Goal: Task Accomplishment & Management: Complete application form

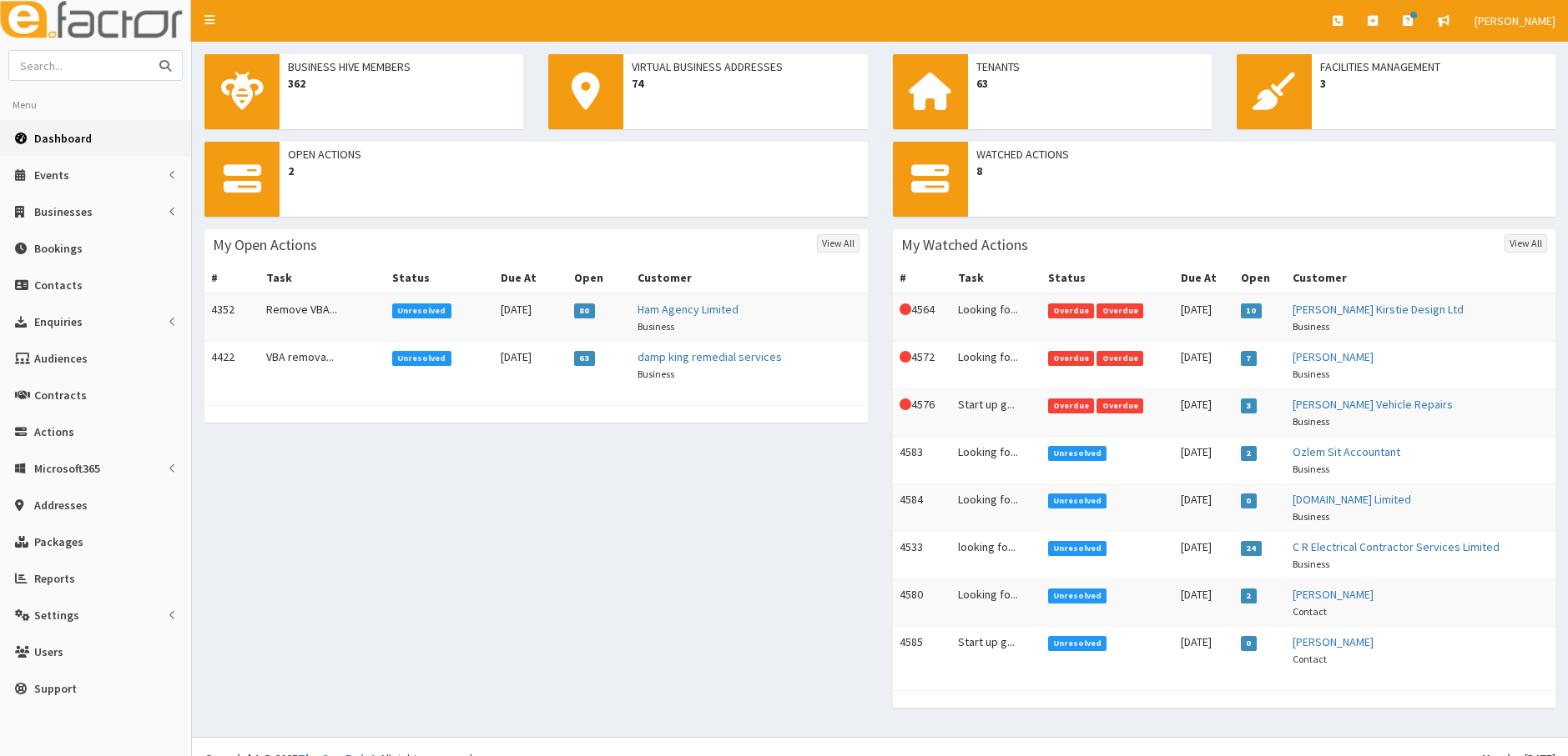
click at [71, 63] on input "text" at bounding box center [79, 65] width 140 height 29
type input "swift"
click at [149, 51] on button "submit" at bounding box center [165, 65] width 33 height 29
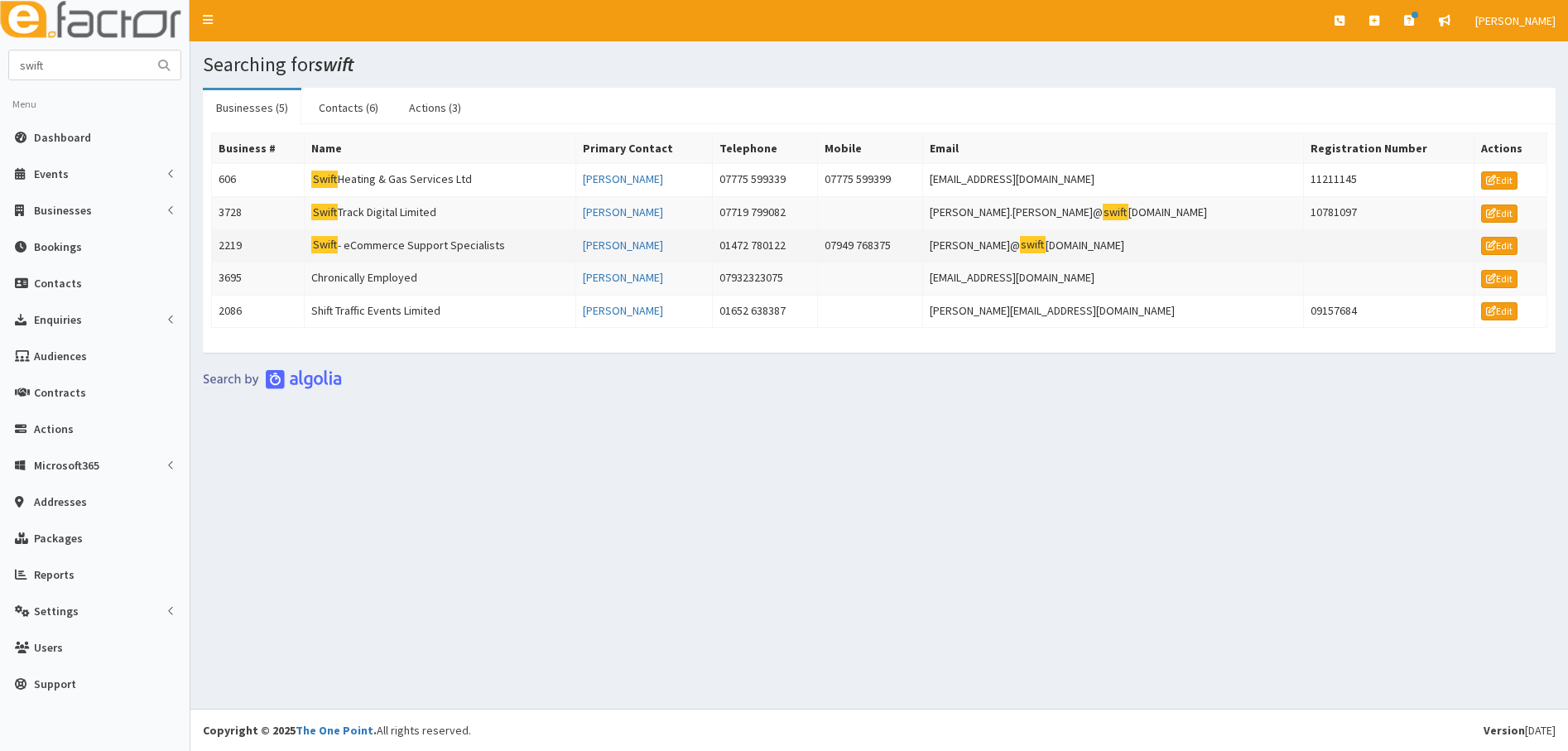
click at [230, 242] on td "2219" at bounding box center [258, 246] width 93 height 33
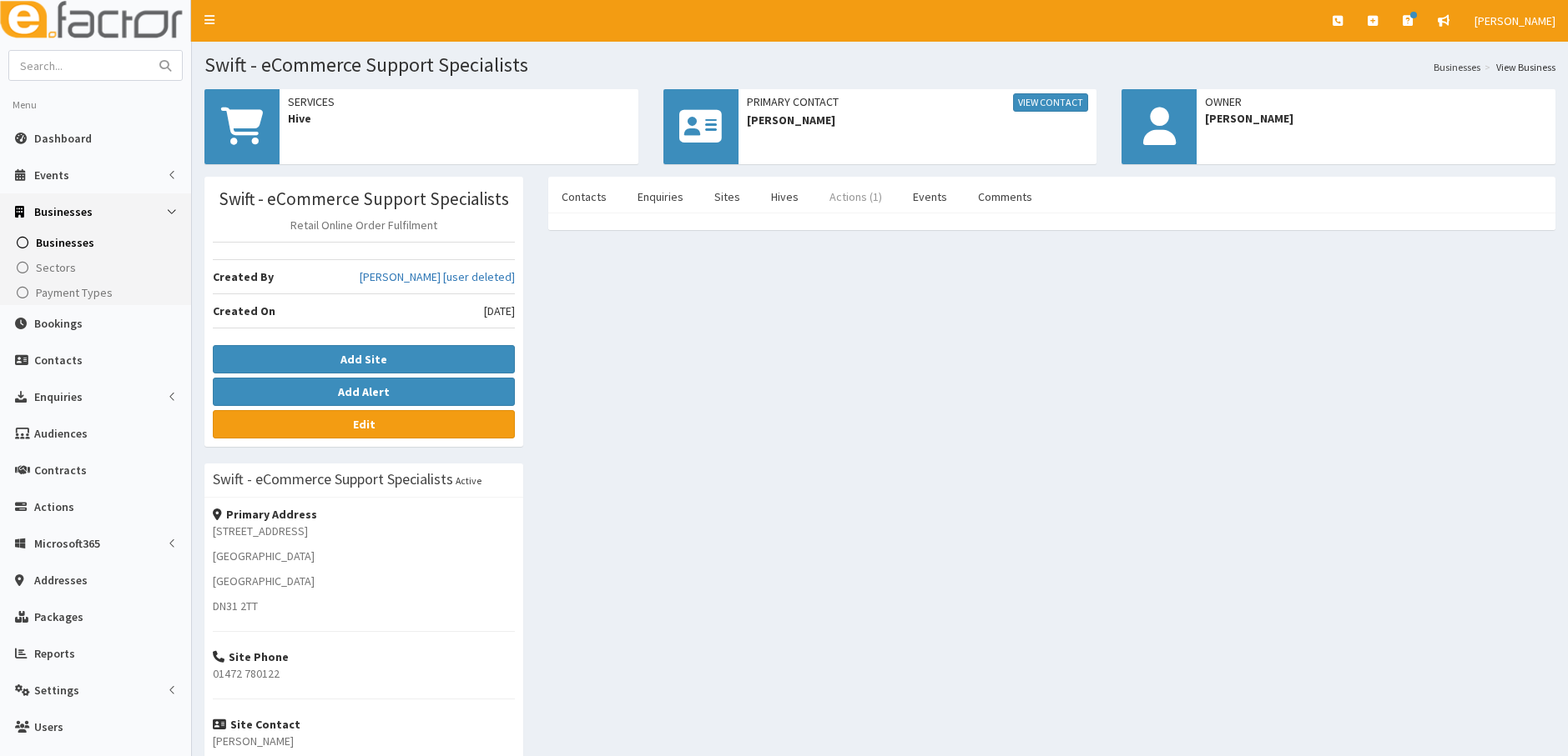
click at [841, 196] on link "Actions (1)" at bounding box center [855, 196] width 79 height 35
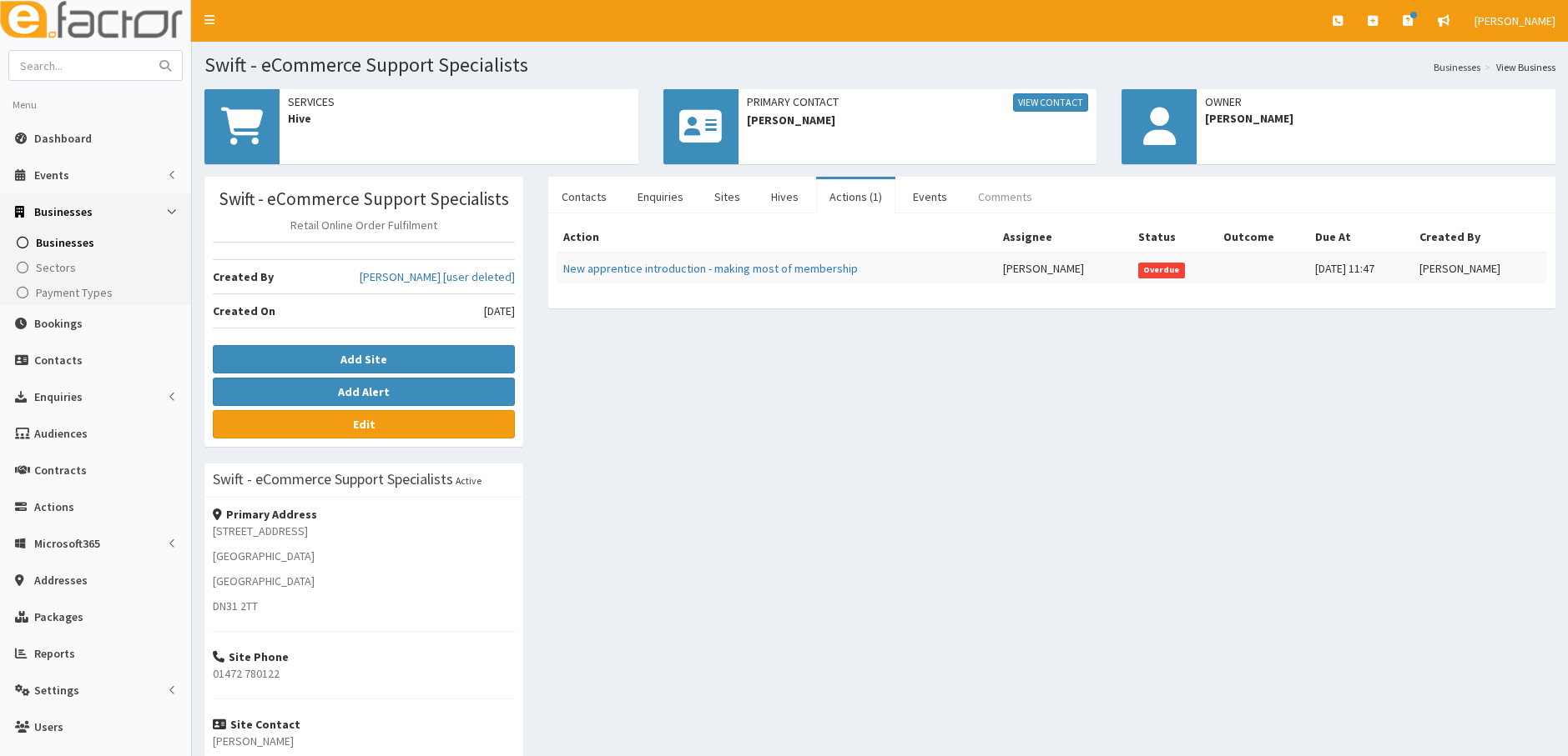
click at [992, 196] on link "Comments" at bounding box center [1005, 196] width 81 height 35
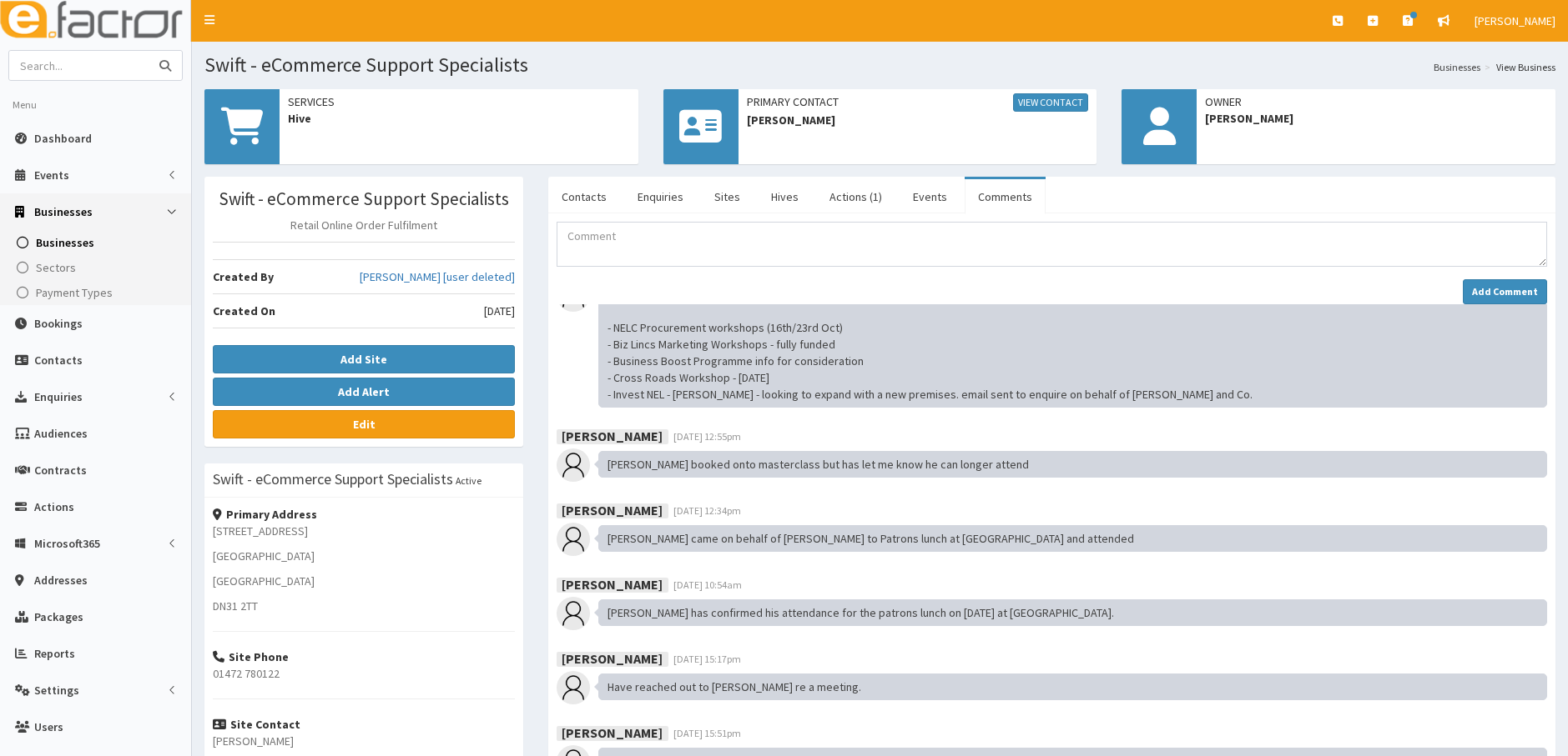
click at [35, 75] on input "text" at bounding box center [79, 65] width 140 height 29
type input "gsc services"
click at [149, 51] on button "submit" at bounding box center [165, 65] width 33 height 29
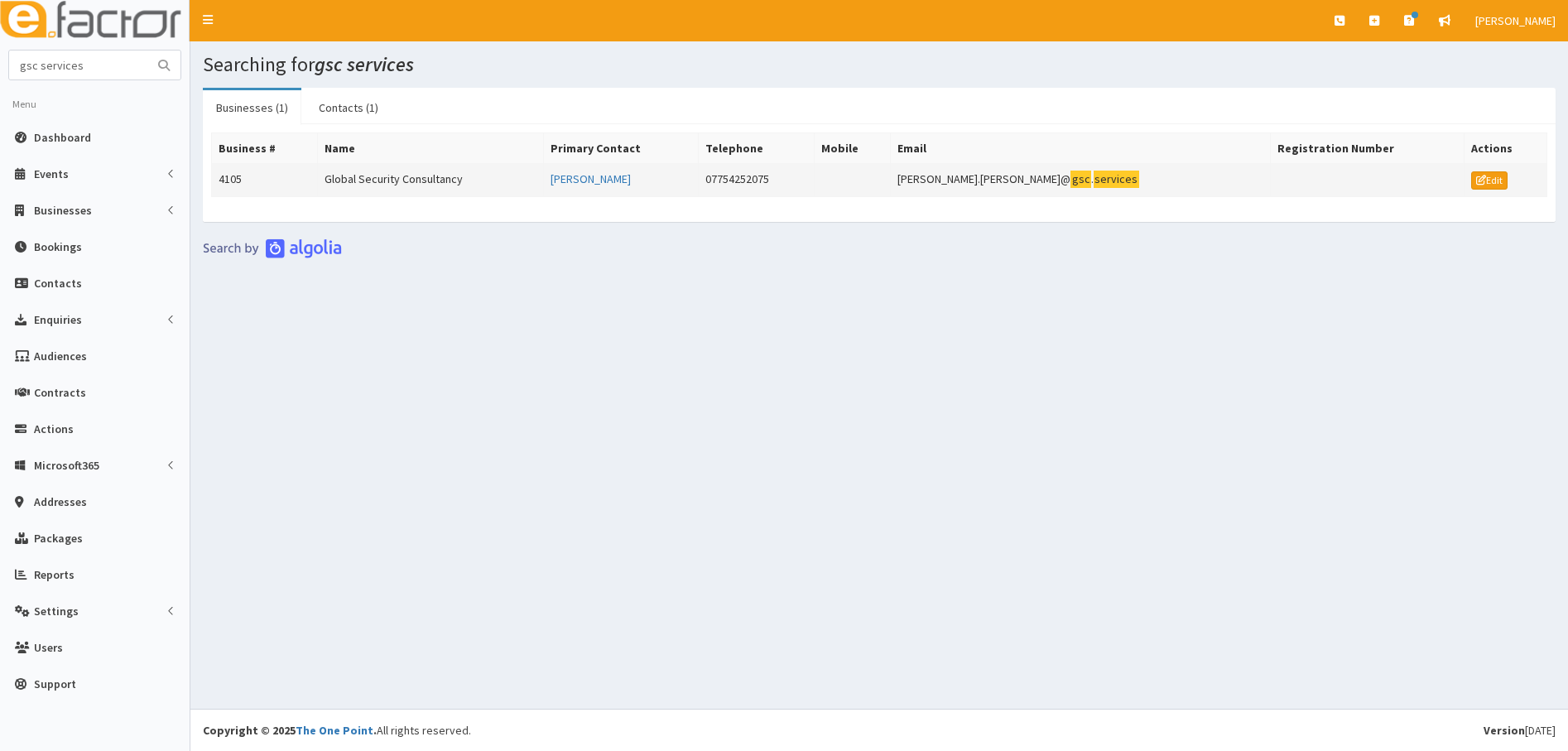
click at [233, 182] on td "4105" at bounding box center [265, 180] width 106 height 33
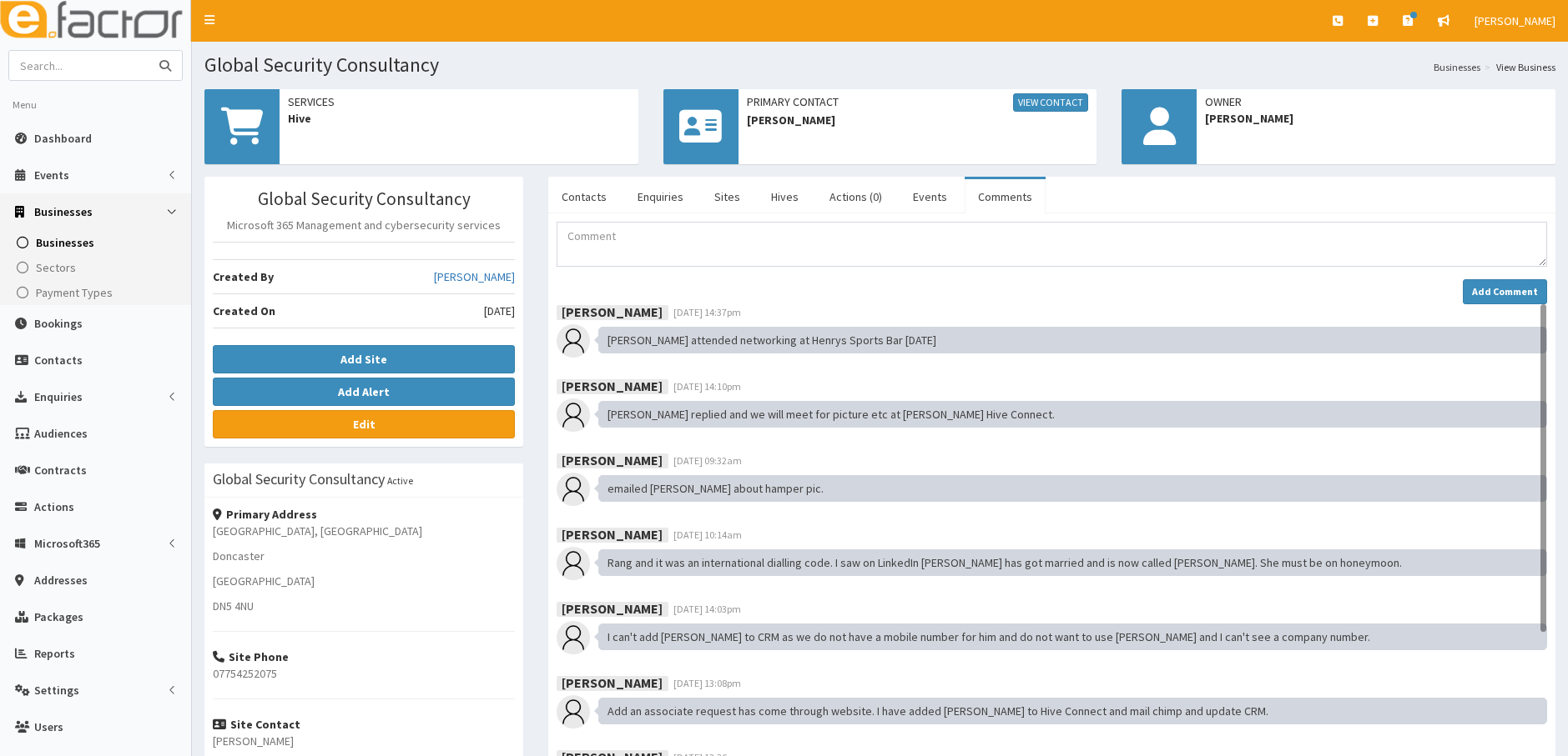
click at [49, 65] on input "text" at bounding box center [79, 65] width 140 height 29
type input "holmegarth"
click at [149, 51] on button "submit" at bounding box center [165, 65] width 33 height 29
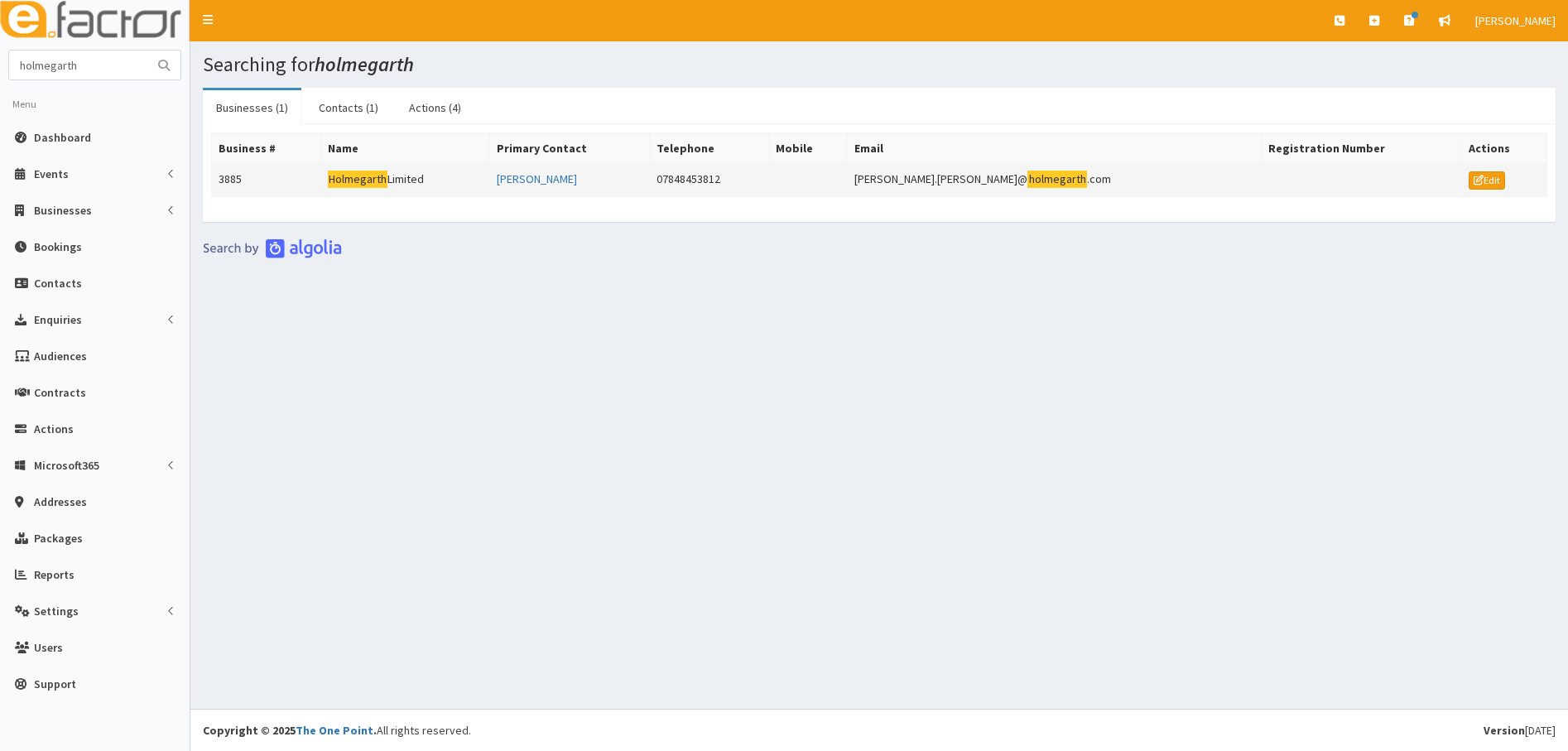
click at [244, 182] on td "3885" at bounding box center [266, 180] width 109 height 33
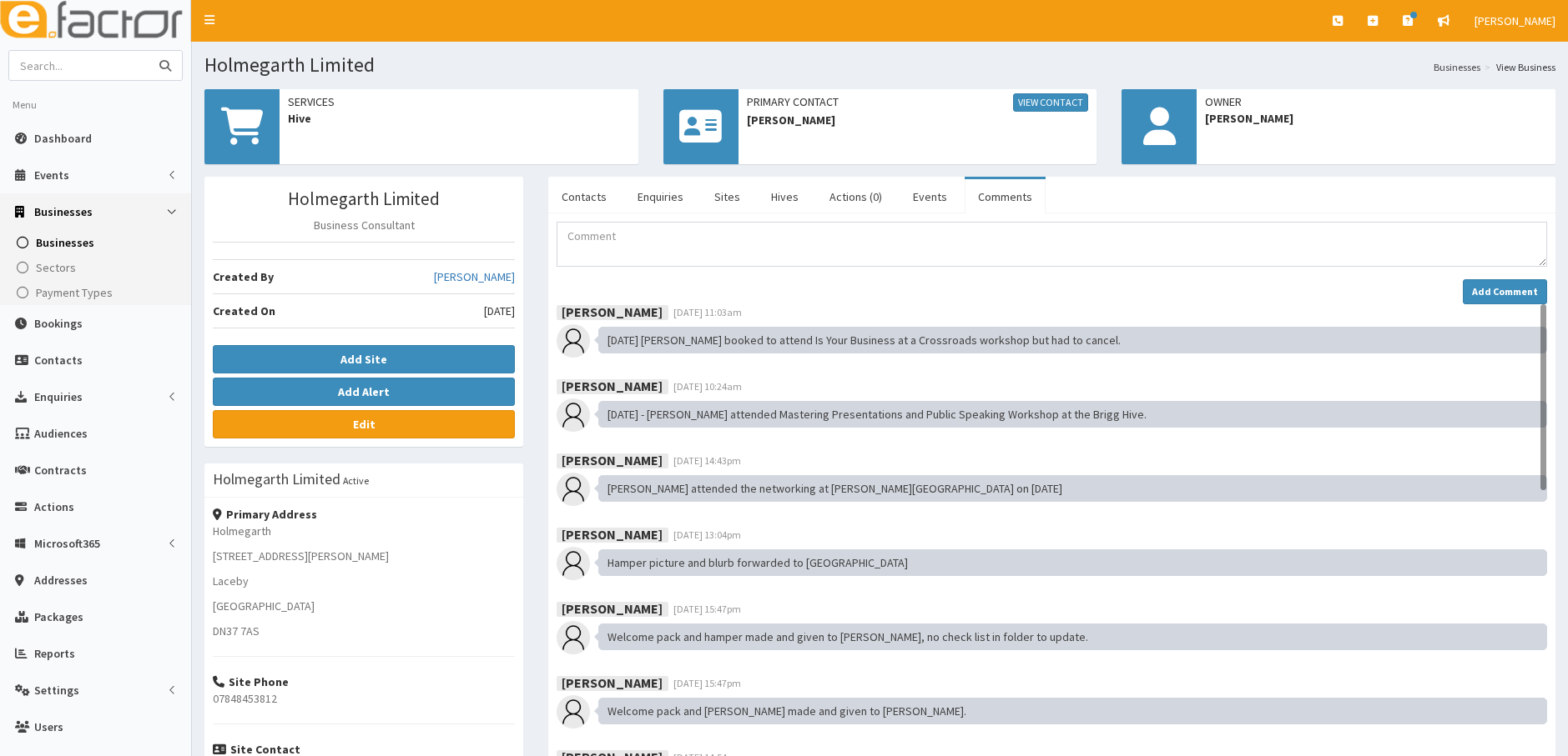
click at [85, 58] on input "text" at bounding box center [79, 65] width 140 height 29
type input "abrooms"
click at [149, 51] on button "submit" at bounding box center [165, 65] width 33 height 29
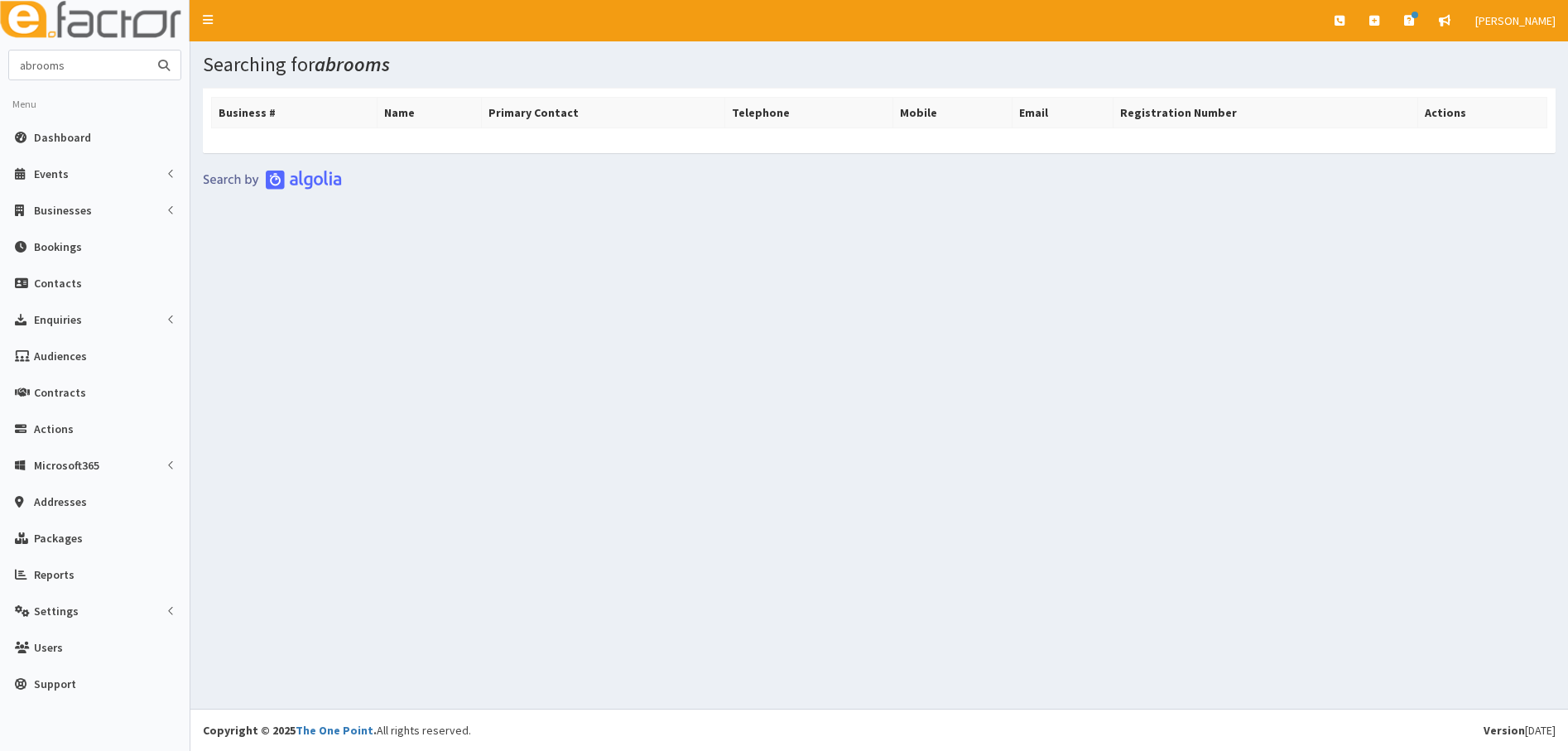
click at [84, 72] on input "abrooms" at bounding box center [79, 65] width 139 height 29
type input "ab rooms"
click at [148, 51] on button "submit" at bounding box center [164, 65] width 33 height 29
click at [56, 208] on span "Businesses" at bounding box center [62, 210] width 58 height 15
click at [57, 244] on span "Businesses" at bounding box center [64, 242] width 57 height 15
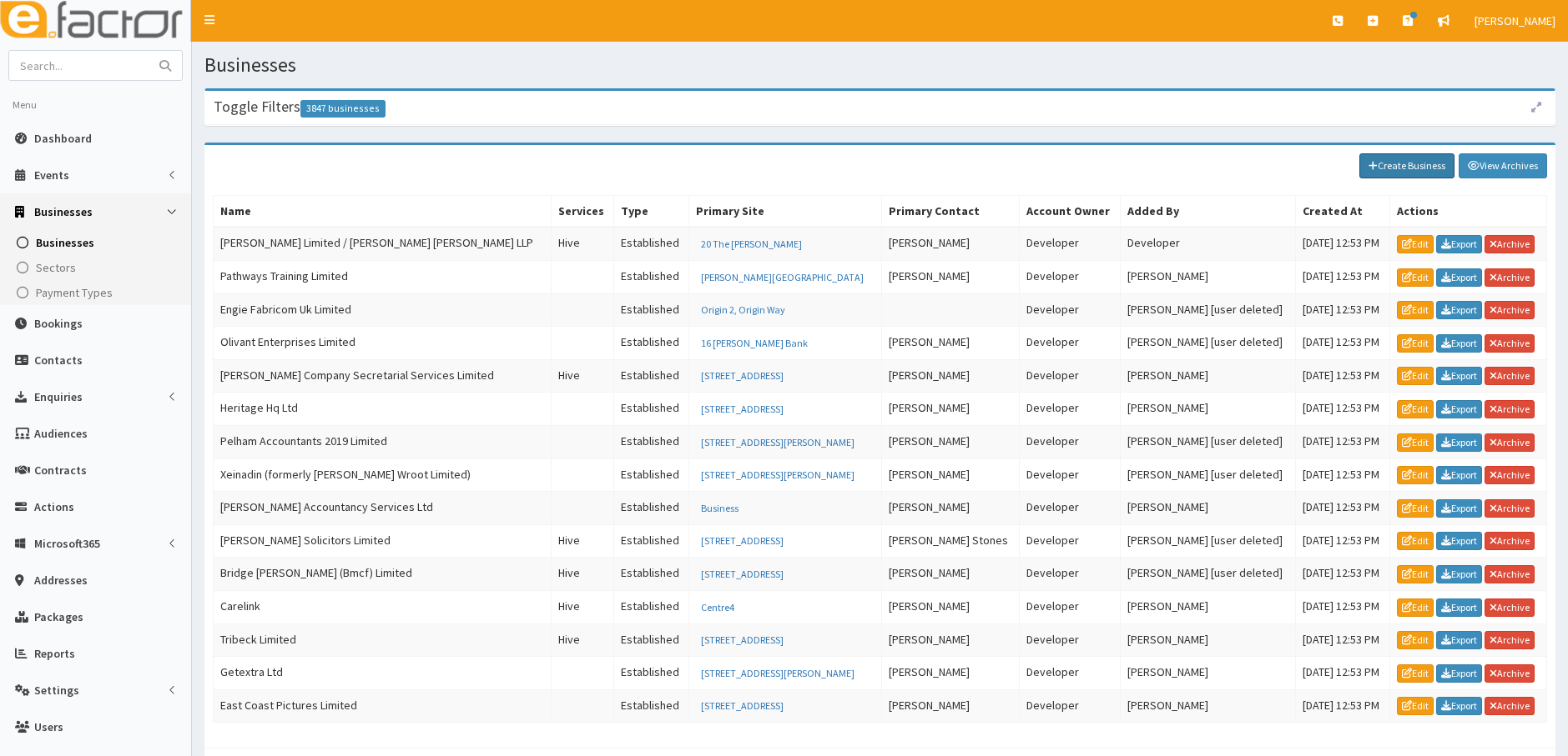
drag, startPoint x: 1396, startPoint y: 163, endPoint x: 1371, endPoint y: 160, distance: 25.2
click at [1394, 162] on link "Create Business" at bounding box center [1406, 165] width 95 height 25
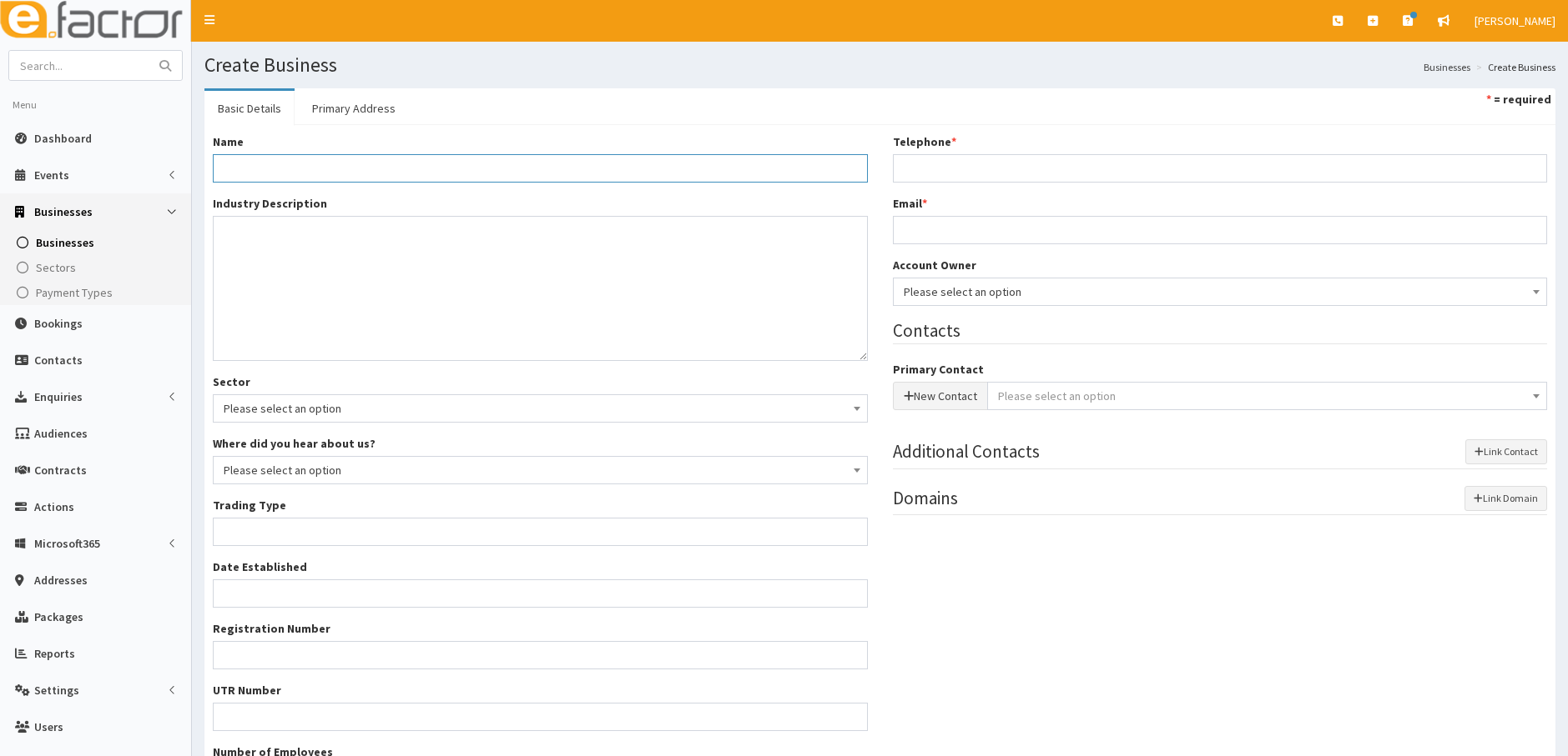
click at [241, 166] on input "Name *" at bounding box center [540, 168] width 655 height 28
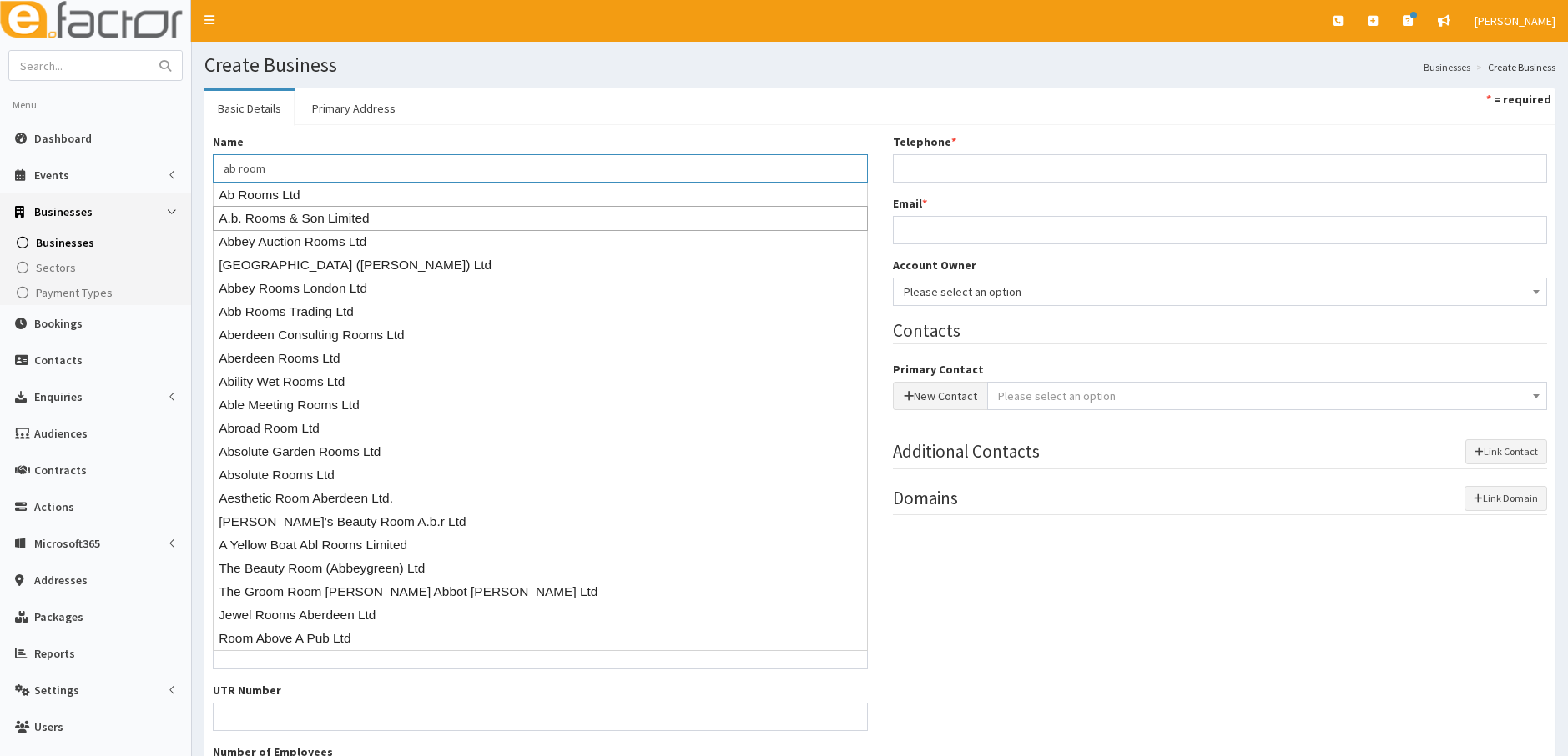
click at [298, 215] on div "A.b. Rooms & Son Limited" at bounding box center [540, 218] width 655 height 25
type input "A.b. Rooms & Son Limited"
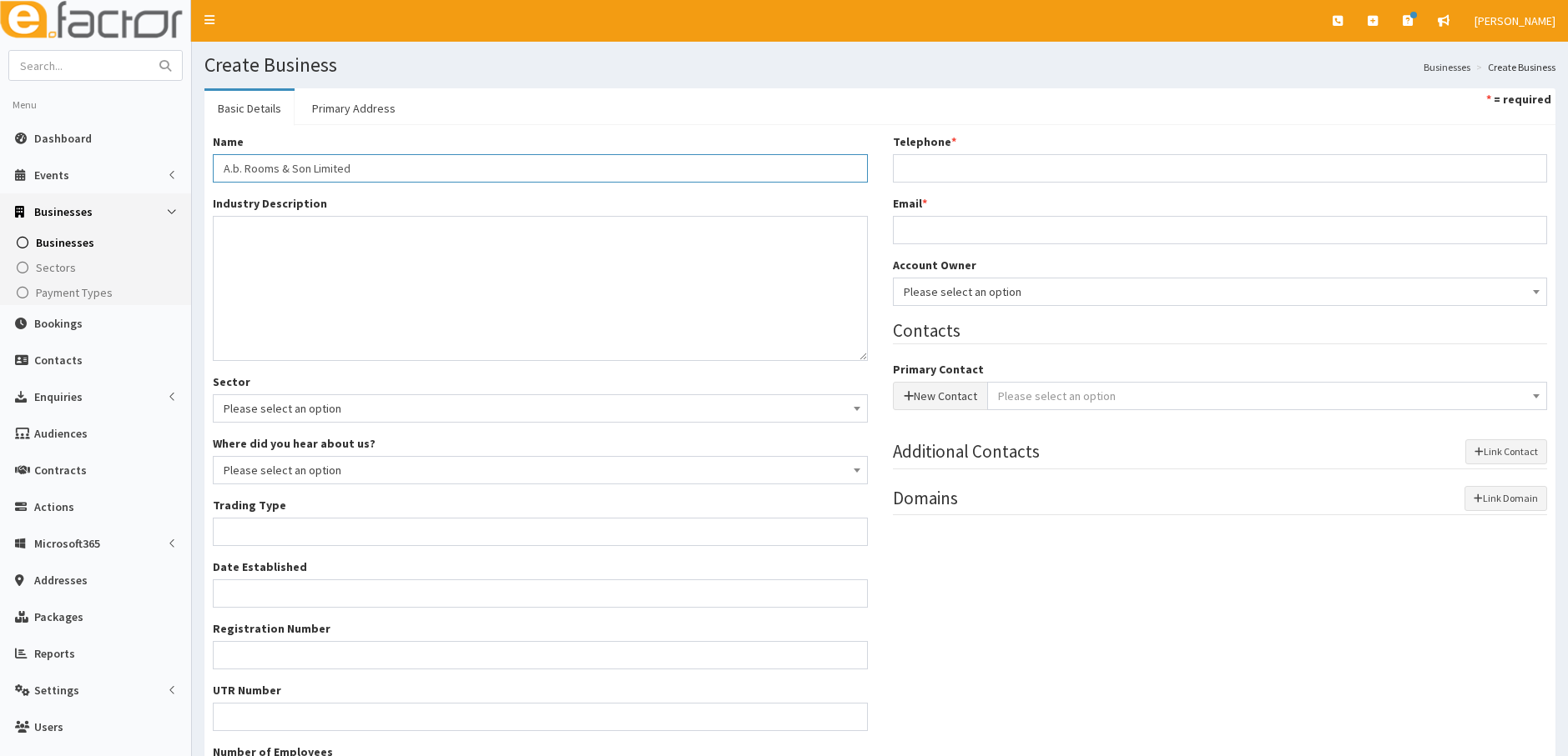
type input "Private limited company"
type input "04127260"
type input "A.b. Rooms & Son Limited"
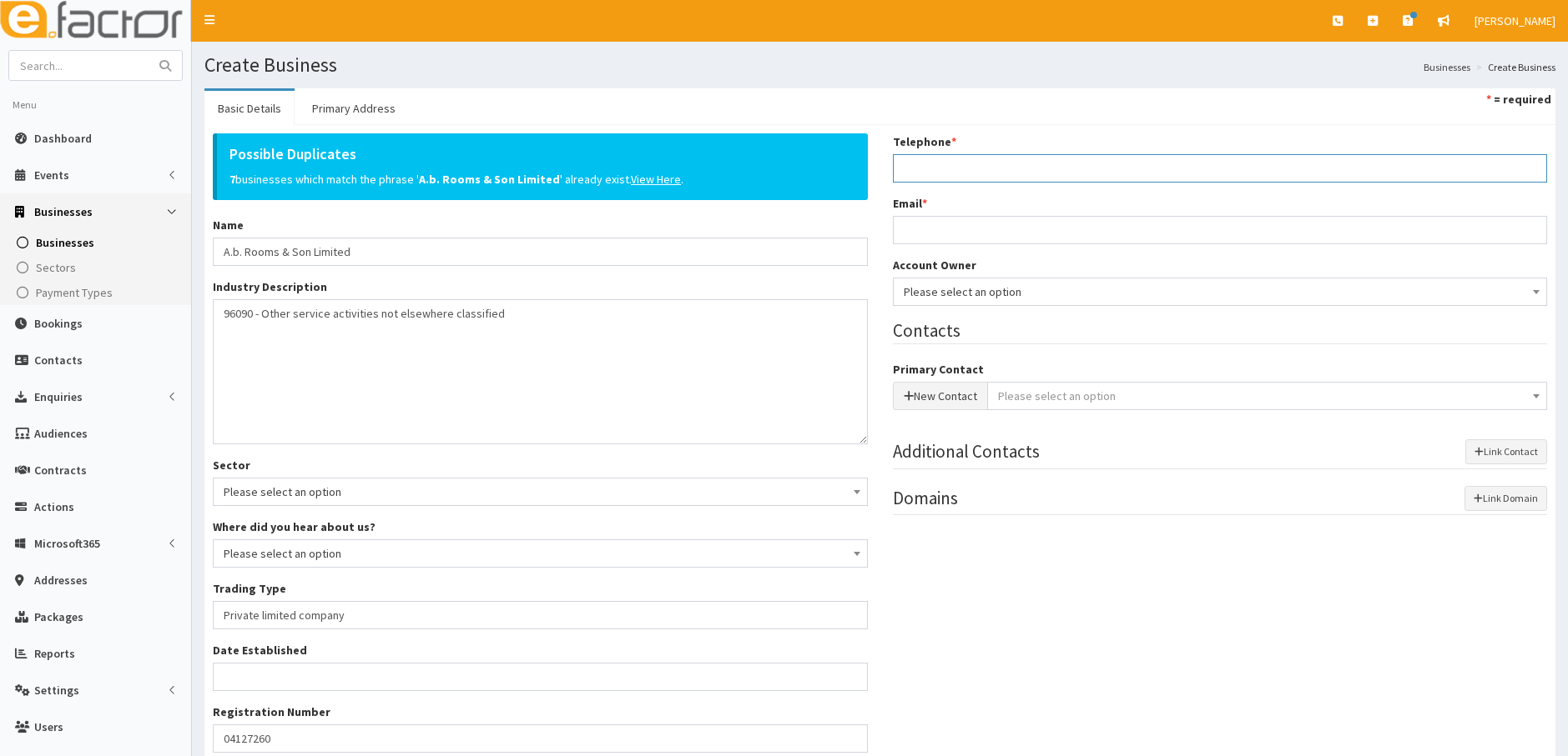
click at [949, 168] on input "Telephone *" at bounding box center [1220, 168] width 655 height 28
paste input "07971842158"
type input "07971842158"
click at [937, 229] on input "Email *" at bounding box center [1220, 230] width 655 height 28
click at [925, 230] on input "Email *" at bounding box center [1220, 230] width 655 height 28
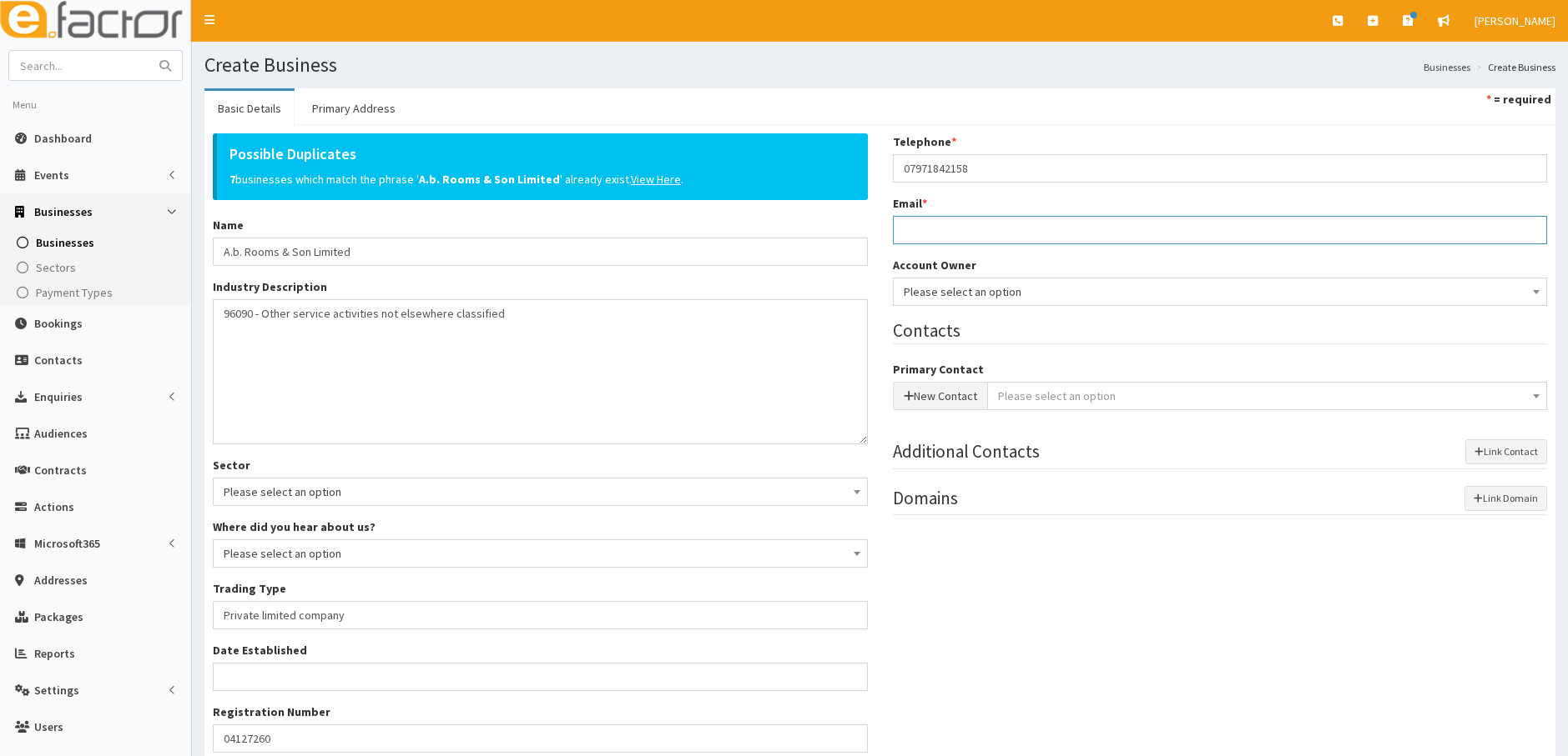
paste input "[PERSON_NAME][EMAIL_ADDRESS][DOMAIN_NAME]"
type input "[PERSON_NAME][EMAIL_ADDRESS][DOMAIN_NAME]"
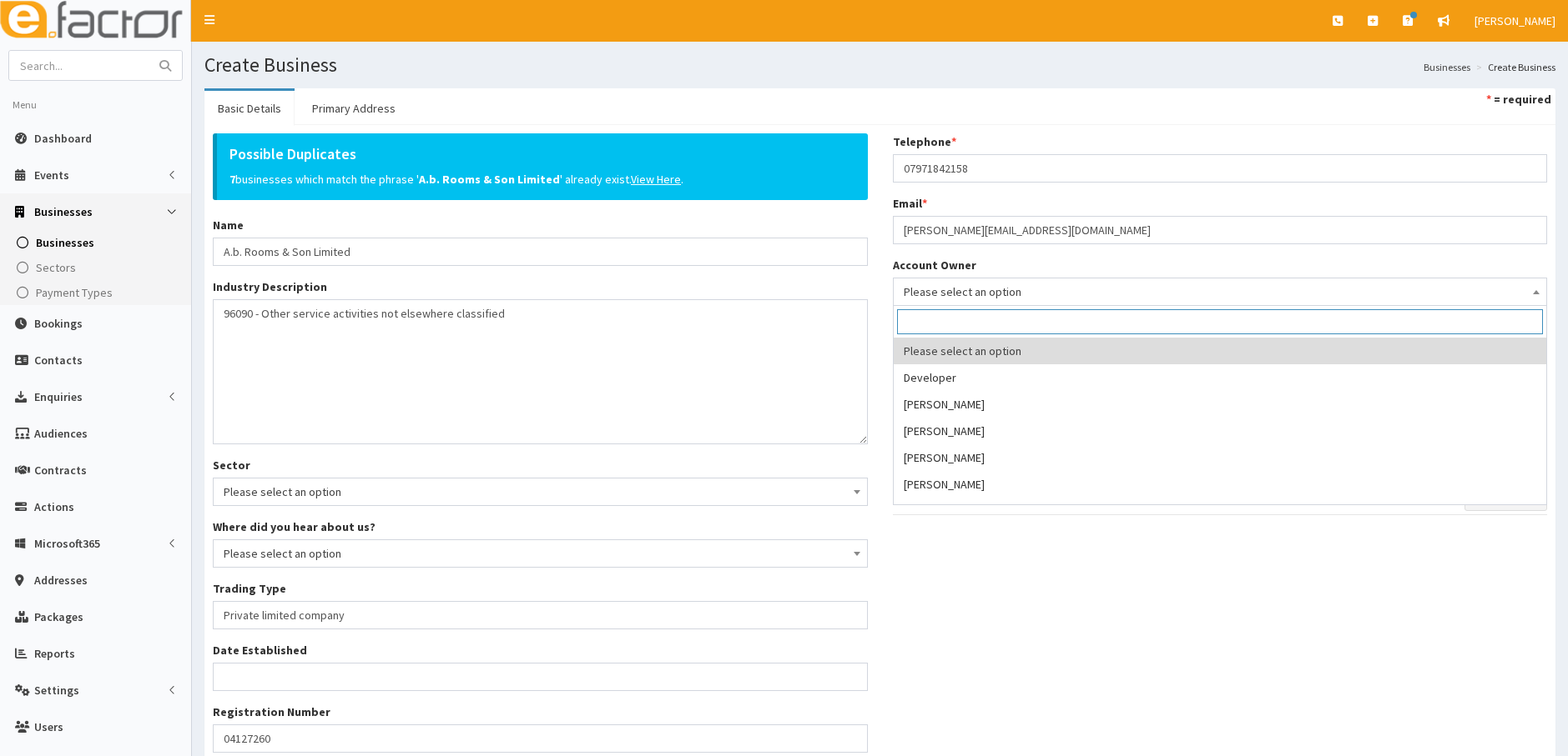
click at [961, 290] on span "Please select an option" at bounding box center [1220, 291] width 633 height 23
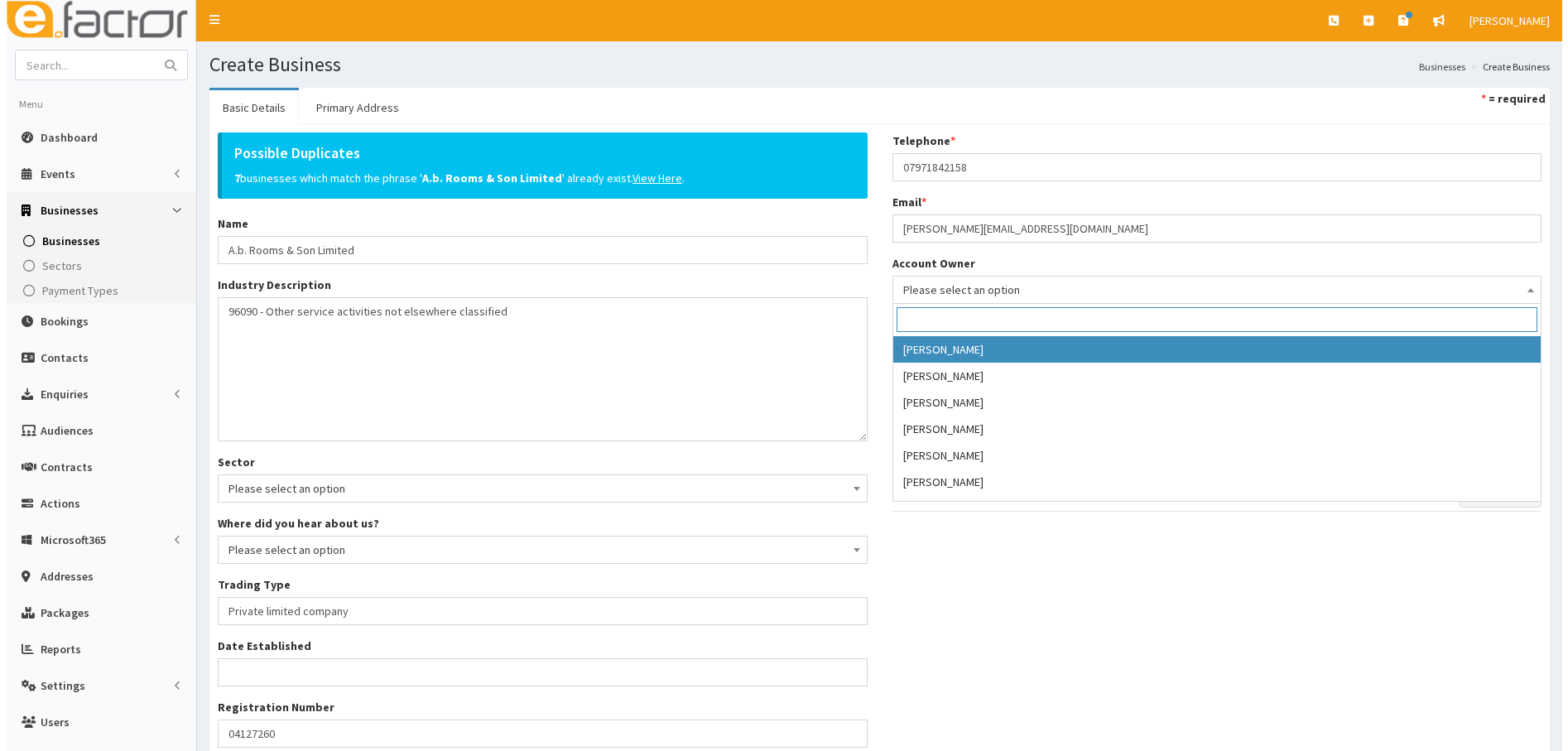
scroll to position [248, 0]
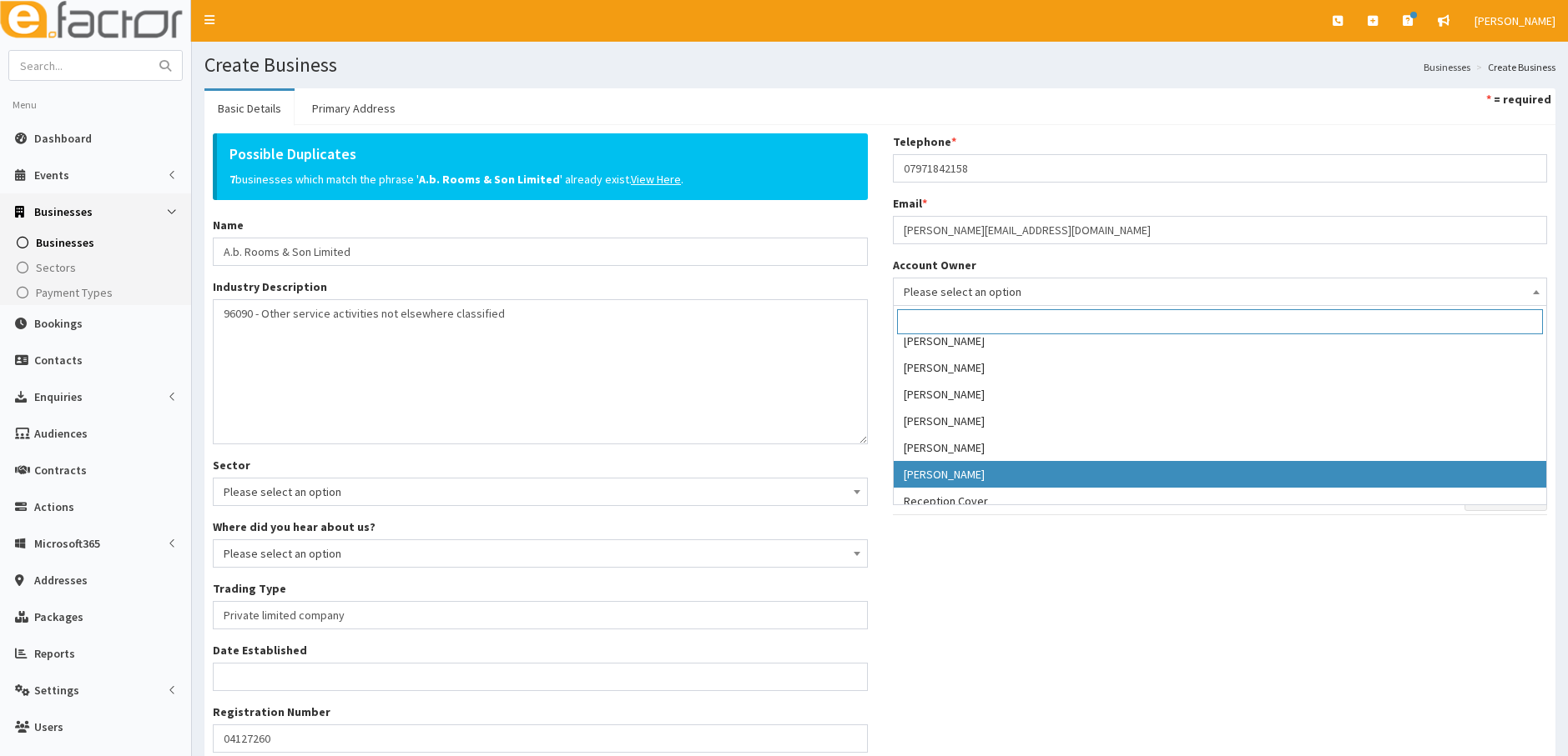
select select "39"
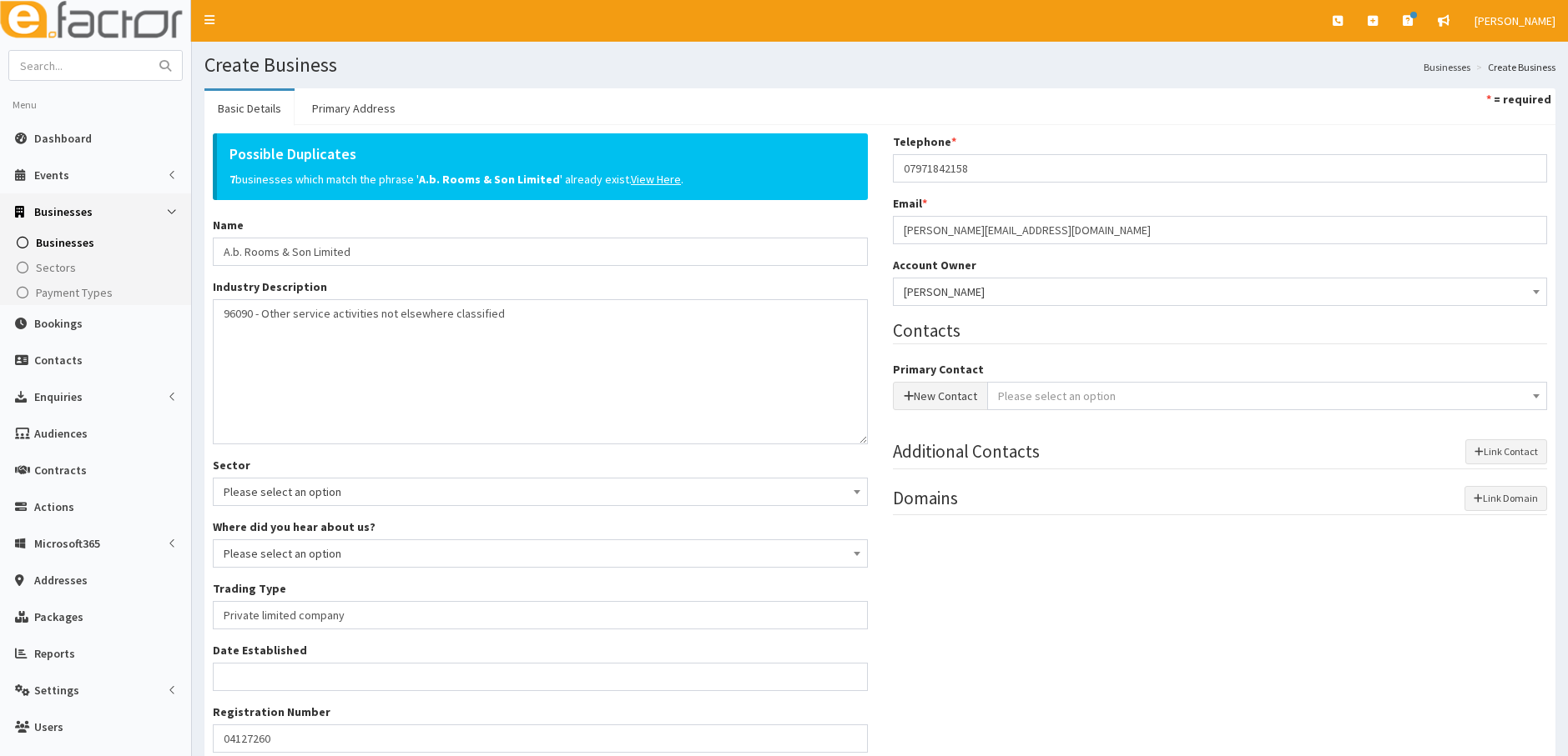
click at [1017, 571] on div "Possible Duplicates 7 businesses which match the phrase ' A.b. Rooms & Son Limi…" at bounding box center [879, 511] width 1359 height 755
click at [946, 400] on button "New Contact" at bounding box center [940, 395] width 95 height 28
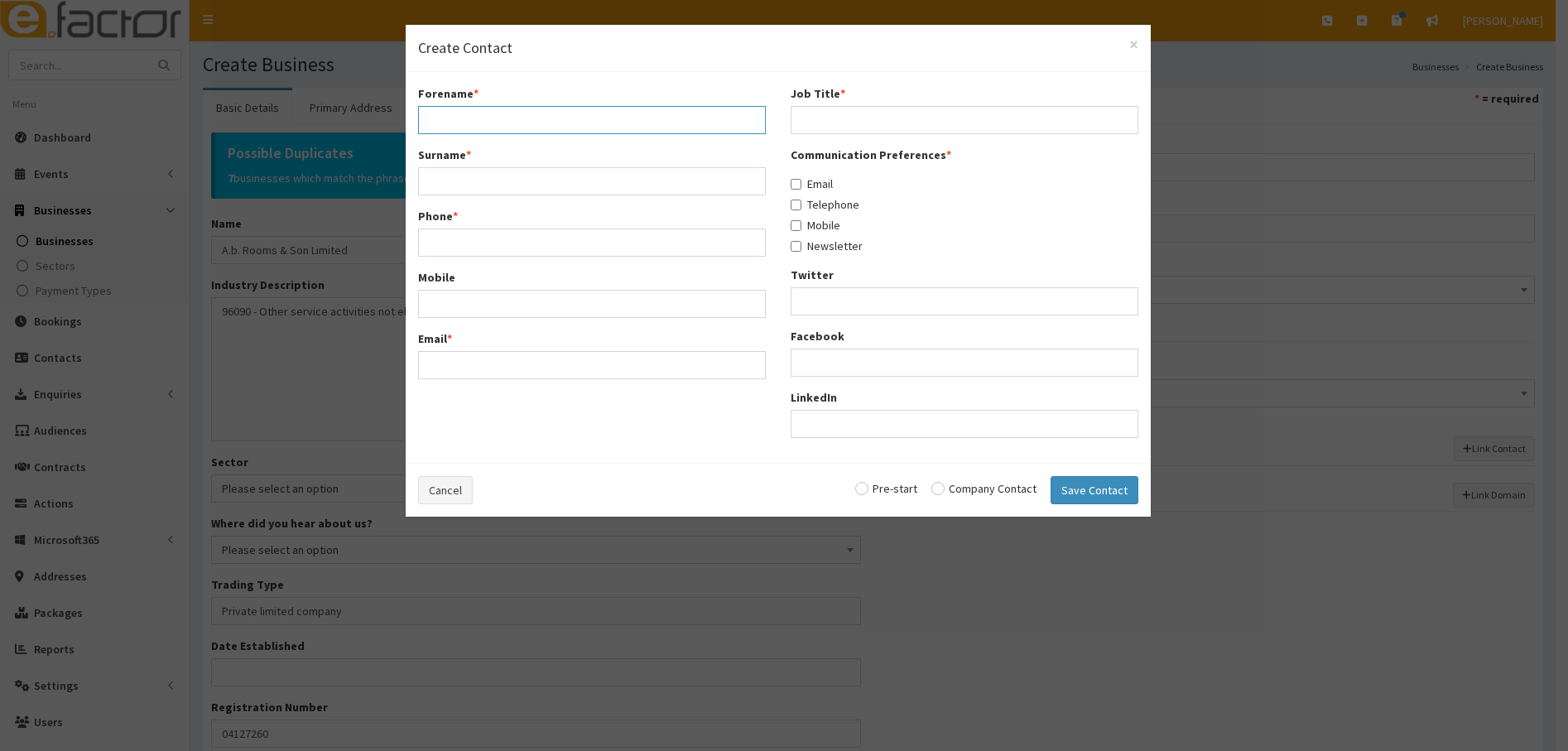
click at [485, 117] on input "Forename *" at bounding box center [592, 120] width 348 height 28
type input "REanne"
type input "Rooms"
click at [456, 240] on input "Phone *" at bounding box center [592, 242] width 348 height 28
paste input "07971842158"
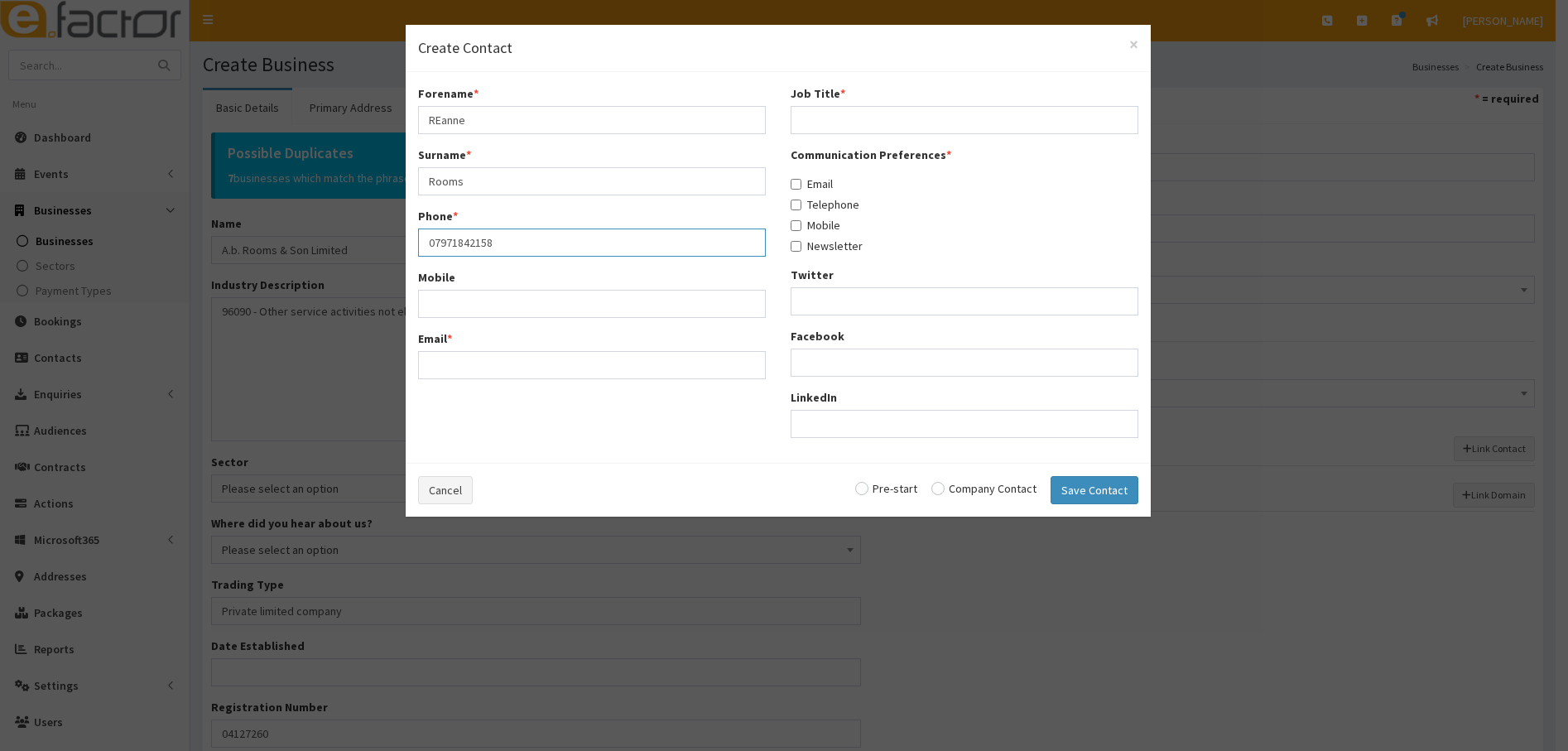
type input "07971842158"
click at [449, 304] on input "Mobile" at bounding box center [592, 303] width 348 height 28
paste input "07971842158"
type input "07971842158"
click at [822, 119] on input "Job Title *" at bounding box center [964, 120] width 348 height 28
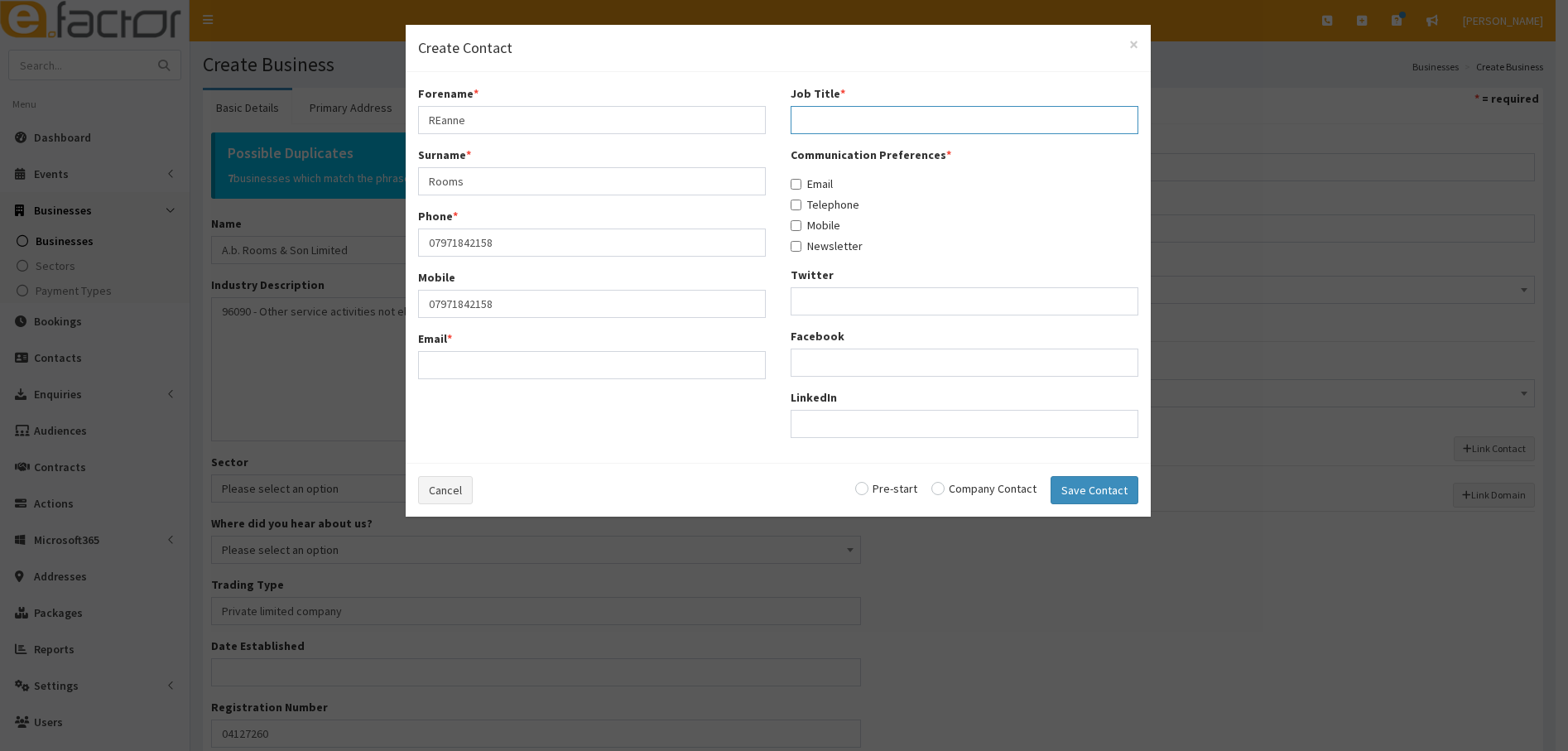
paste input "[PERSON_NAME][EMAIL_ADDRESS][DOMAIN_NAME]"
type input "[PERSON_NAME][EMAIL_ADDRESS][DOMAIN_NAME]"
click at [797, 185] on input "Email" at bounding box center [795, 184] width 11 height 11
checkbox input "true"
drag, startPoint x: 800, startPoint y: 203, endPoint x: 798, endPoint y: 218, distance: 15.1
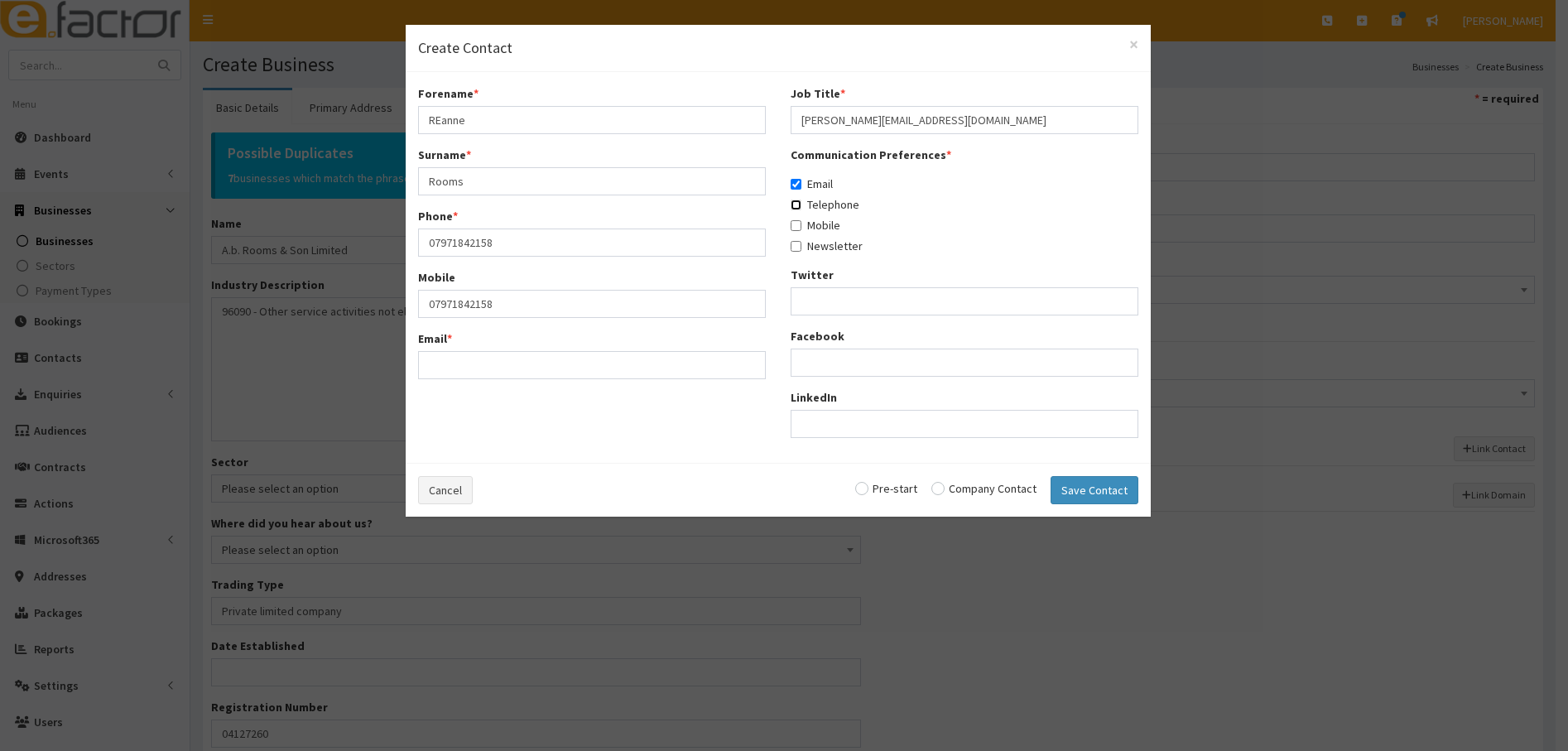
click at [800, 205] on input "Telephone" at bounding box center [795, 204] width 11 height 11
checkbox input "true"
click at [798, 227] on input "Mobile" at bounding box center [795, 226] width 11 height 11
checkbox input "true"
drag, startPoint x: 797, startPoint y: 244, endPoint x: 885, endPoint y: 378, distance: 160.3
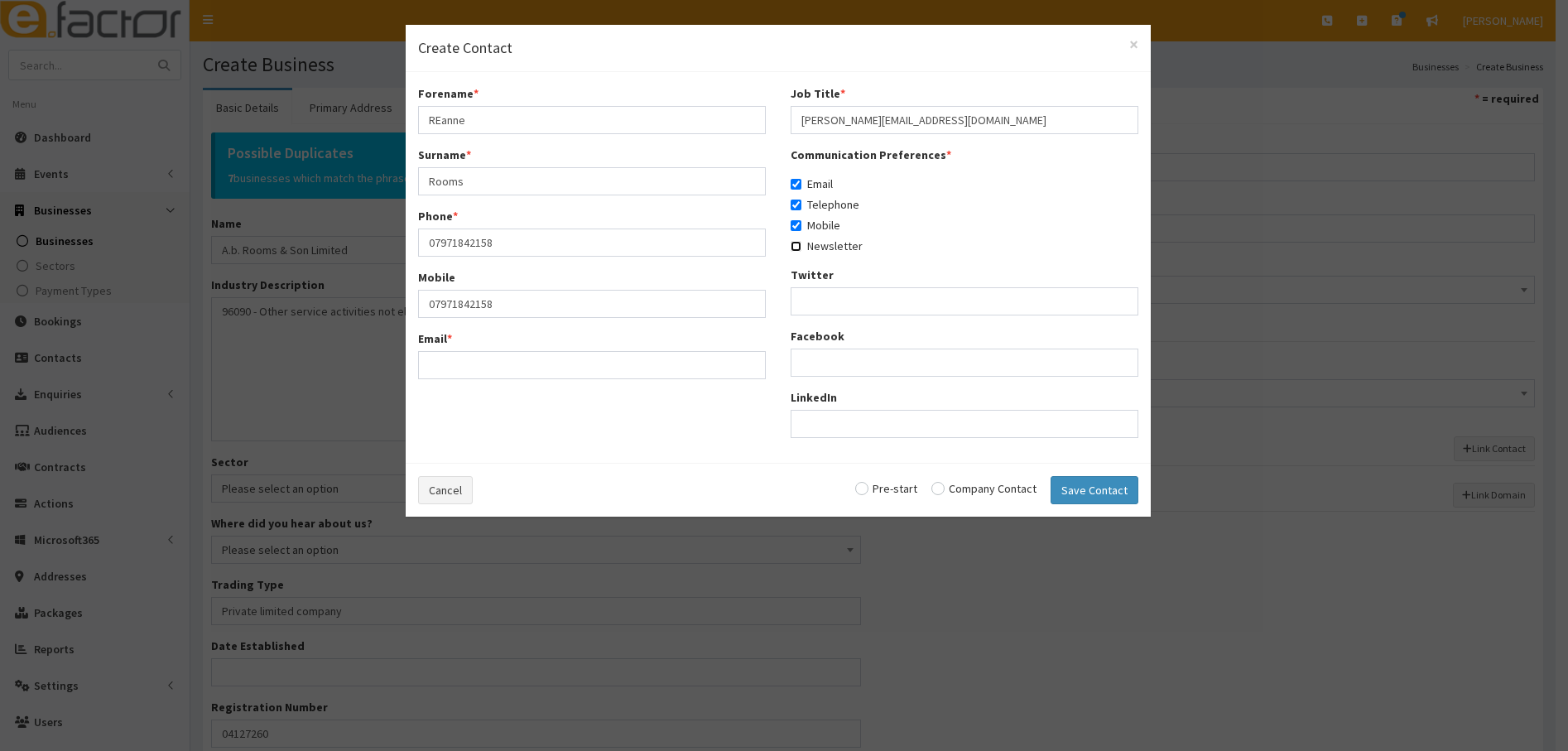
click at [797, 248] on input "Newsletter" at bounding box center [795, 246] width 11 height 11
checkbox input "true"
click at [934, 491] on div "Cancel Pre-start Company Contact Save Contact" at bounding box center [778, 490] width 746 height 54
click at [944, 491] on input "radio" at bounding box center [984, 489] width 106 height 12
radio input "true"
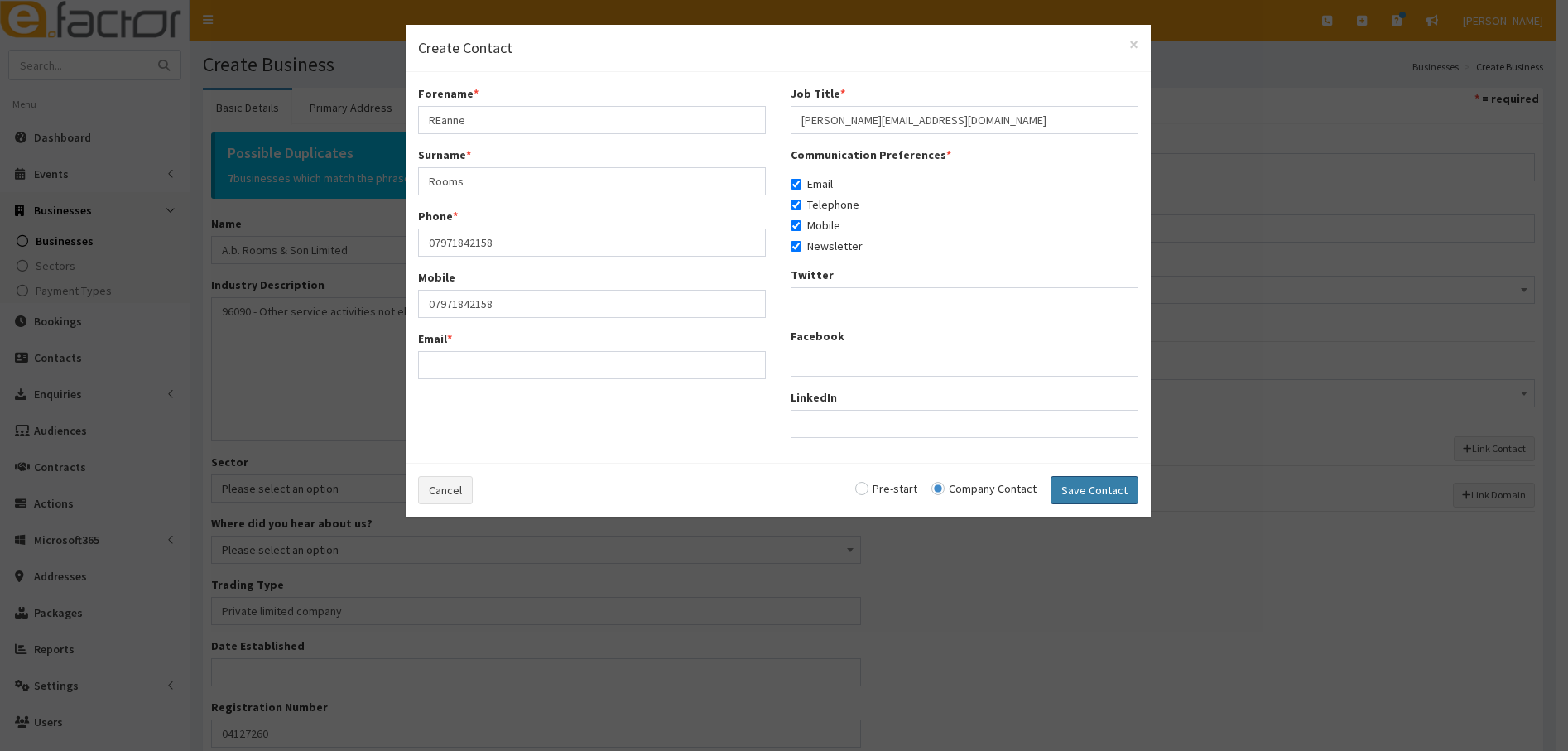
click at [1093, 494] on button "Save Contact" at bounding box center [1094, 490] width 88 height 28
click at [458, 362] on input "Email *" at bounding box center [592, 365] width 348 height 28
paste input "[PERSON_NAME][EMAIL_ADDRESS][DOMAIN_NAME]"
type input "[PERSON_NAME][EMAIL_ADDRESS][DOMAIN_NAME]"
drag, startPoint x: 800, startPoint y: 131, endPoint x: 757, endPoint y: 140, distance: 43.9
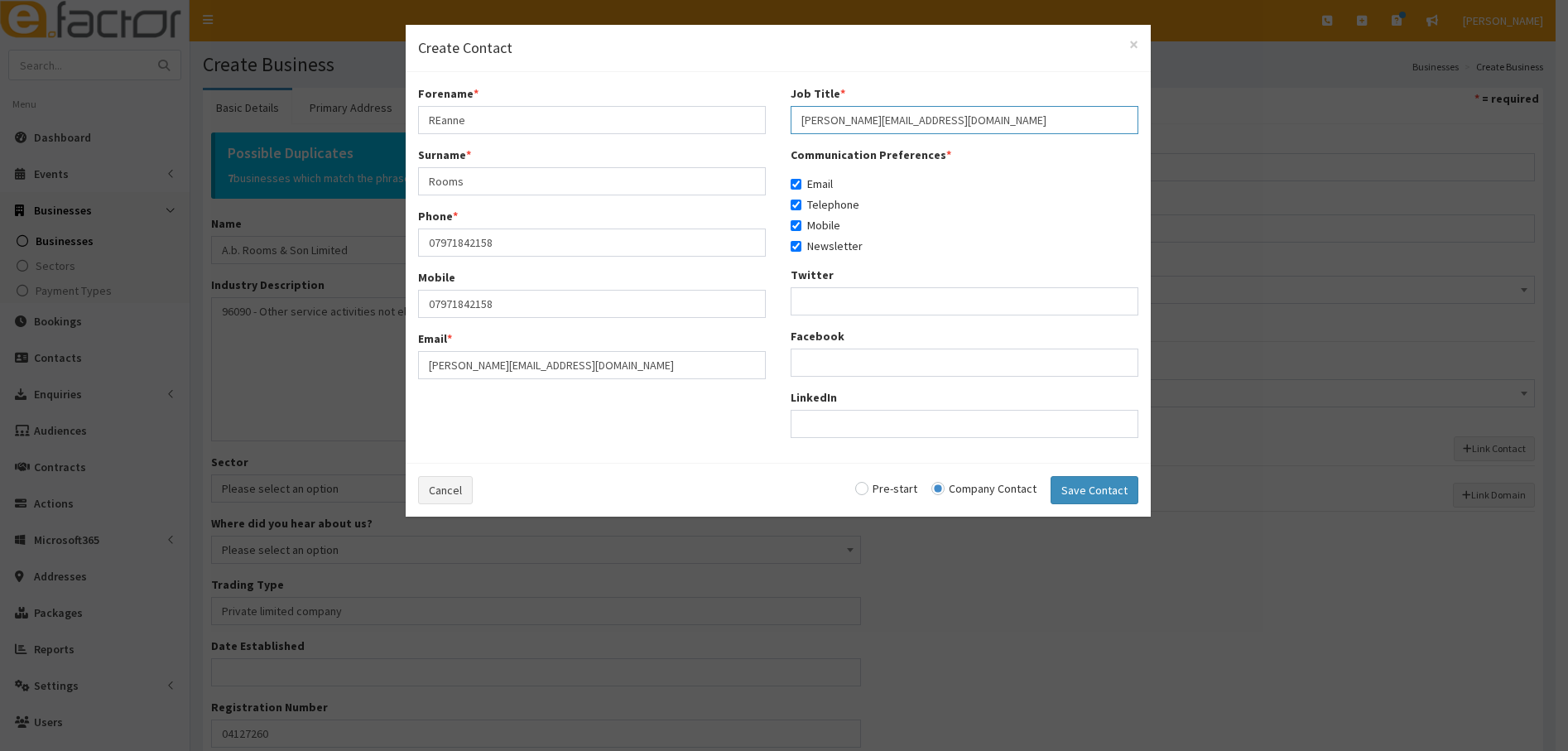
click at [757, 140] on div "Forename * REanne Surname * Rooms Phone * 07971842158 Mobile 07971842158 Email …" at bounding box center [778, 267] width 746 height 366
click at [820, 121] on input "Job Title *" at bounding box center [964, 120] width 348 height 28
paste input "Business Development Manager"
type input "Business Development Manager"
click at [1096, 493] on button "Save Contact" at bounding box center [1094, 490] width 88 height 28
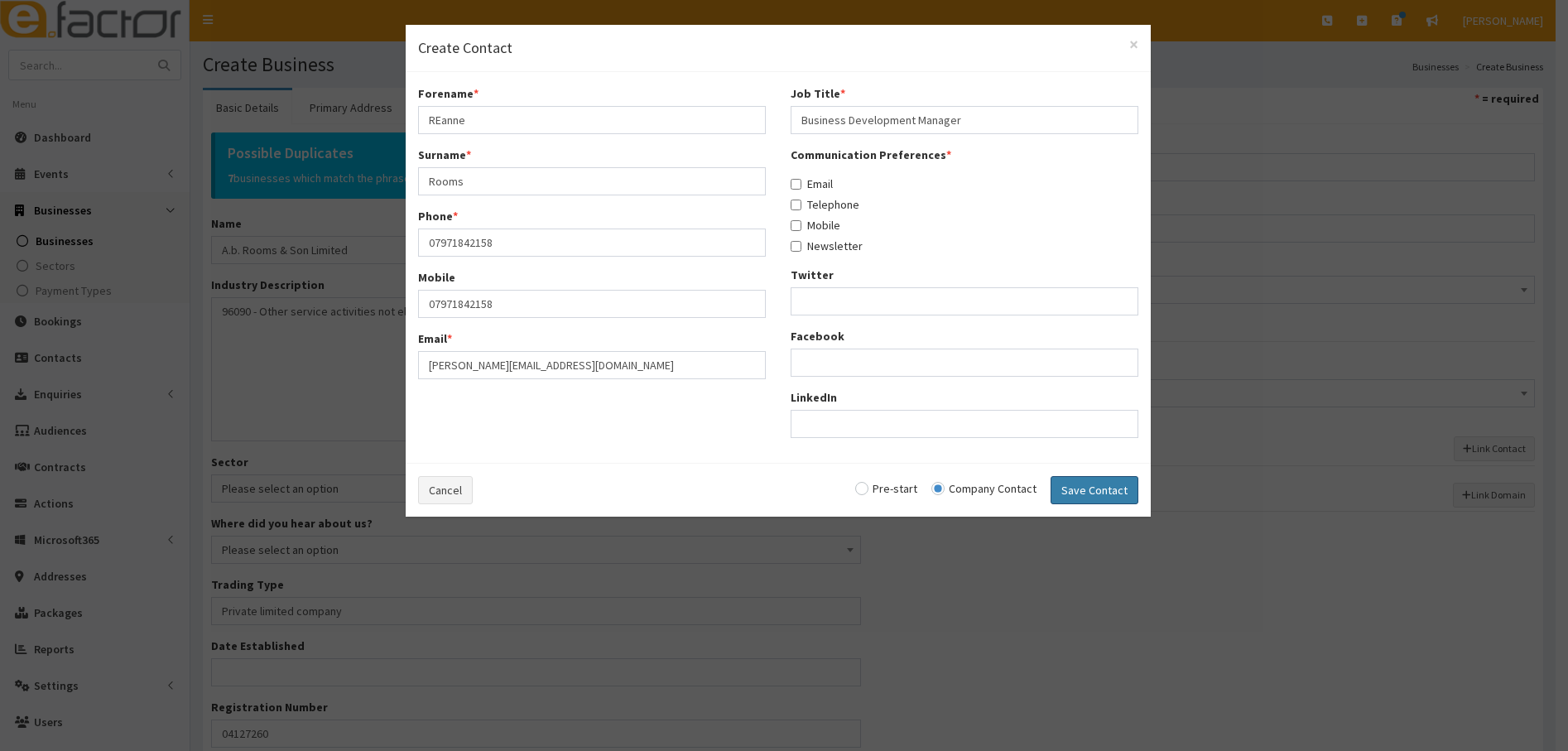
checkbox input "false"
radio input "false"
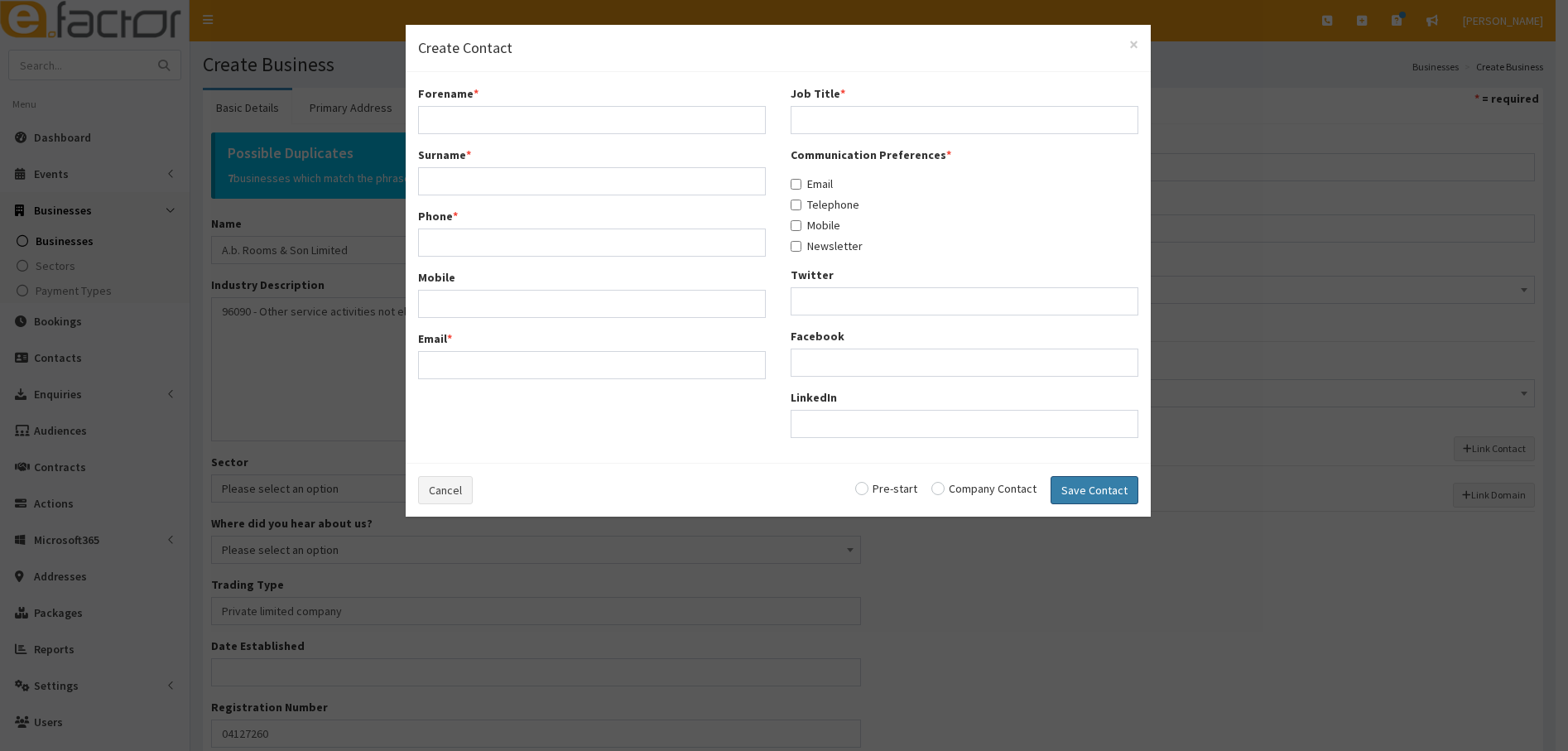
select select "5292"
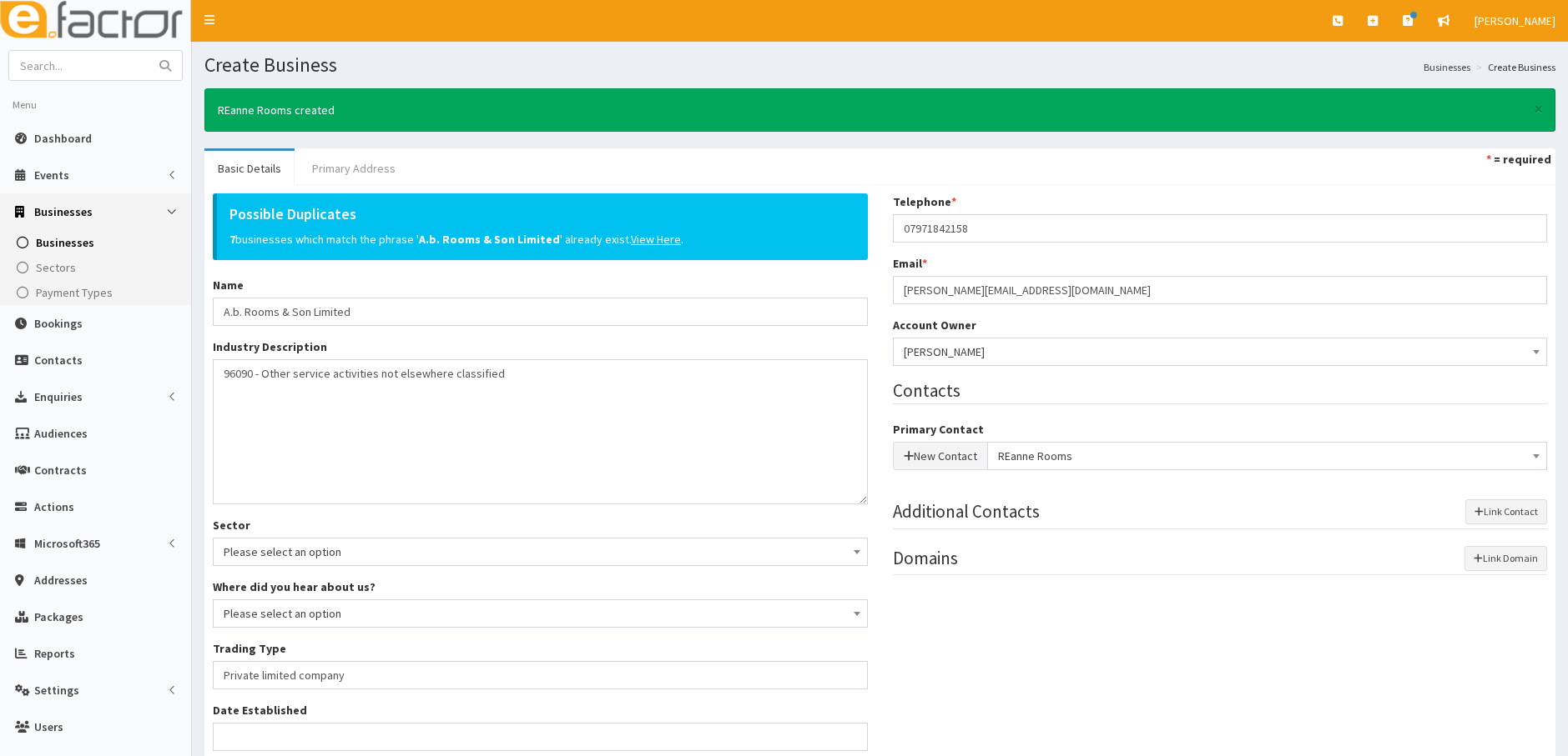
click at [351, 169] on link "Primary Address" at bounding box center [353, 168] width 110 height 35
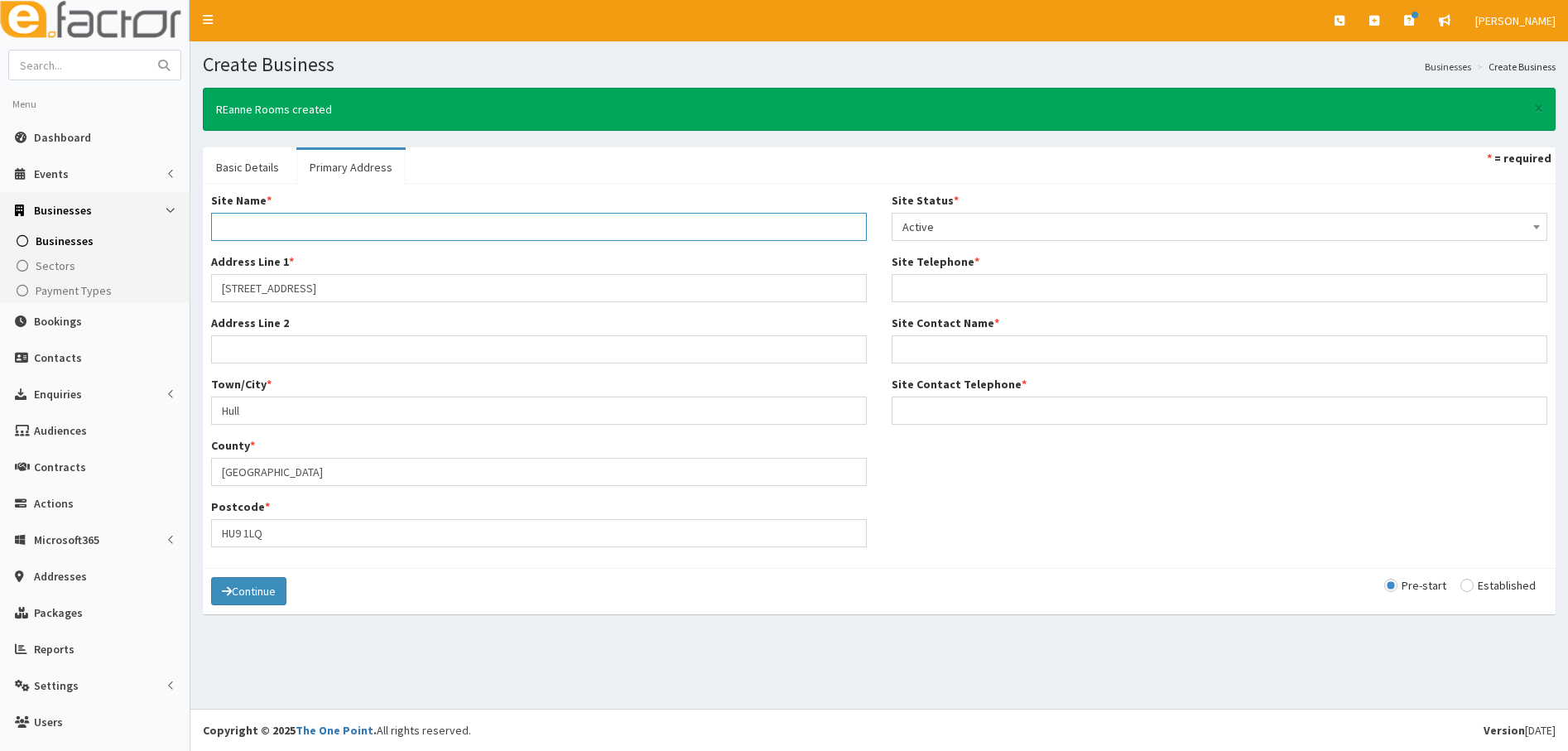
click at [258, 222] on input "Site Name *" at bounding box center [539, 226] width 656 height 28
type input "AB Rooms and Son Ltd"
click at [910, 293] on input "Site Telephone *" at bounding box center [1219, 288] width 656 height 28
paste input "07971842158"
type input "07971842158"
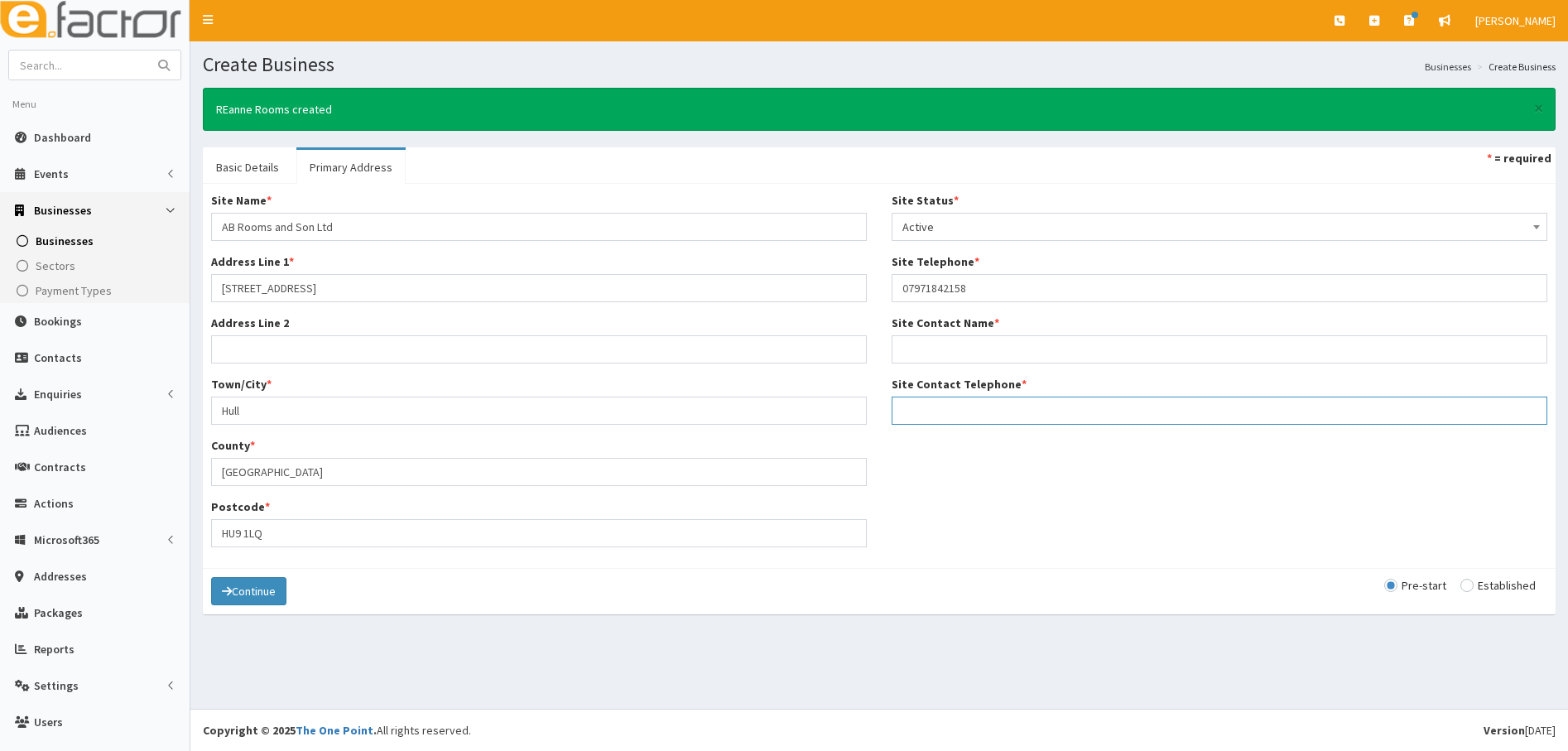
click at [917, 406] on input "Site Contact Telephone *" at bounding box center [1219, 411] width 656 height 28
paste input "07971842158"
type input "07971842158"
click at [918, 351] on input "Site Contact Name *" at bounding box center [1219, 349] width 656 height 28
paste input "Raeann"
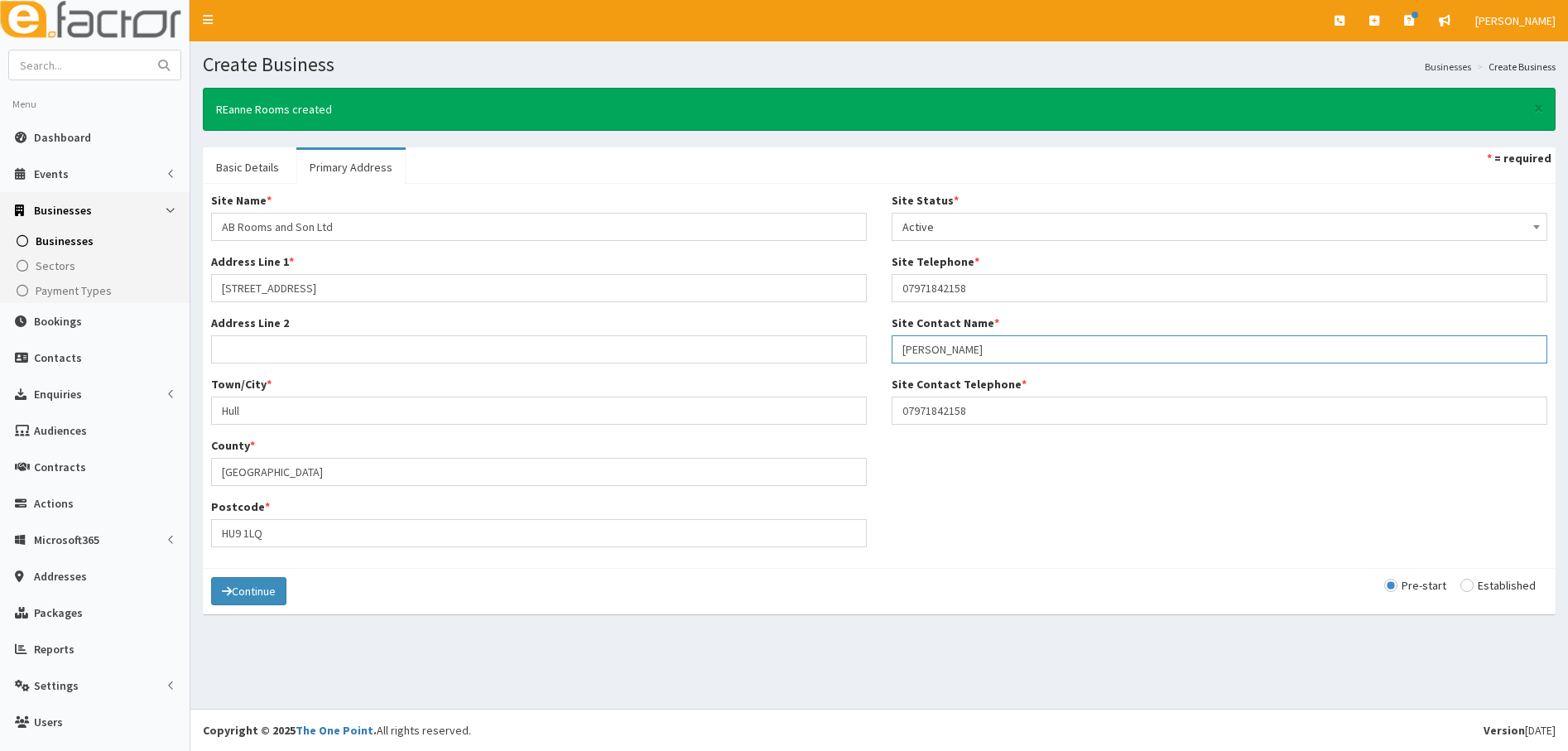
click at [956, 350] on input "Raeann" at bounding box center [1219, 349] width 656 height 28
paste input "Rooms"
type input "Raeann Rooms"
click at [239, 597] on button "Continue" at bounding box center [248, 590] width 75 height 28
click at [240, 166] on link "Basic Details" at bounding box center [247, 167] width 90 height 35
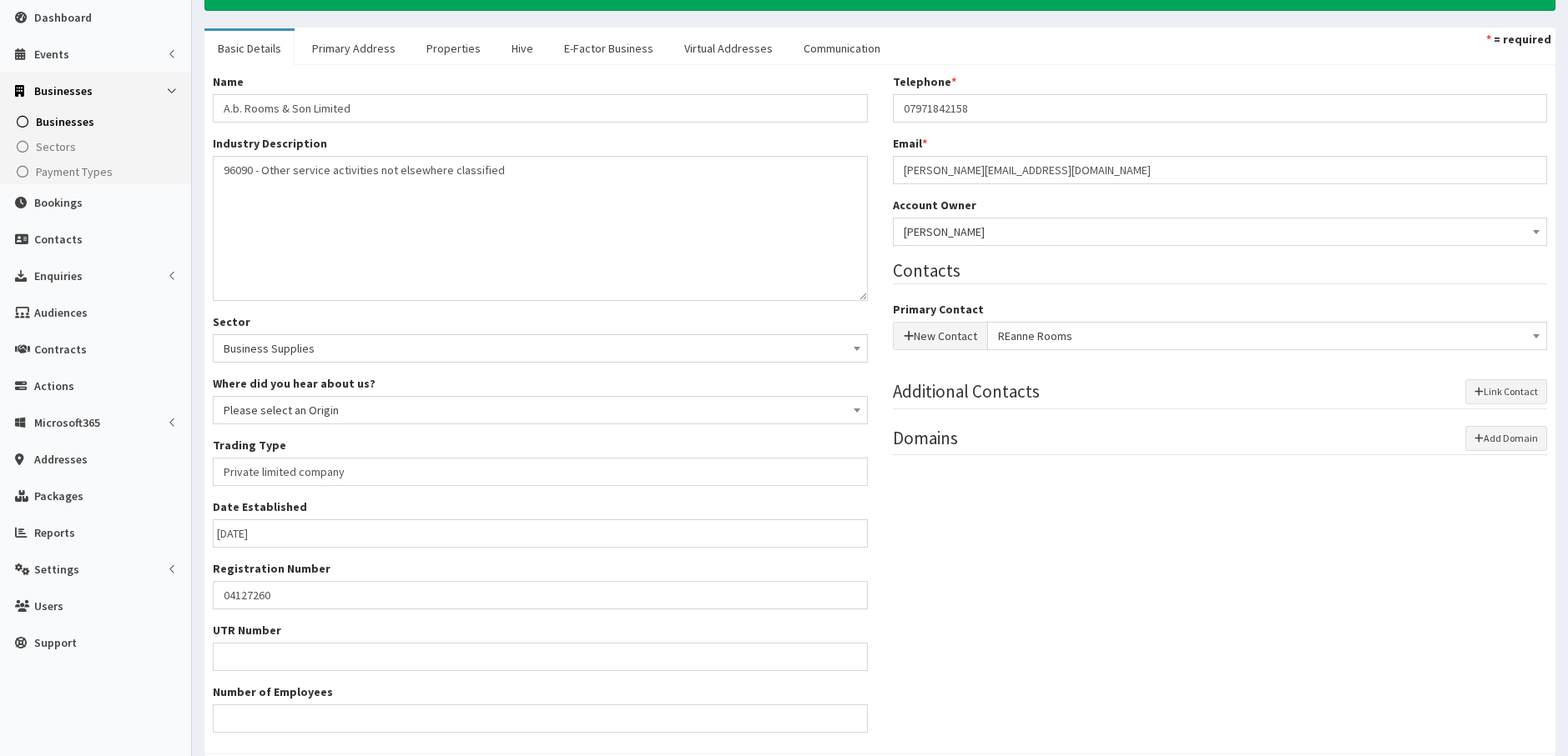
scroll to position [237, 0]
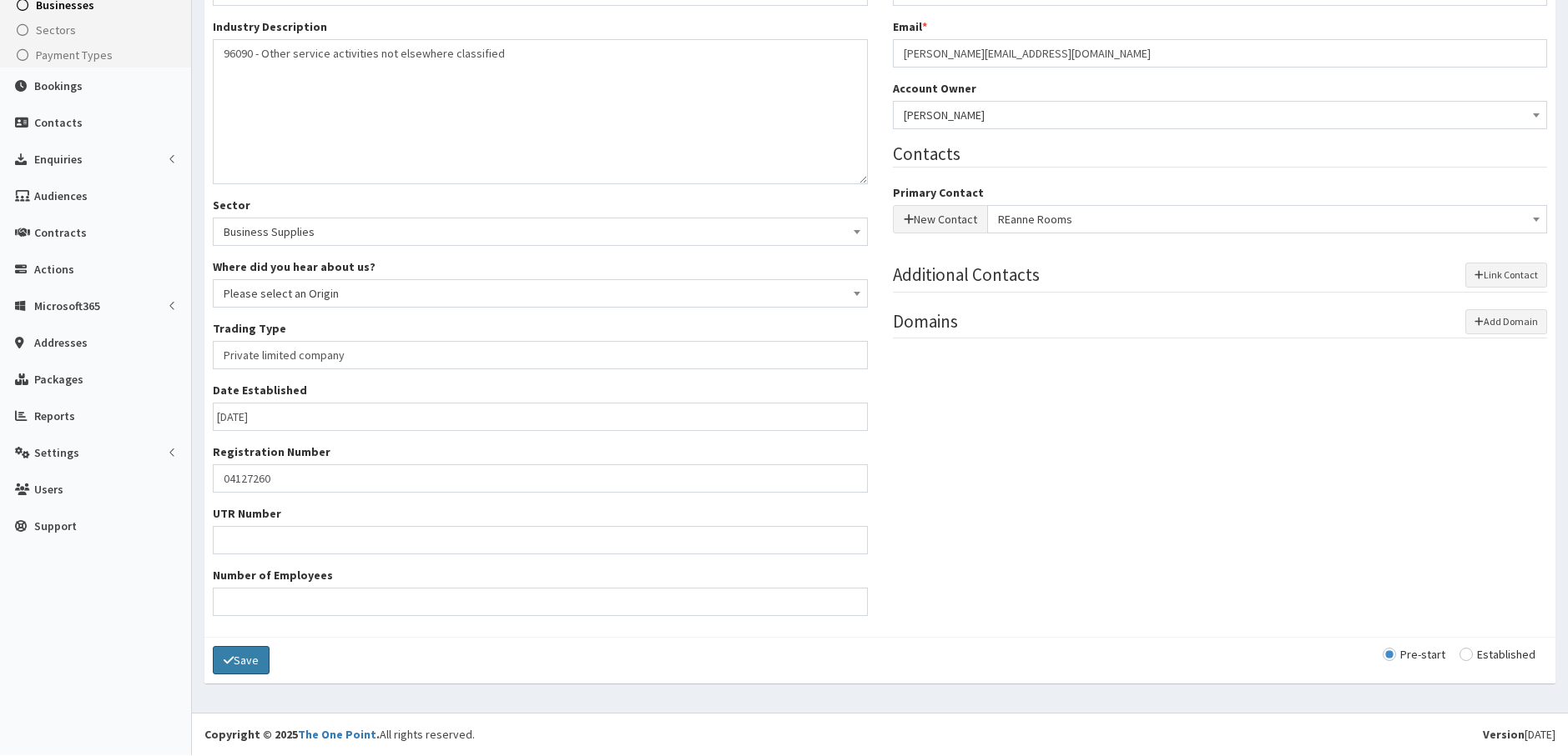
click at [237, 667] on button "Save" at bounding box center [241, 660] width 57 height 28
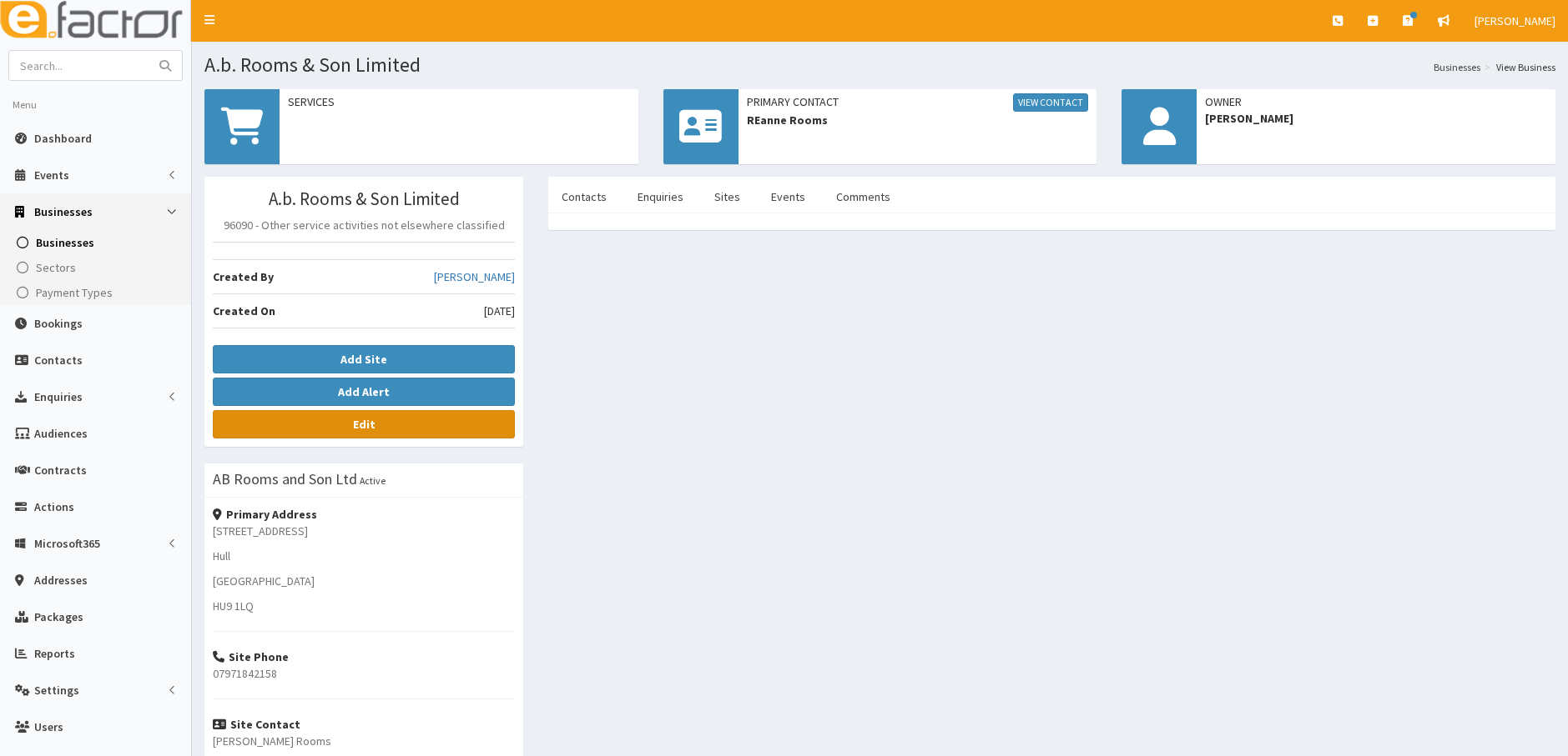
click at [379, 426] on link "Edit" at bounding box center [363, 423] width 302 height 28
click at [1029, 109] on link "View Contact" at bounding box center [1050, 103] width 75 height 19
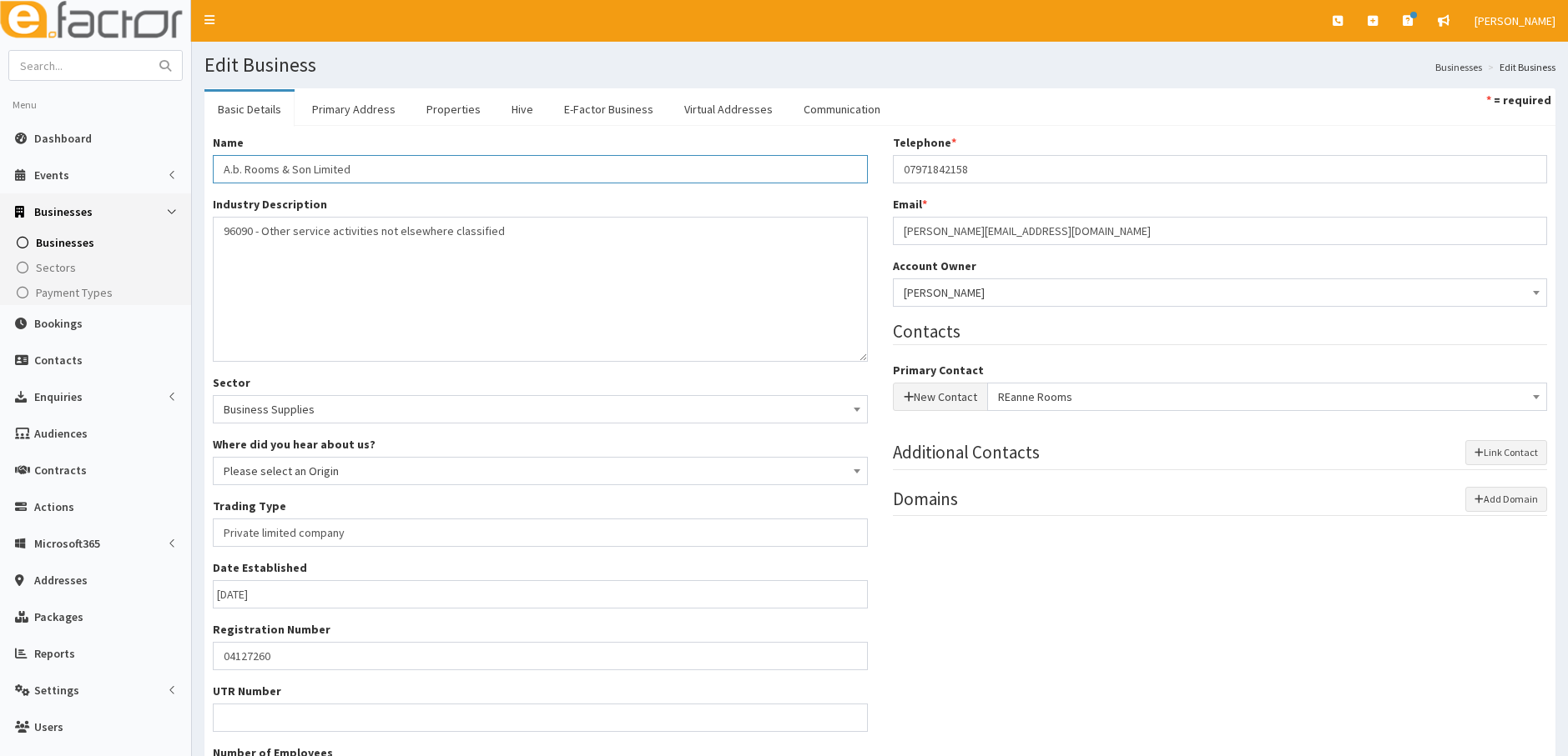
click at [237, 168] on input "A.b. Rooms & Son Limited" at bounding box center [540, 168] width 655 height 28
click at [721, 364] on div "Name * A.b. Rooms & Son Limited Industry Description * 96090 - Other service ac…" at bounding box center [539, 470] width 680 height 672
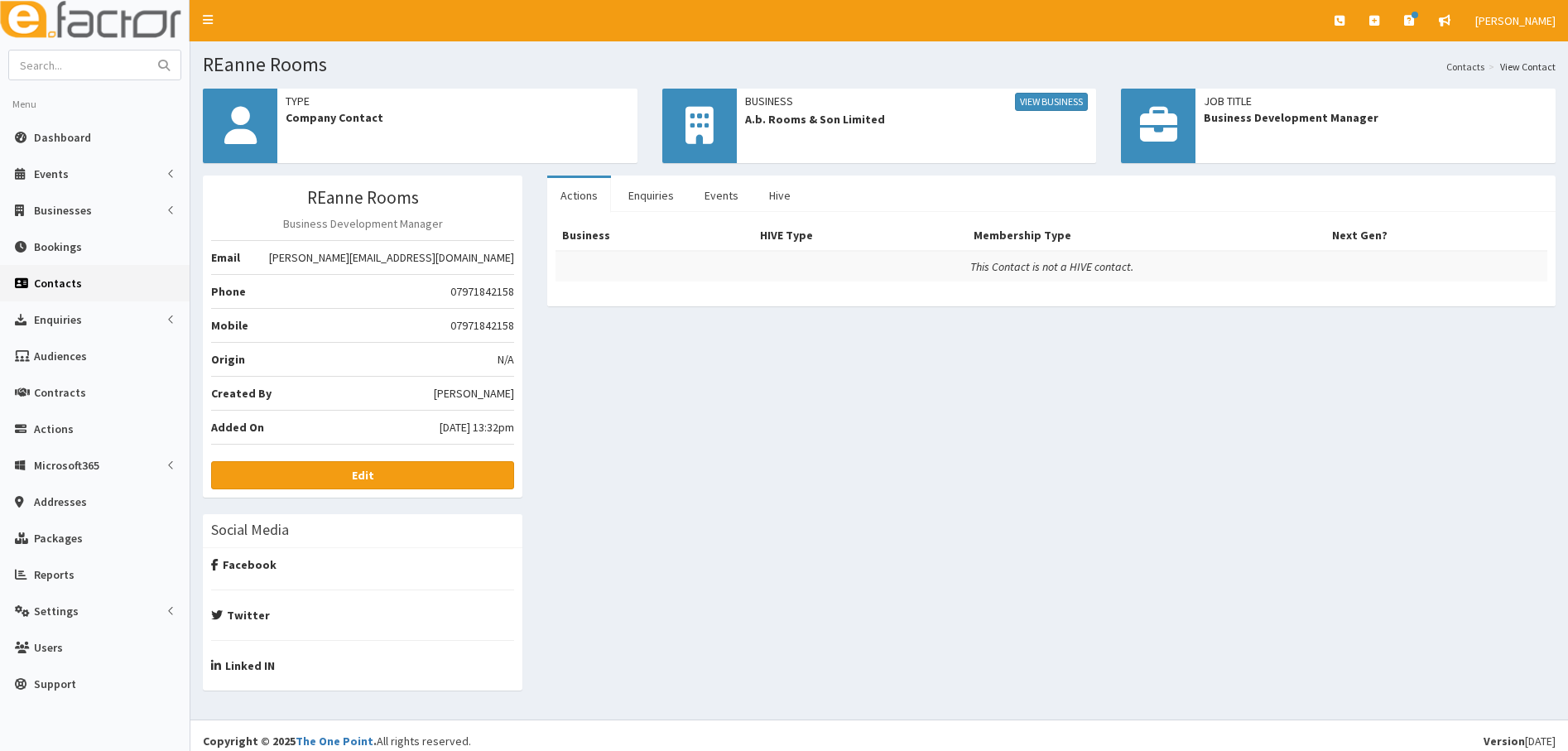
click at [1026, 101] on link "View Business" at bounding box center [1051, 102] width 73 height 19
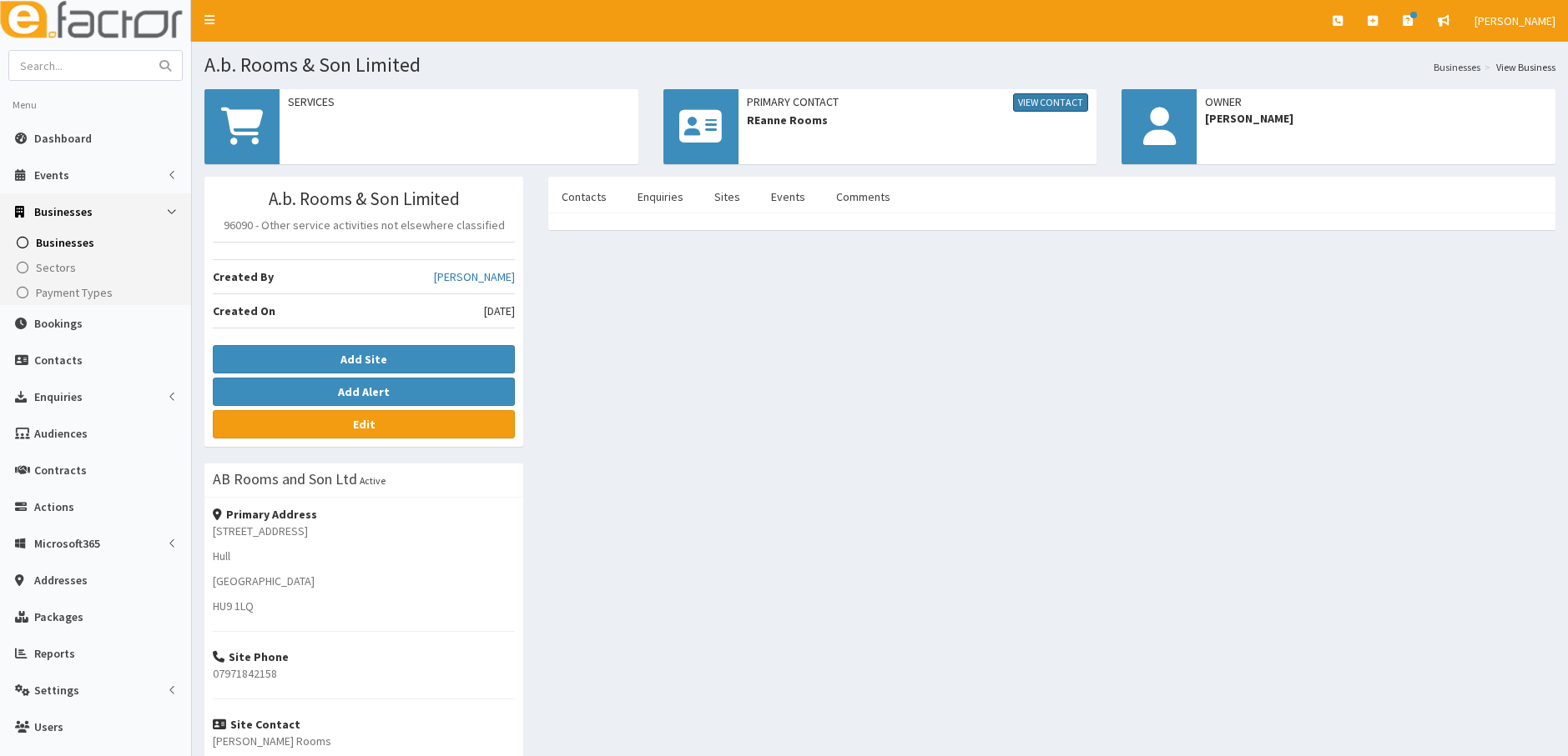
click at [1034, 104] on link "View Contact" at bounding box center [1050, 103] width 75 height 19
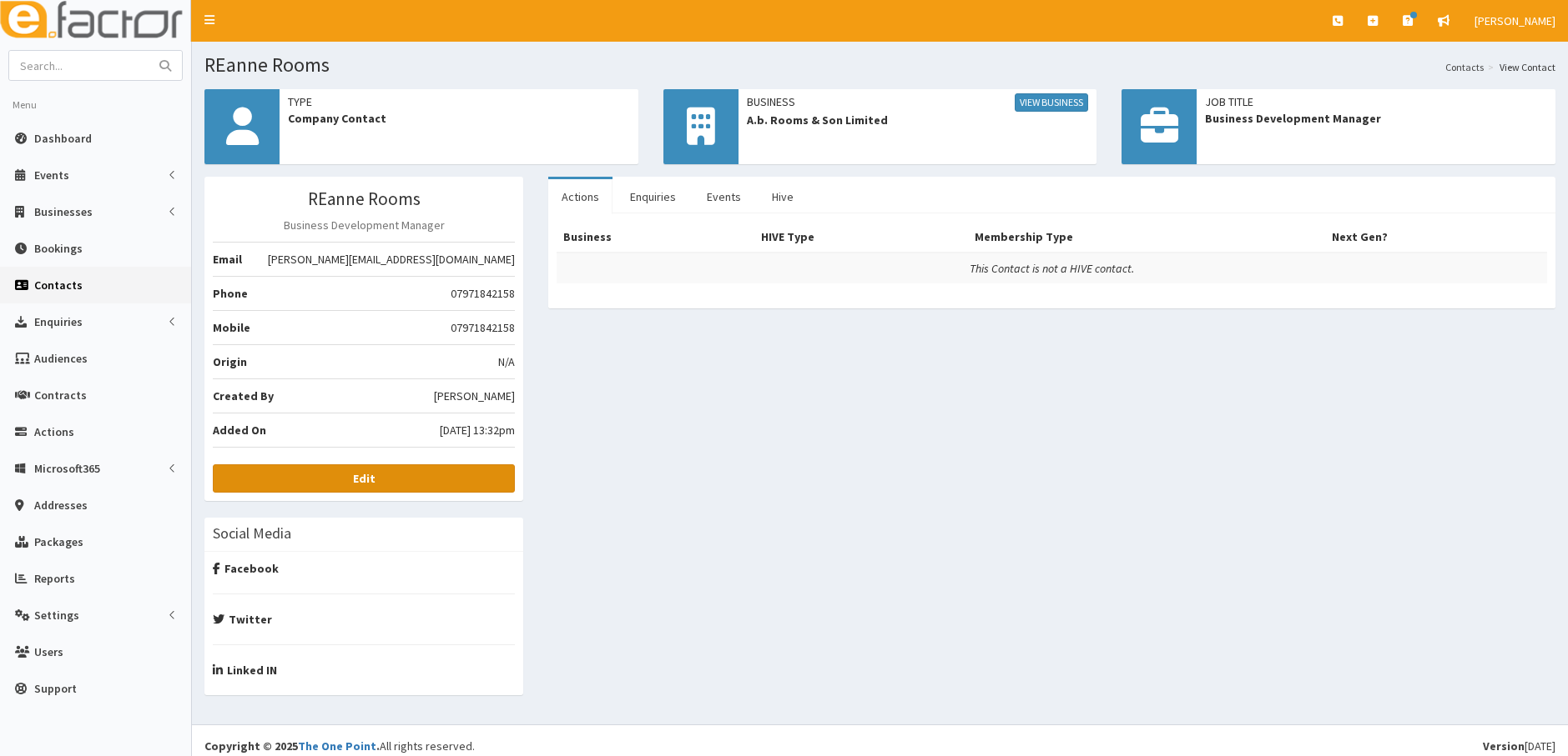
click at [365, 480] on b "Edit" at bounding box center [364, 479] width 22 height 15
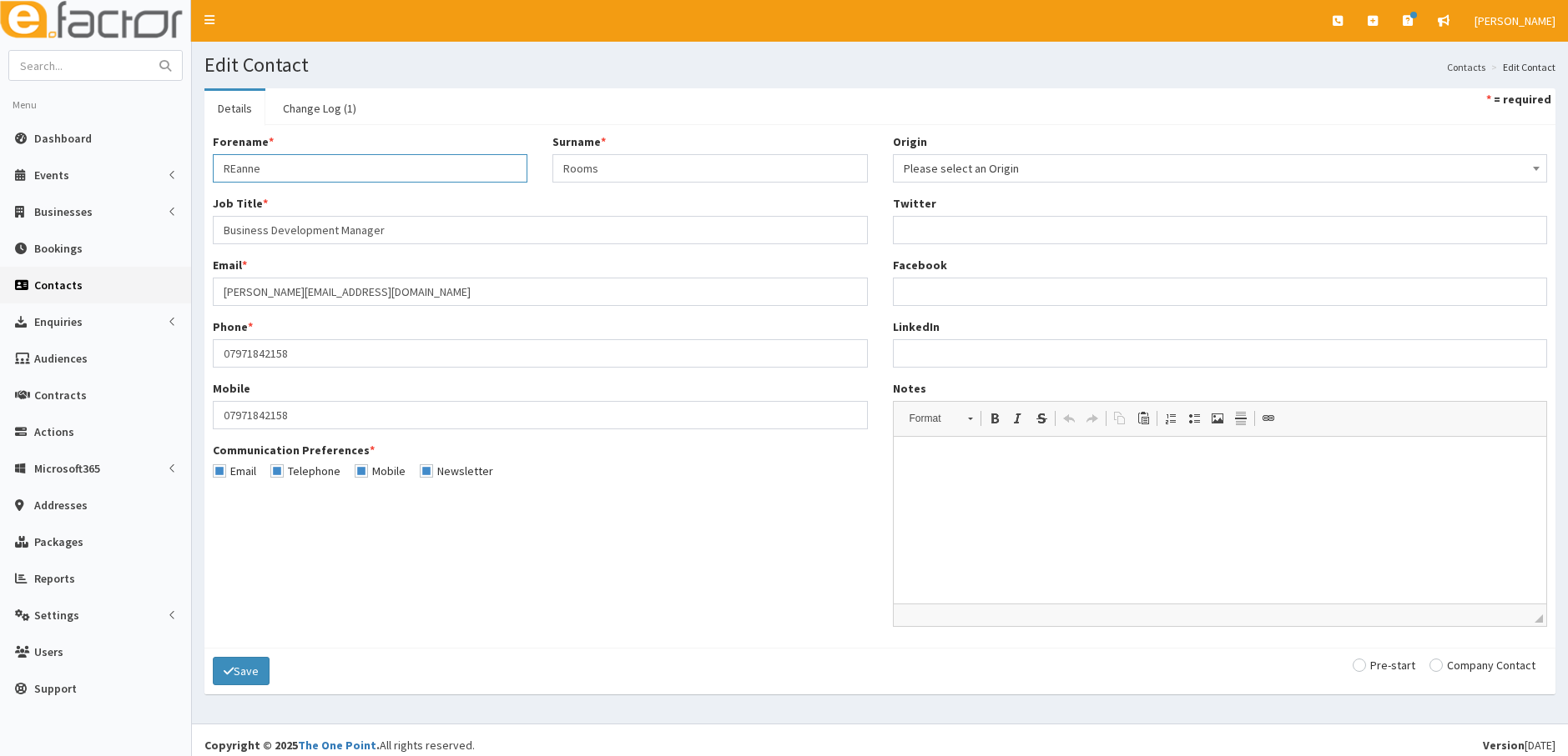
drag, startPoint x: 235, startPoint y: 168, endPoint x: 250, endPoint y: 161, distance: 16.6
click at [236, 167] on input "REanne" at bounding box center [370, 168] width 315 height 28
type input "REanne"
click at [1440, 667] on input "radio" at bounding box center [1482, 666] width 106 height 12
radio input "true"
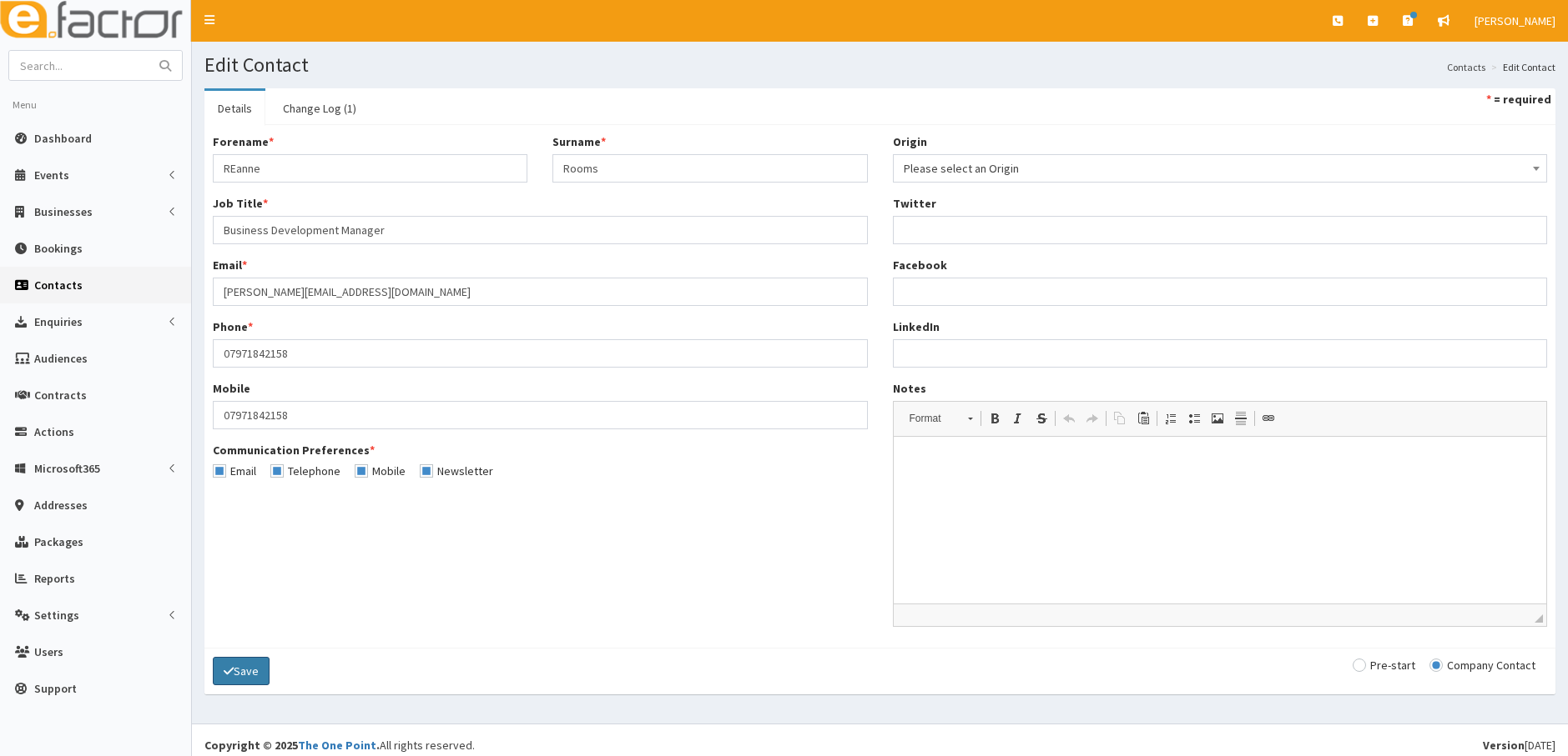
click at [244, 667] on button "Save" at bounding box center [241, 671] width 57 height 28
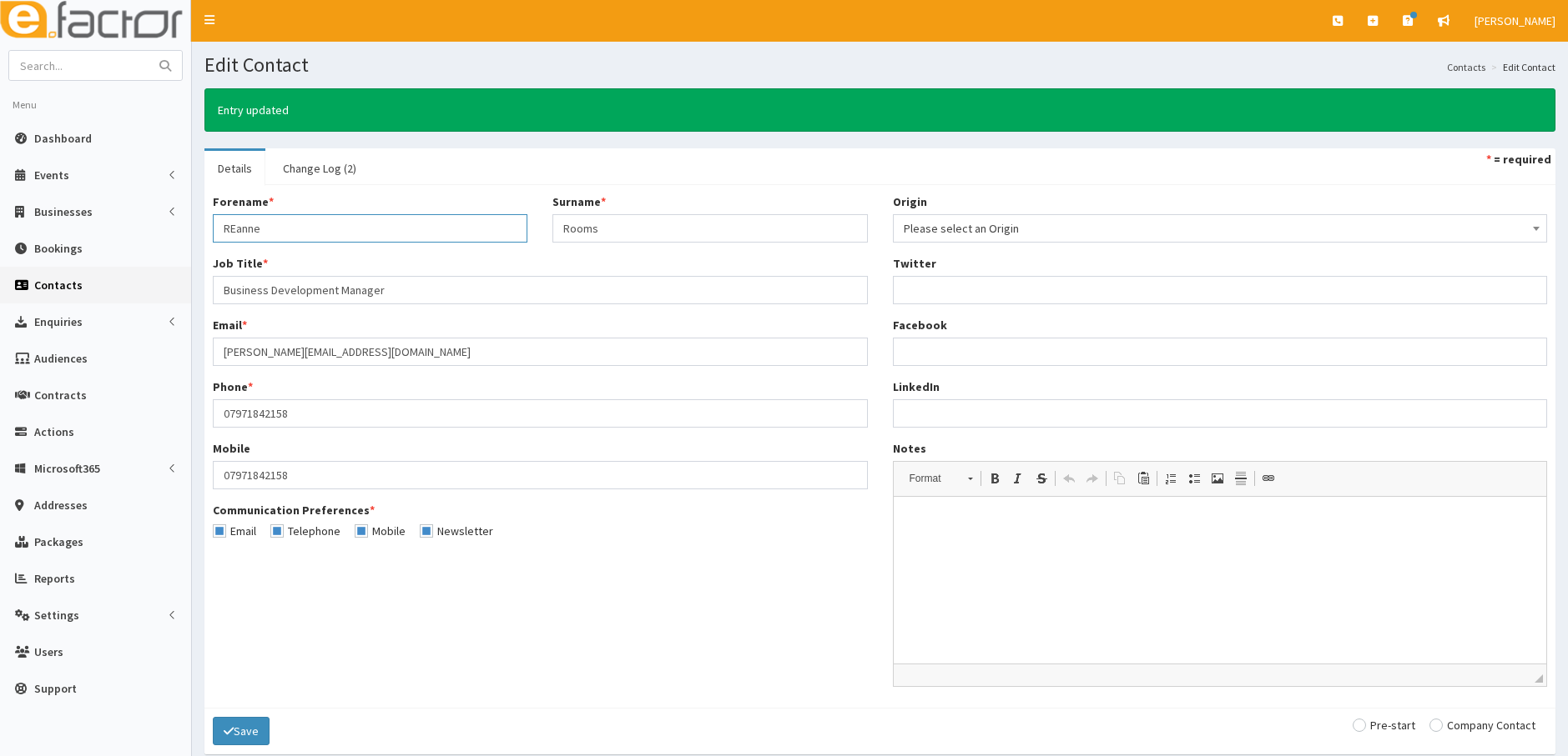
drag, startPoint x: 237, startPoint y: 230, endPoint x: 262, endPoint y: 223, distance: 26.0
click at [242, 227] on input "REanne" at bounding box center [370, 228] width 315 height 28
type input "Reanne"
click at [248, 732] on button "Save" at bounding box center [241, 730] width 57 height 28
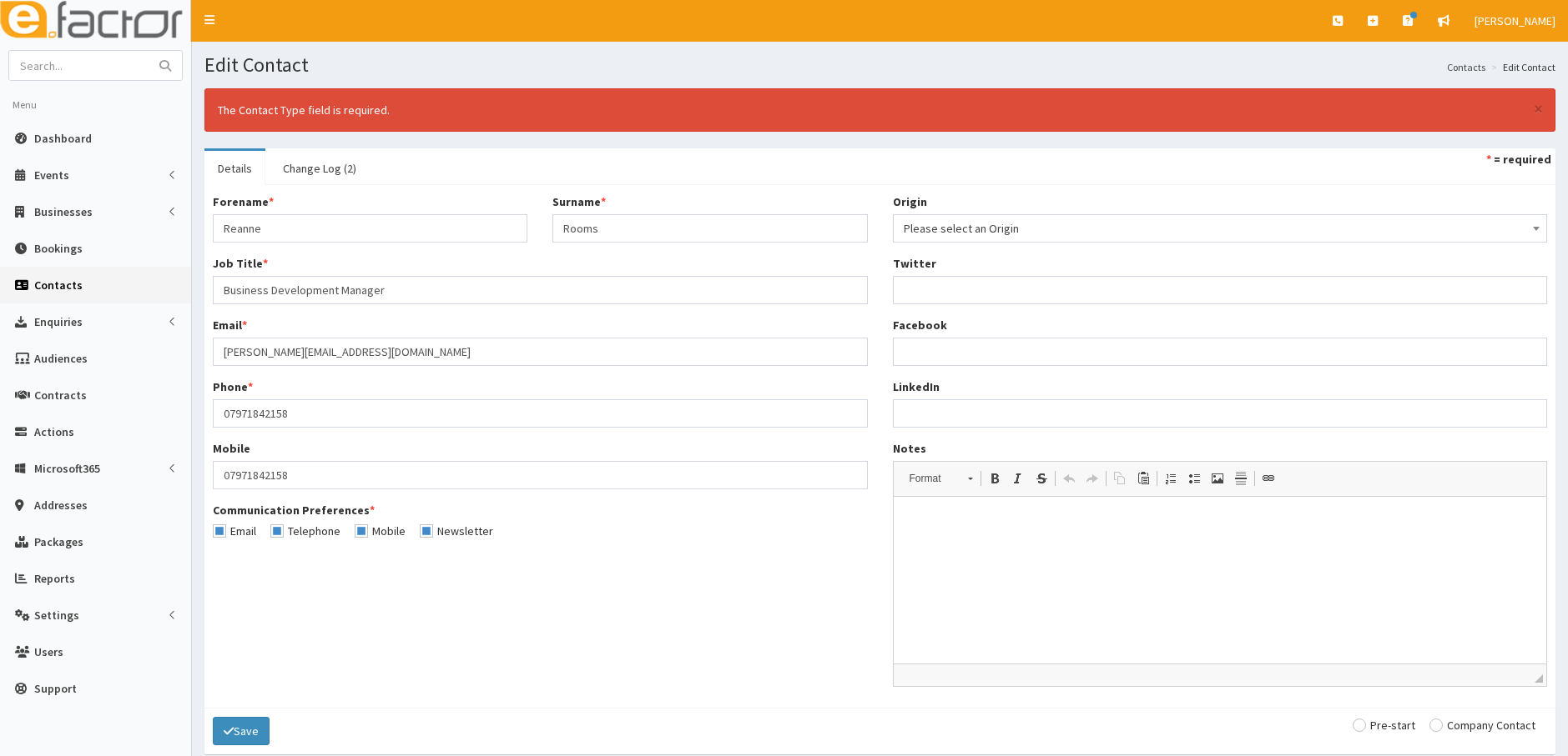
click at [1442, 731] on input "radio" at bounding box center [1482, 725] width 106 height 12
radio input "true"
click at [231, 730] on icon "submit" at bounding box center [229, 731] width 10 height 12
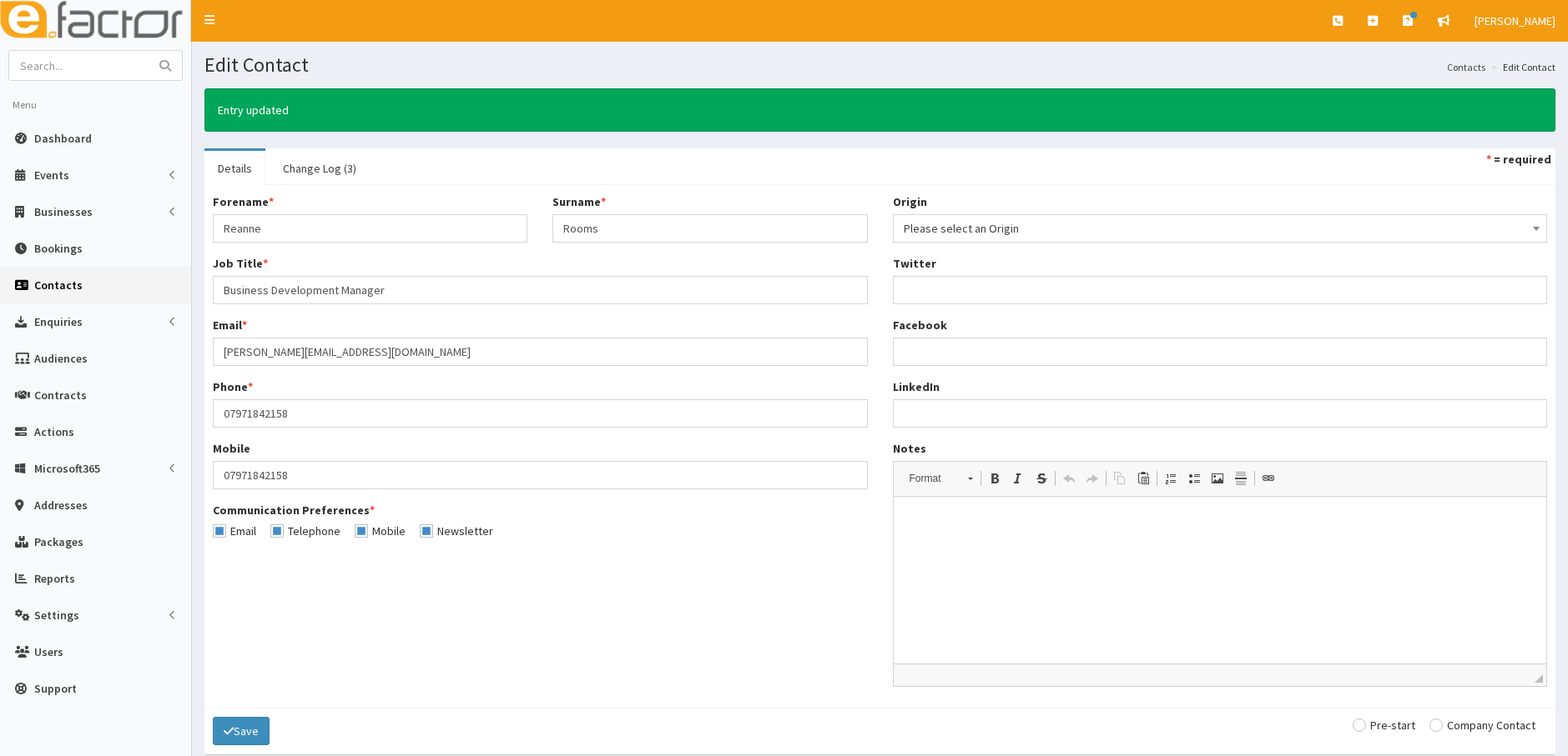
click at [1440, 726] on input "radio" at bounding box center [1482, 725] width 106 height 12
radio input "true"
click at [244, 736] on button "Save" at bounding box center [241, 730] width 57 height 28
click at [245, 736] on button "Save" at bounding box center [241, 730] width 57 height 28
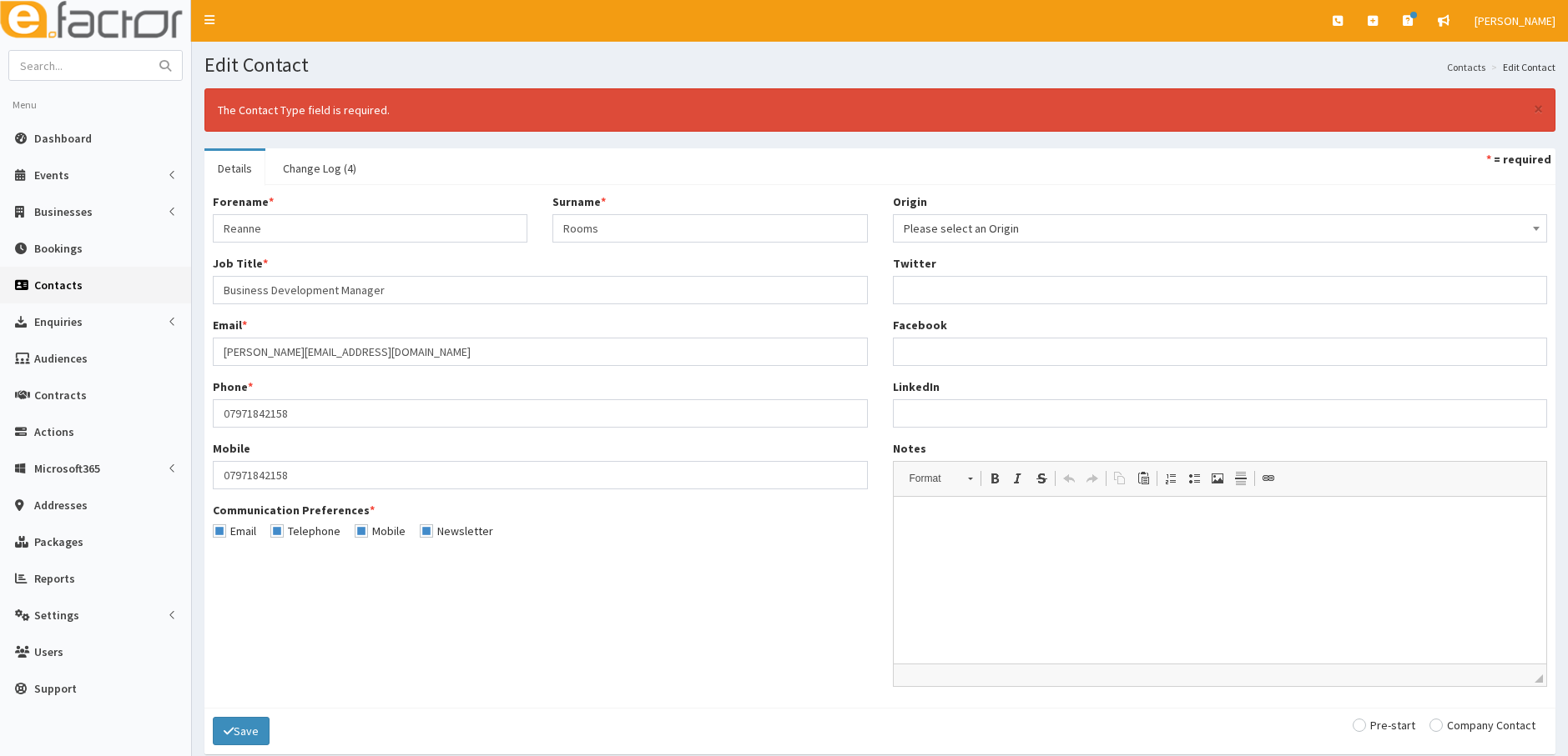
drag, startPoint x: 1434, startPoint y: 725, endPoint x: 698, endPoint y: 712, distance: 736.1
click at [1430, 722] on input "radio" at bounding box center [1482, 725] width 106 height 12
radio input "true"
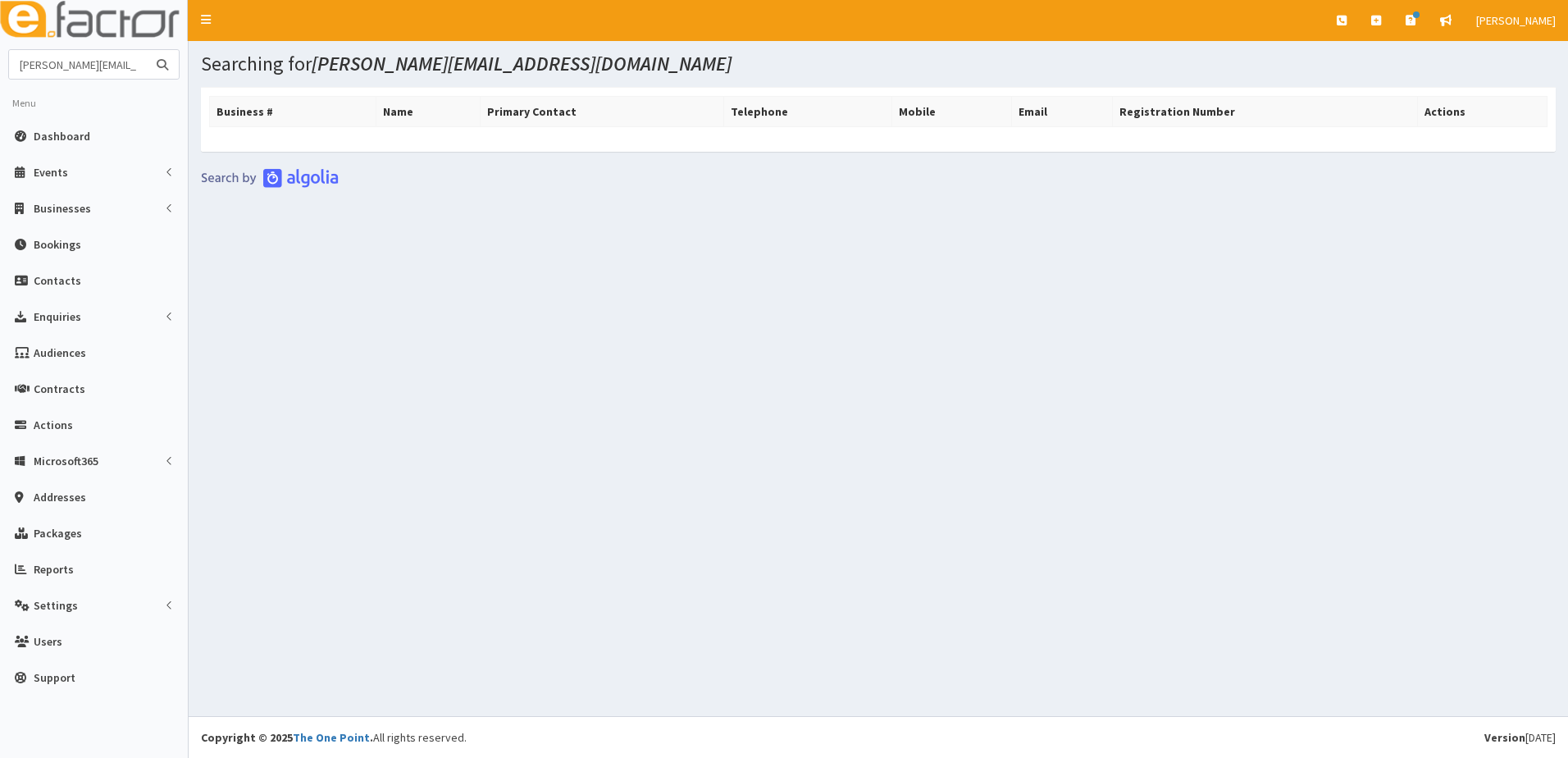
click at [139, 69] on input "[PERSON_NAME][EMAIL_ADDRESS][DOMAIN_NAME]" at bounding box center [78, 64] width 138 height 28
type input "a"
type input "sue far"
click at [146, 50] on button "submit" at bounding box center [162, 64] width 33 height 28
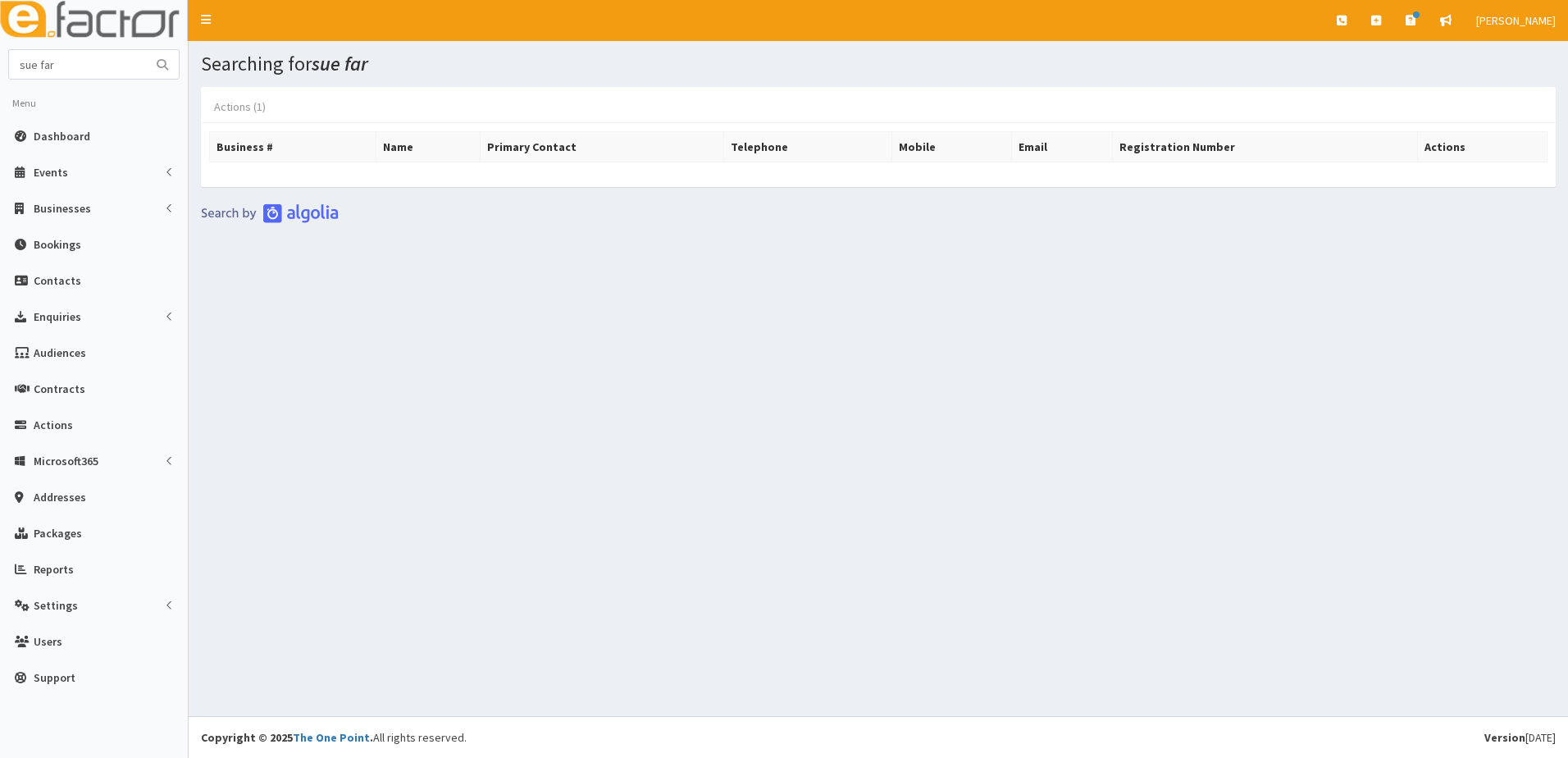
click at [248, 105] on link "Actions (1)" at bounding box center [239, 106] width 78 height 34
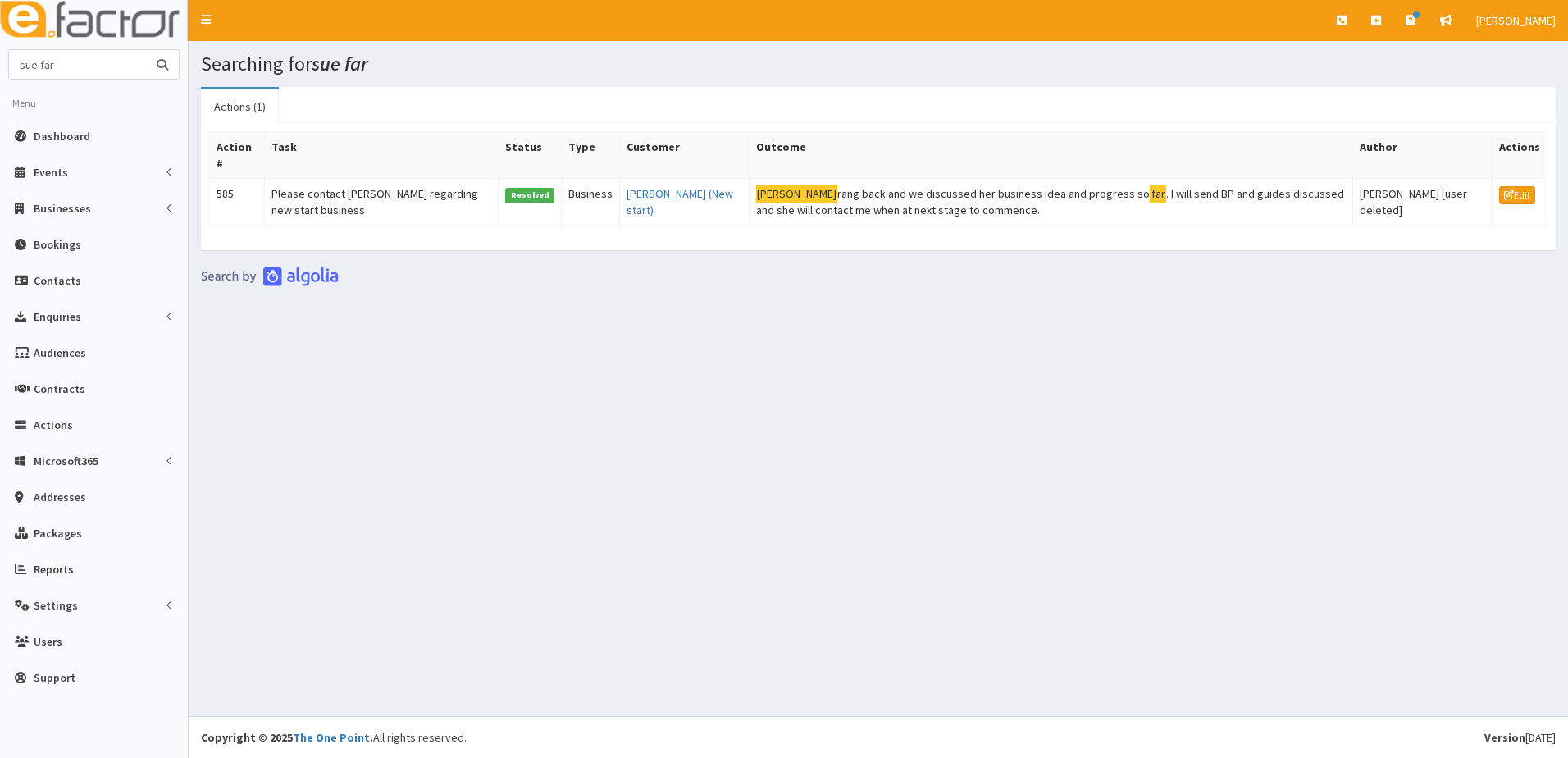
click at [76, 59] on input "sue far" at bounding box center [78, 64] width 138 height 28
type input "s"
type input "Farr"
click at [146, 50] on button "submit" at bounding box center [162, 64] width 33 height 28
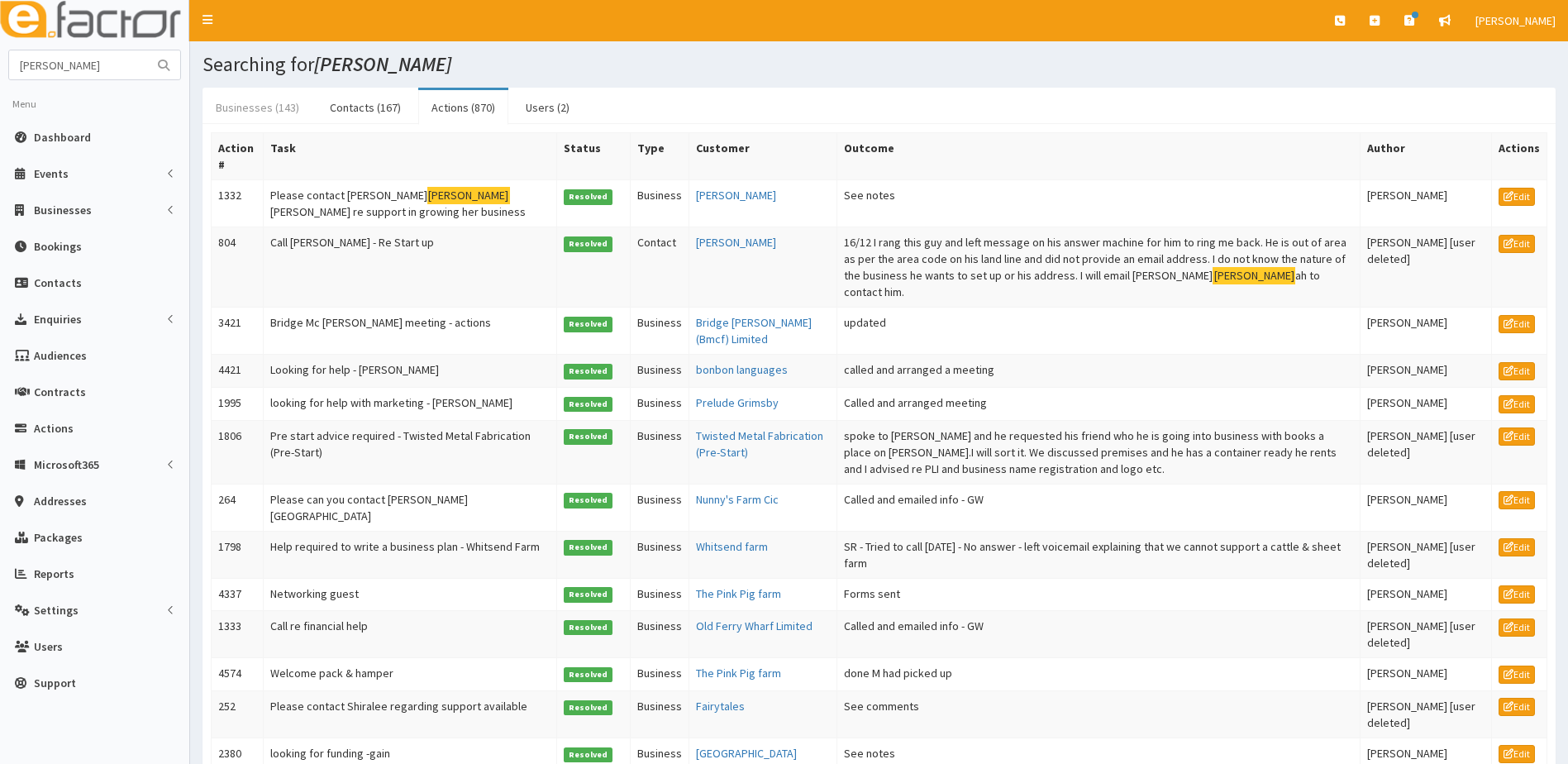
click at [253, 103] on link "Businesses (143)" at bounding box center [257, 107] width 110 height 35
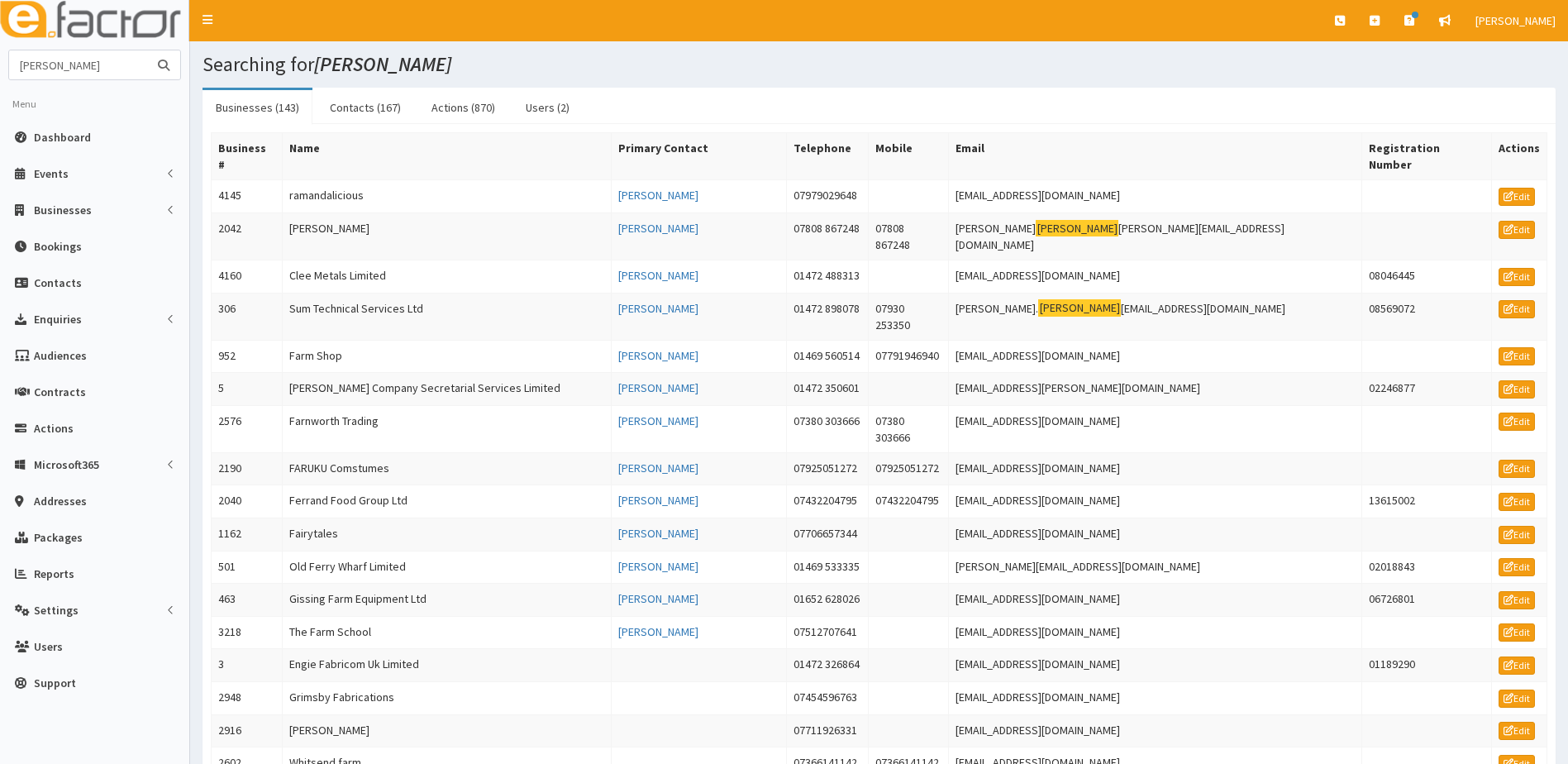
click at [70, 65] on input "[PERSON_NAME]" at bounding box center [78, 65] width 139 height 29
type input "[PERSON_NAME] Fianancila"
click at [148, 51] on button "submit" at bounding box center [164, 65] width 33 height 29
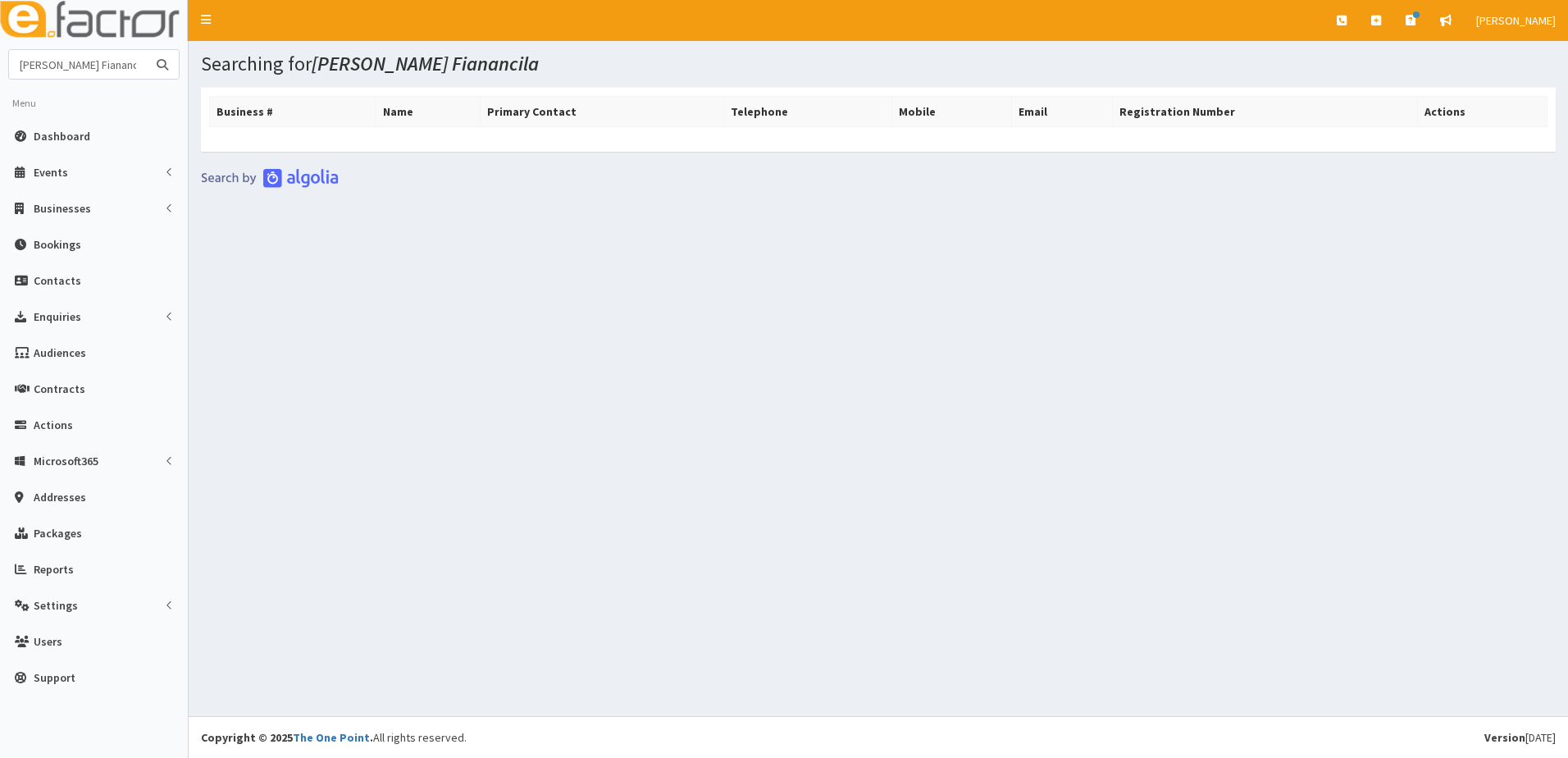
click at [96, 62] on input "Farr Fianancila" at bounding box center [78, 64] width 138 height 28
type input "[PERSON_NAME] Fianancial"
click at [146, 50] on button "submit" at bounding box center [162, 64] width 33 height 28
click at [56, 206] on span "Businesses" at bounding box center [62, 208] width 58 height 15
click at [23, 242] on icon at bounding box center [25, 238] width 17 height 12
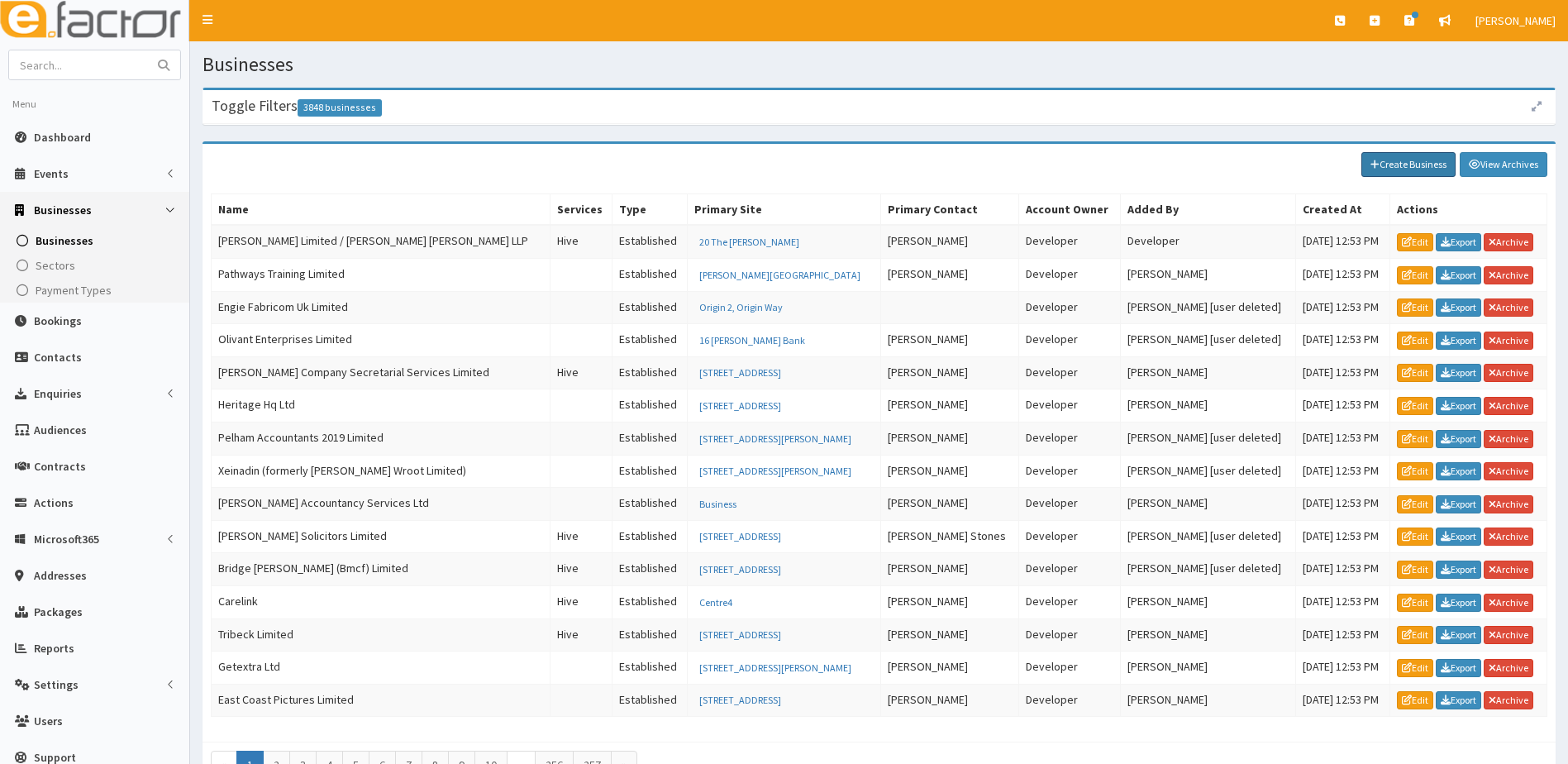
click at [1383, 171] on link "Create Business" at bounding box center [1409, 164] width 94 height 24
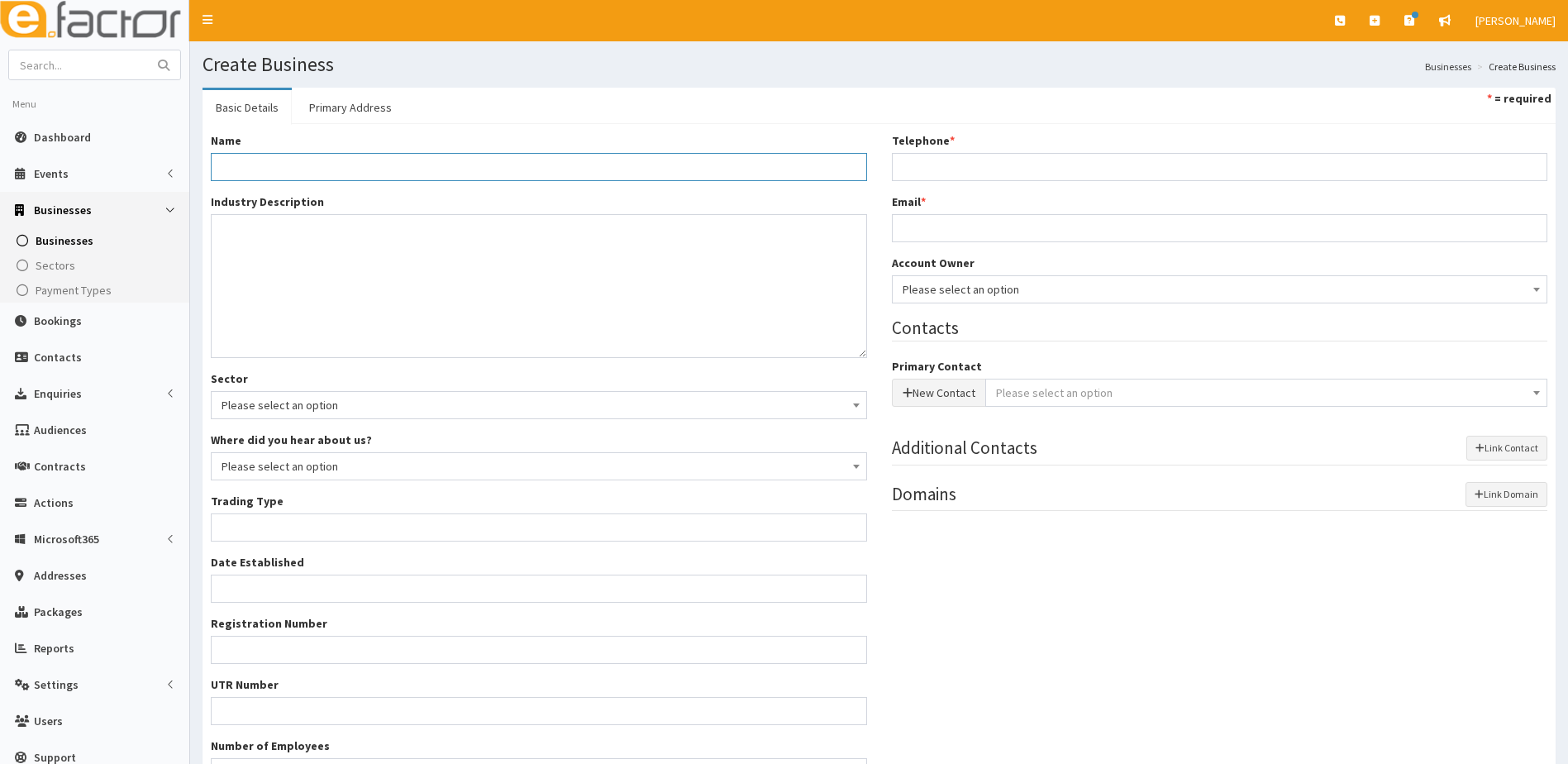
click at [266, 172] on input "Name *" at bounding box center [539, 166] width 657 height 28
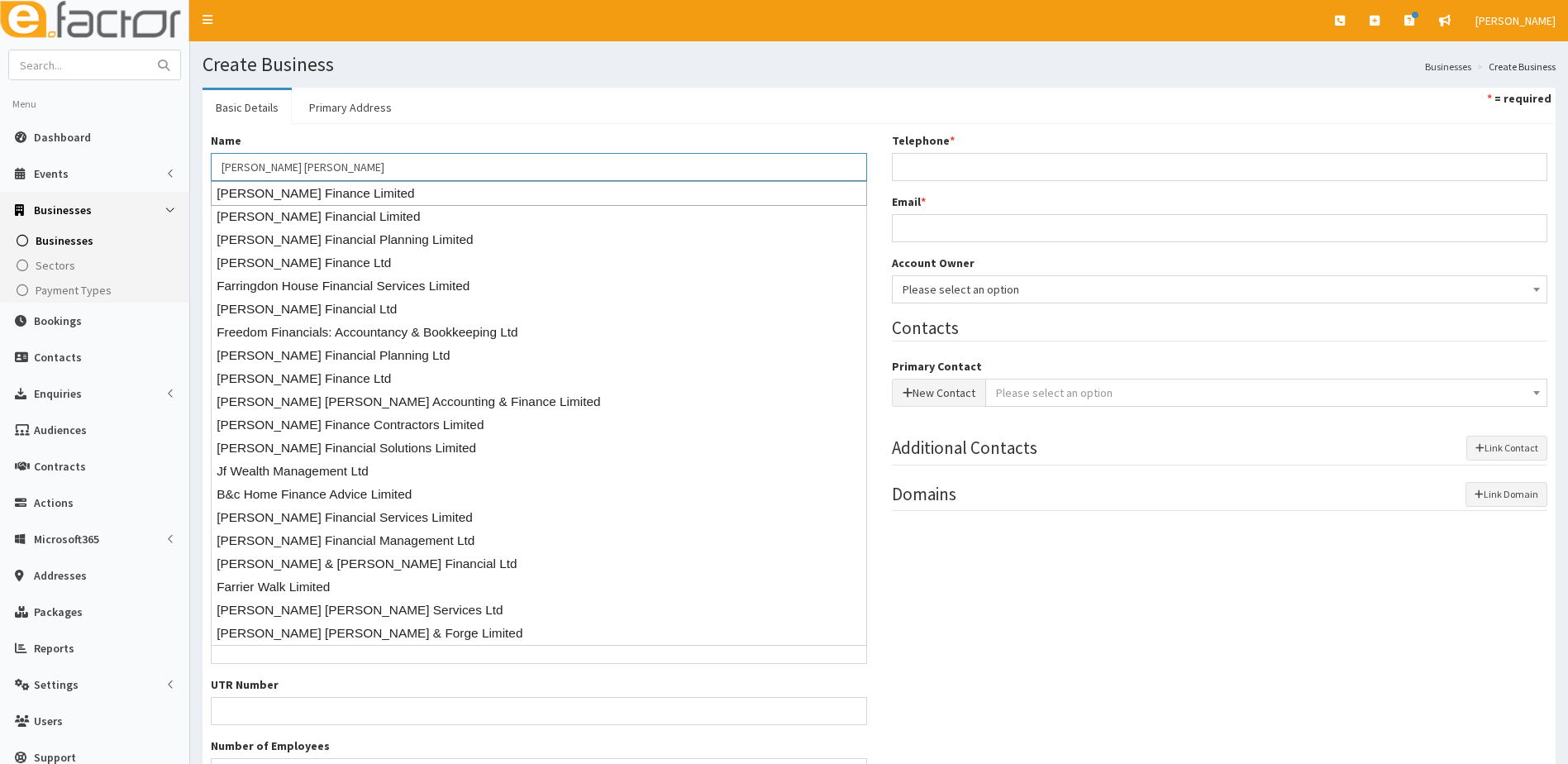
click at [280, 194] on div "Farr Finance Limited" at bounding box center [539, 193] width 657 height 24
type input "Farr Finance Limited"
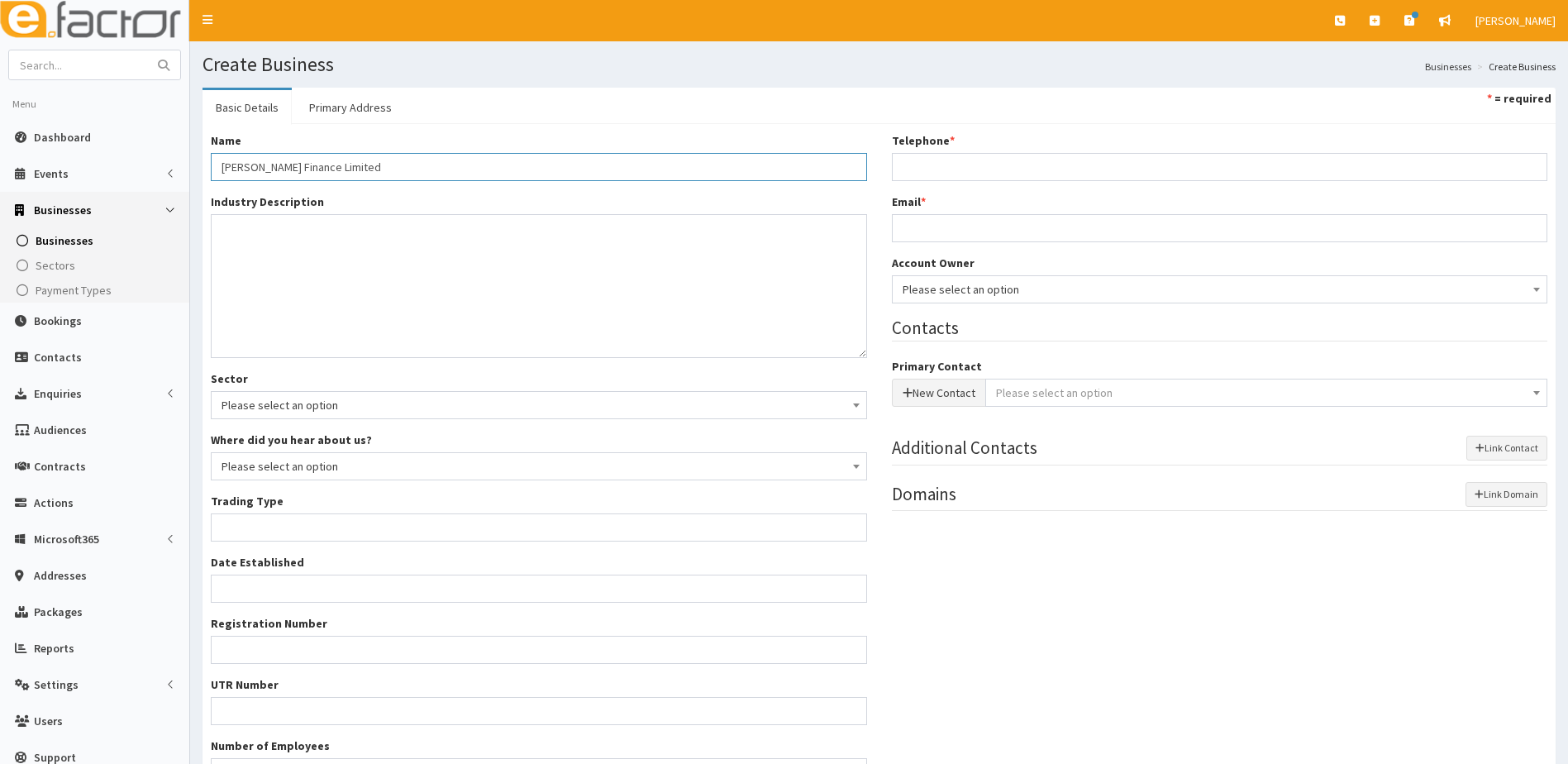
type input "Private limited company"
type input "04808150"
type input "17 Stowe Crescent"
type input "Ruislip"
type input "Middlesex"
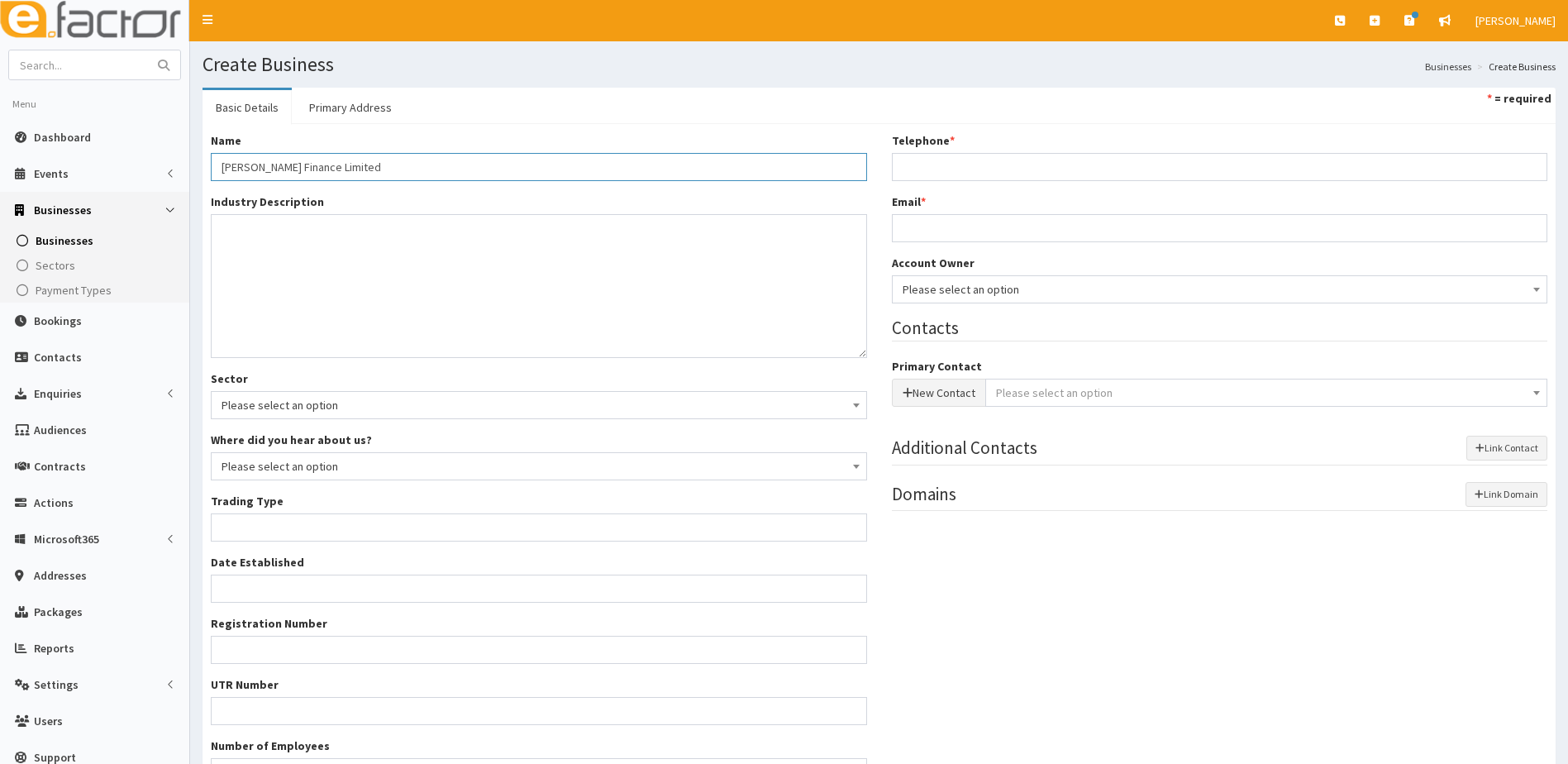
type input "HA4 7SR"
click at [319, 105] on link "Primary Address" at bounding box center [350, 107] width 109 height 35
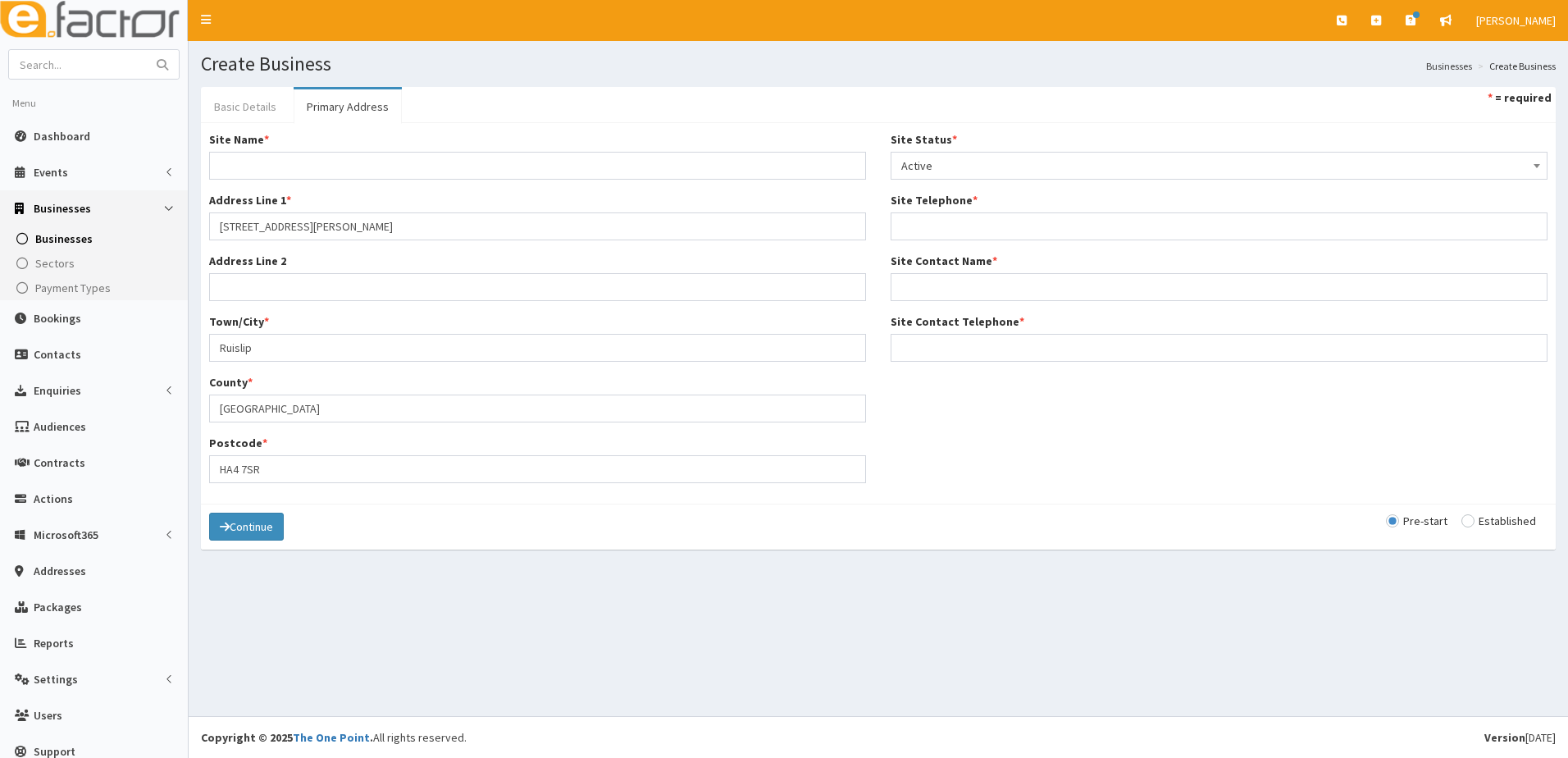
click at [253, 108] on link "Basic Details" at bounding box center [245, 106] width 89 height 34
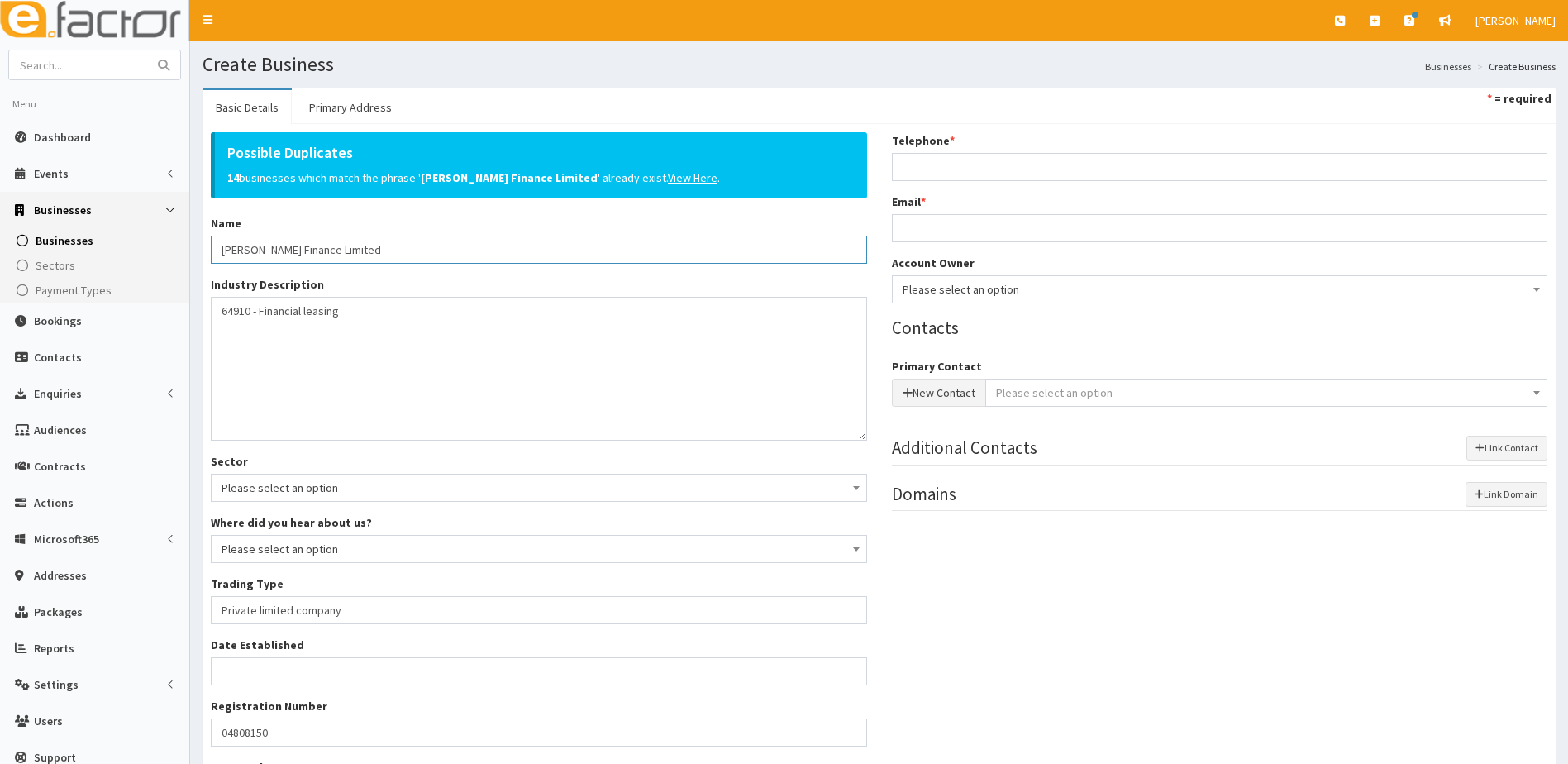
click at [332, 251] on input "Farr Finance Limited" at bounding box center [539, 249] width 657 height 28
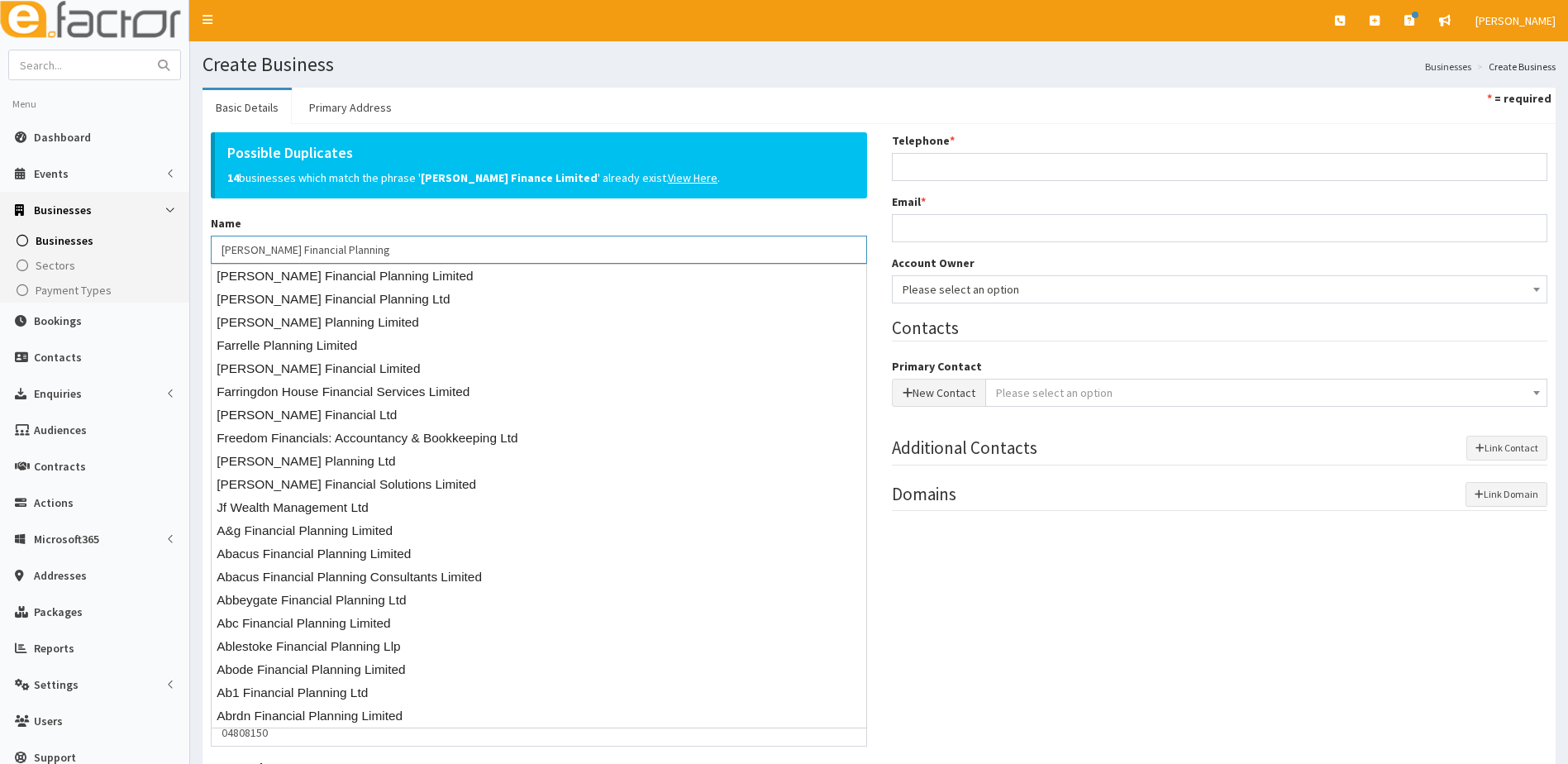
type input "Farr Financial Planning"
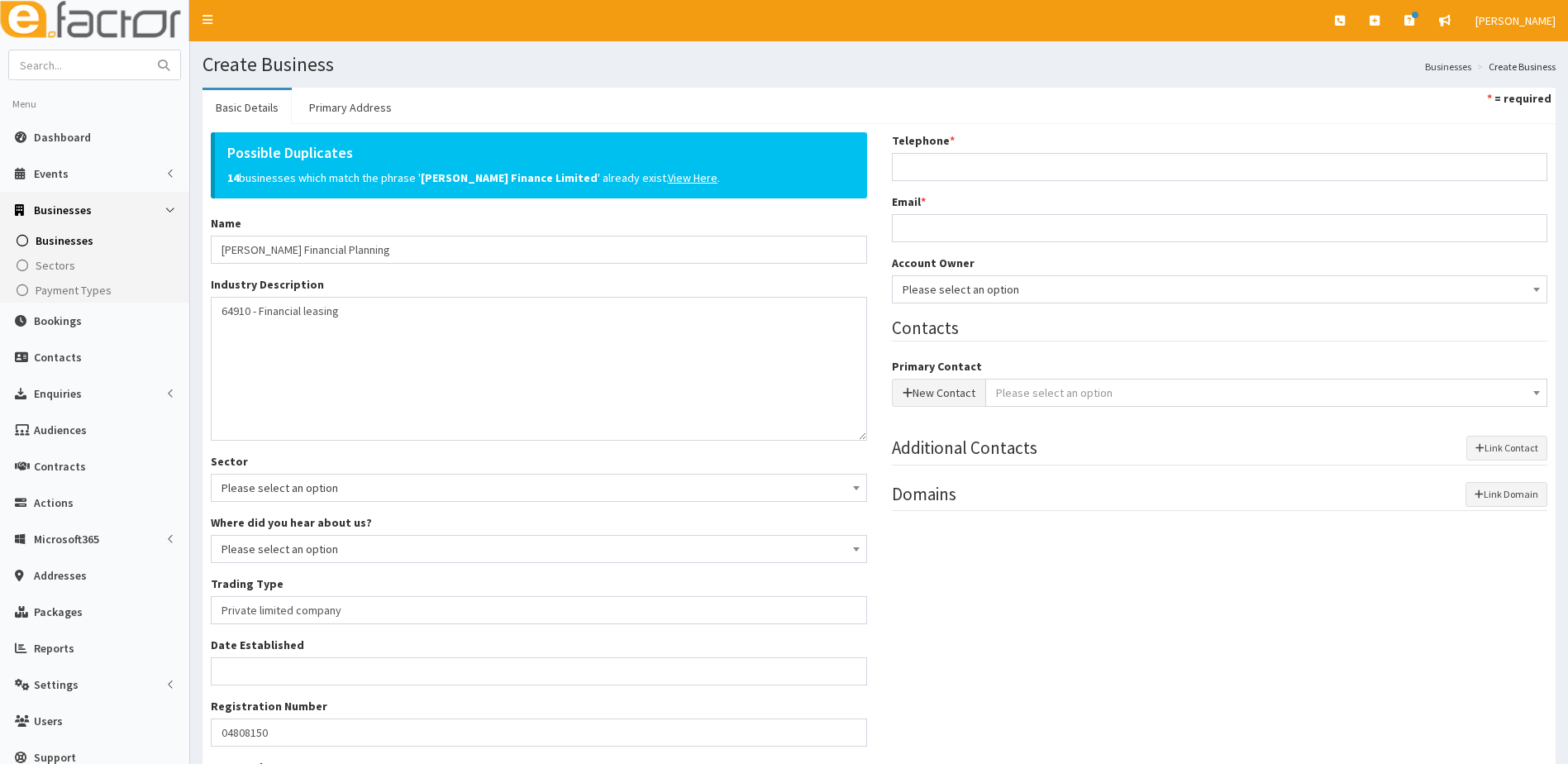
click at [379, 210] on div "Possible Duplicates 14 businesses which match the phrase ' Farr Finance Limited…" at bounding box center [539, 198] width 657 height 132
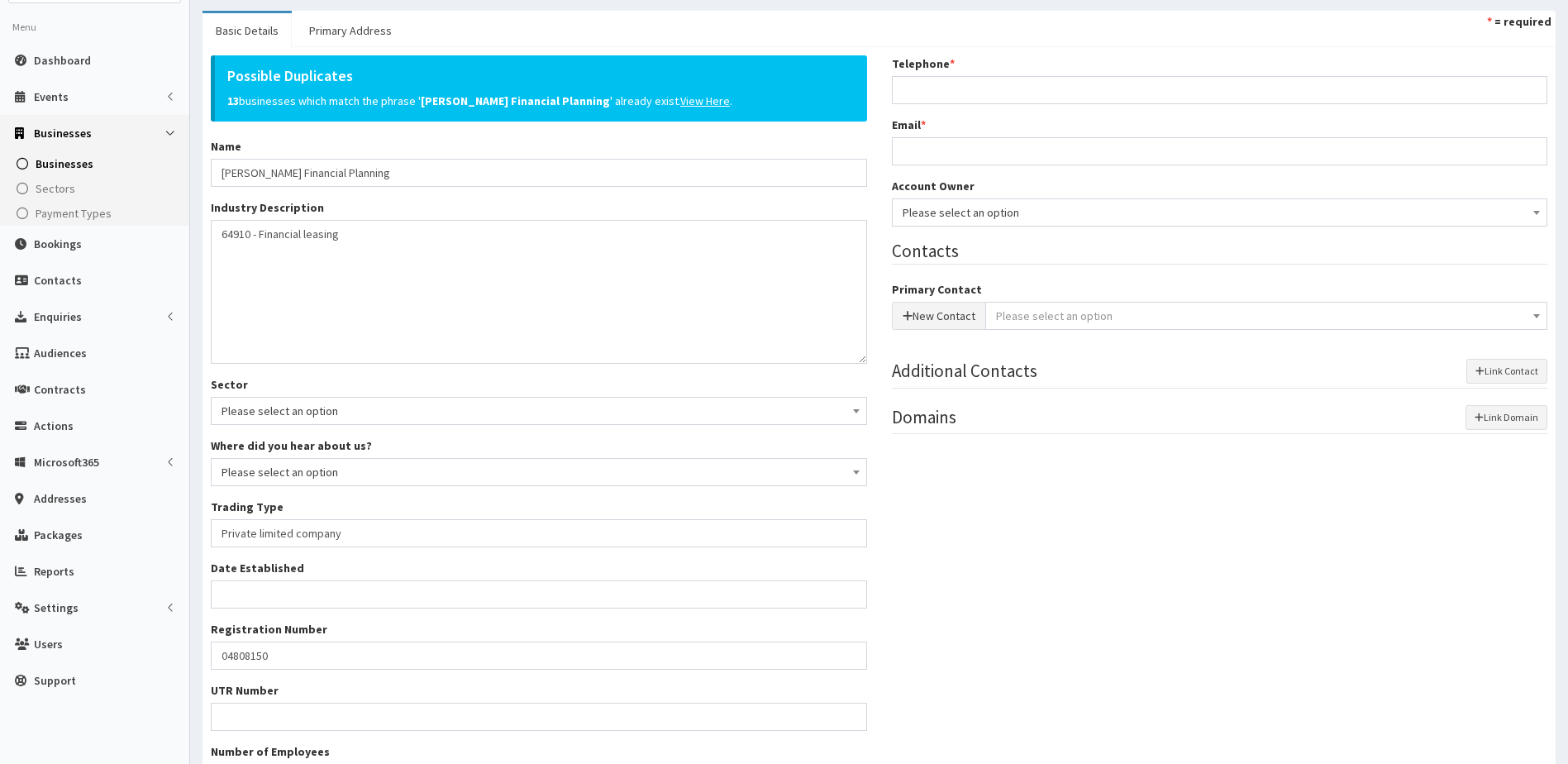
scroll to position [243, 0]
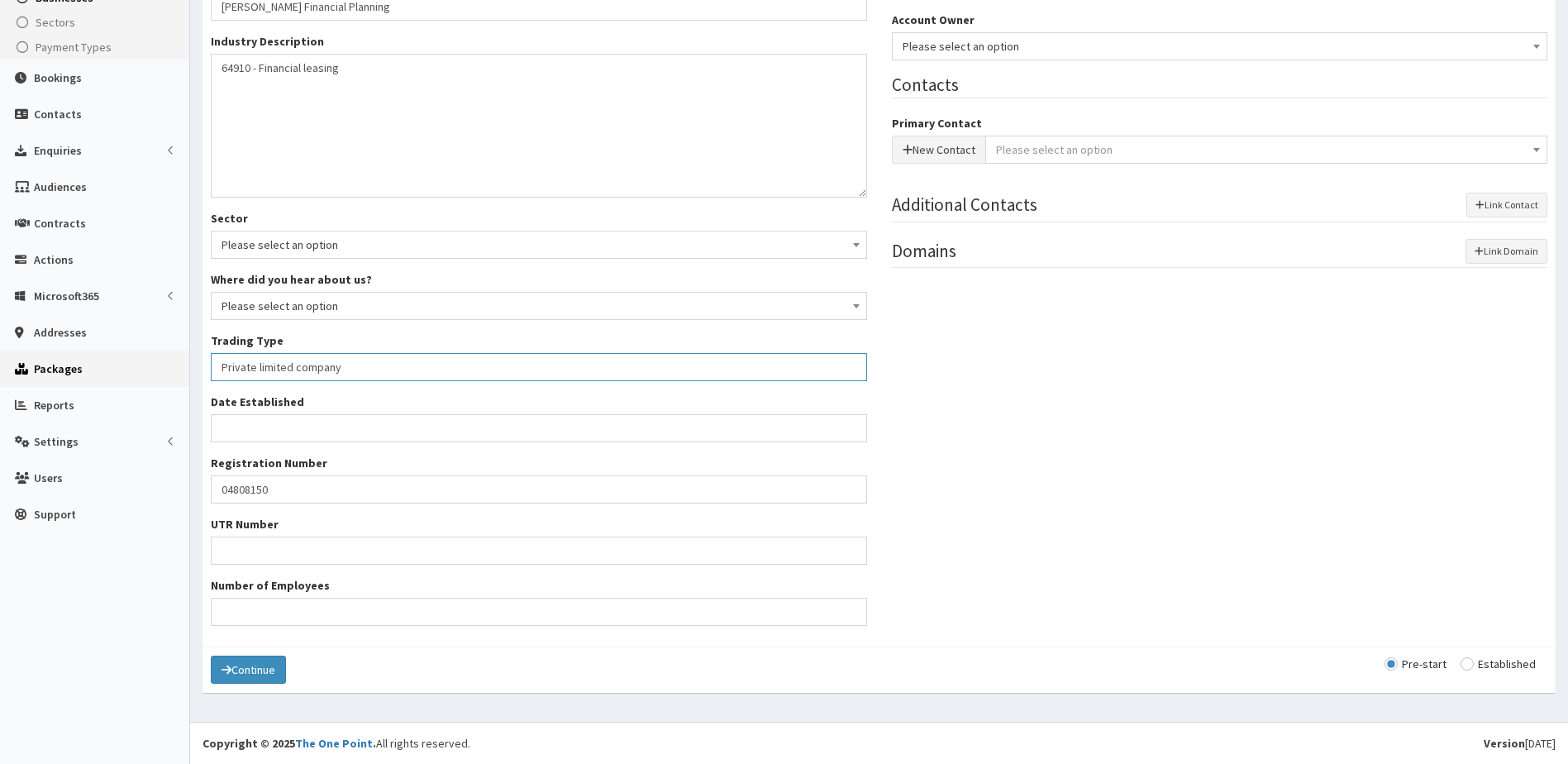
drag, startPoint x: 276, startPoint y: 369, endPoint x: 189, endPoint y: 363, distance: 87.2
click at [190, 364] on div "E Toggle navigation Quick Create Create Business Create Booking Create Contact" at bounding box center [784, 261] width 1568 height 1007
click at [247, 368] on input "Trading Type *" at bounding box center [539, 367] width 657 height 28
type input "unknown"
drag, startPoint x: 234, startPoint y: 491, endPoint x: 106, endPoint y: 491, distance: 128.0
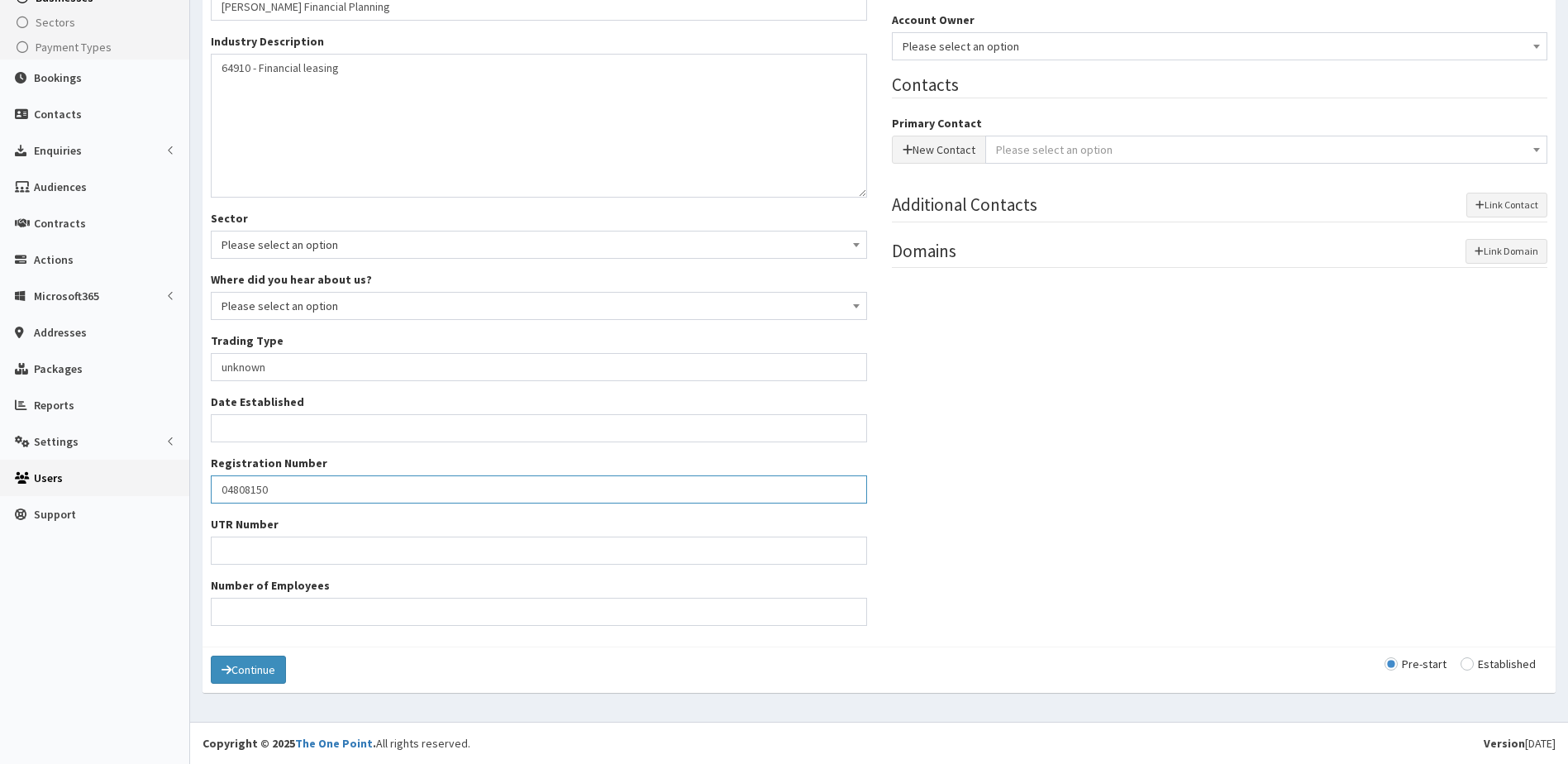
click at [106, 491] on div "E Toggle navigation Quick Create Create Business Create Booking Create Contact" at bounding box center [784, 261] width 1568 height 1007
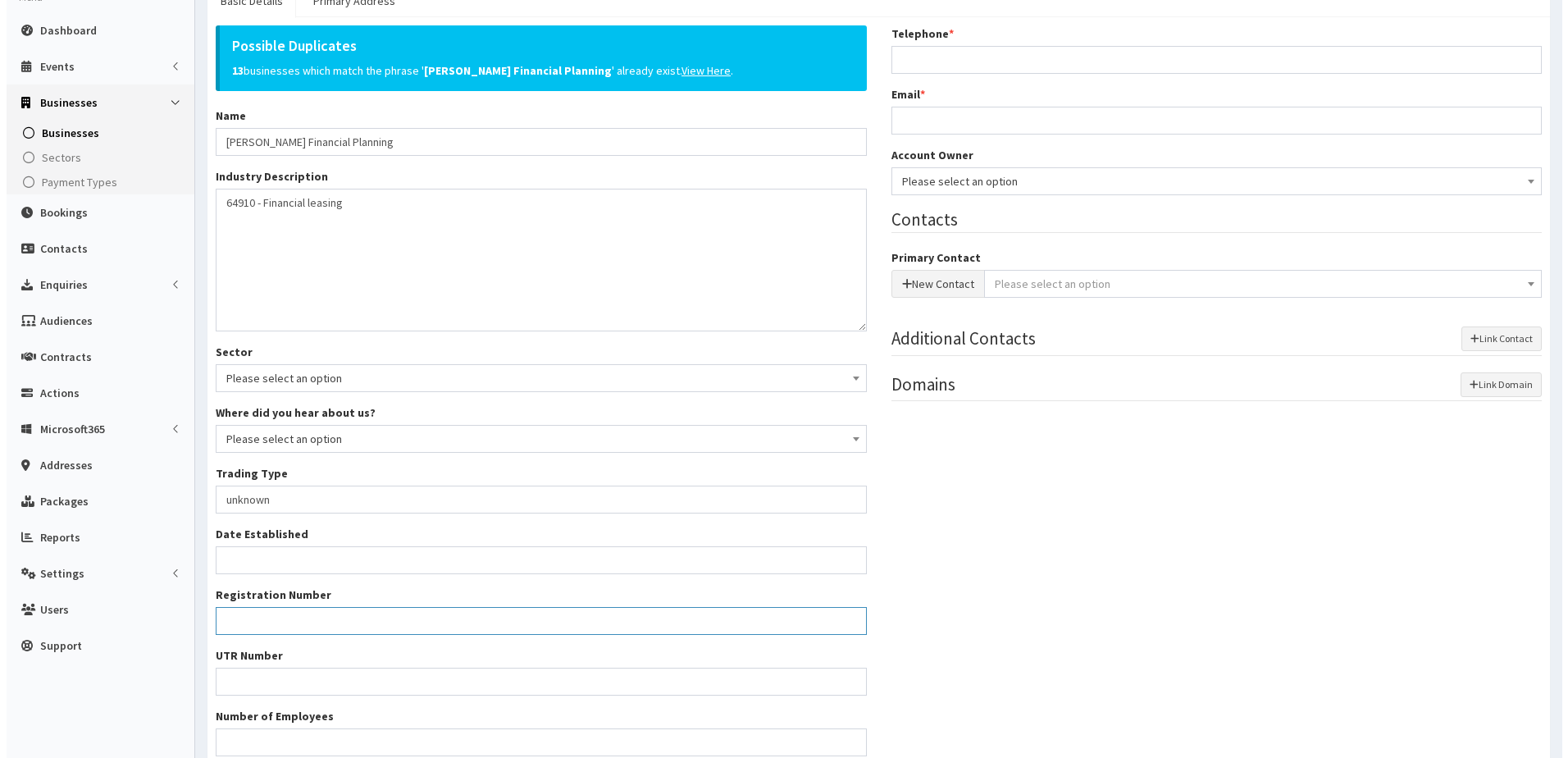
scroll to position [0, 0]
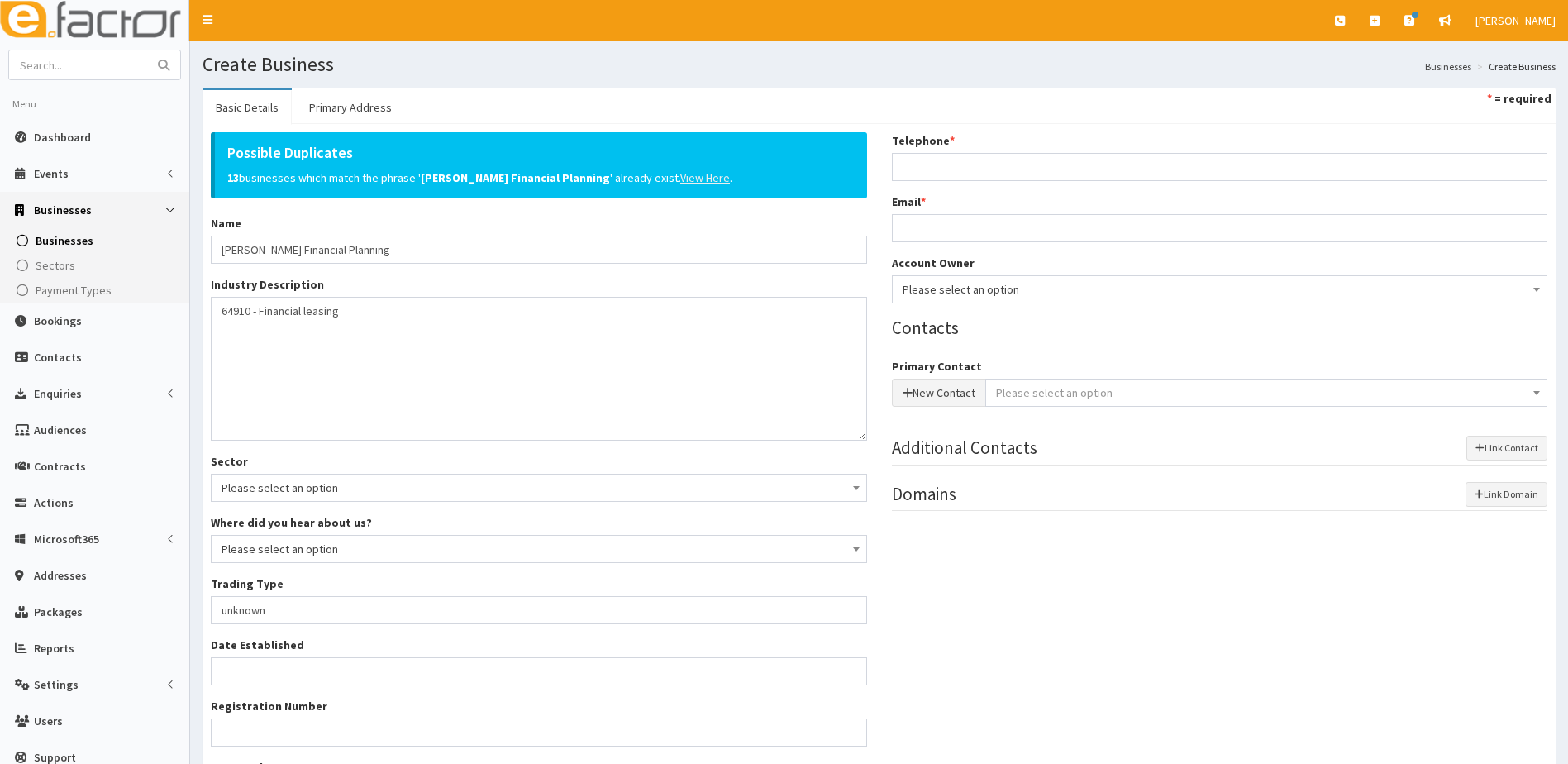
click at [680, 177] on u "View Here" at bounding box center [705, 178] width 50 height 15
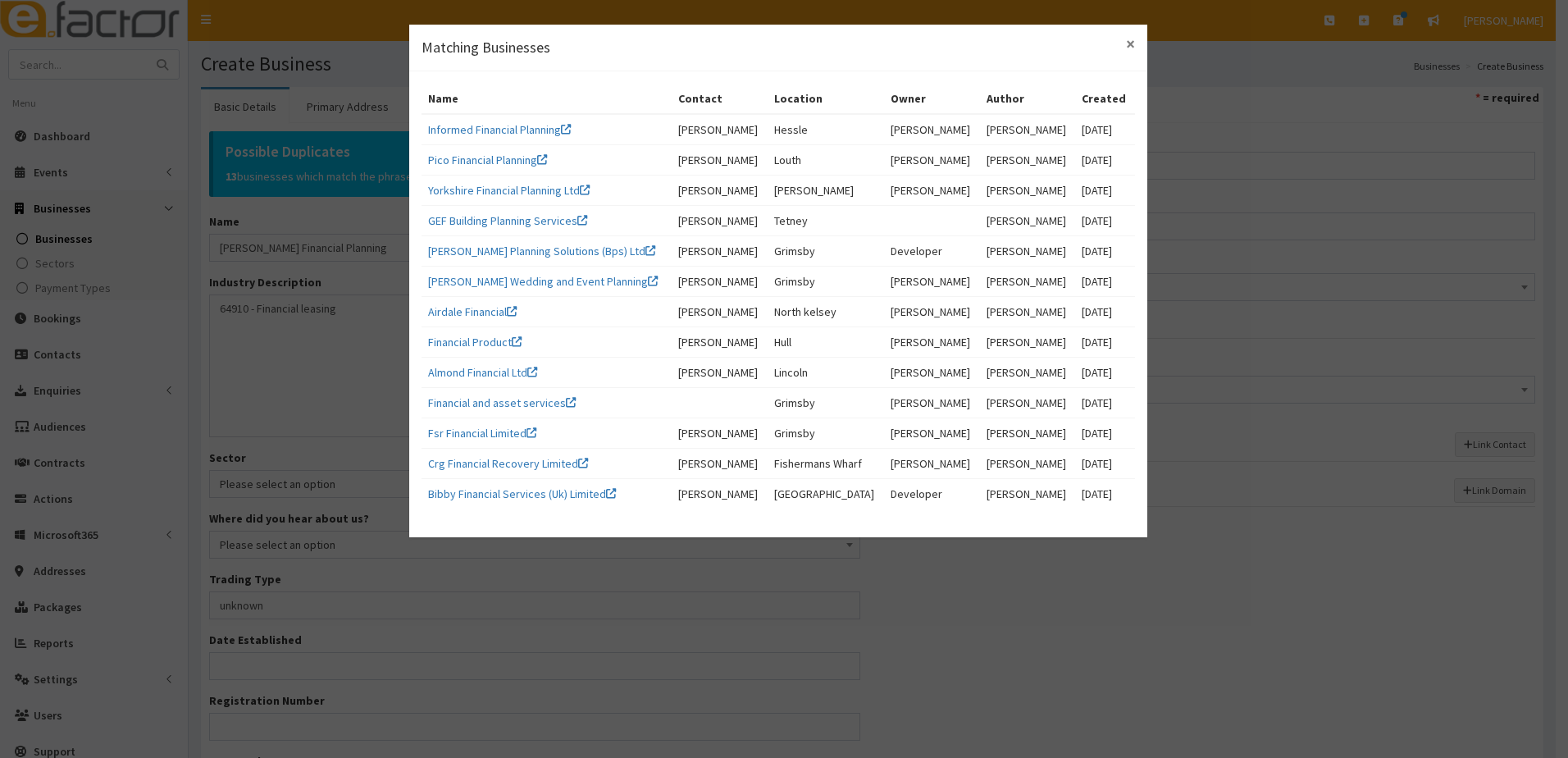
click at [1130, 46] on span "×" at bounding box center [1130, 44] width 9 height 22
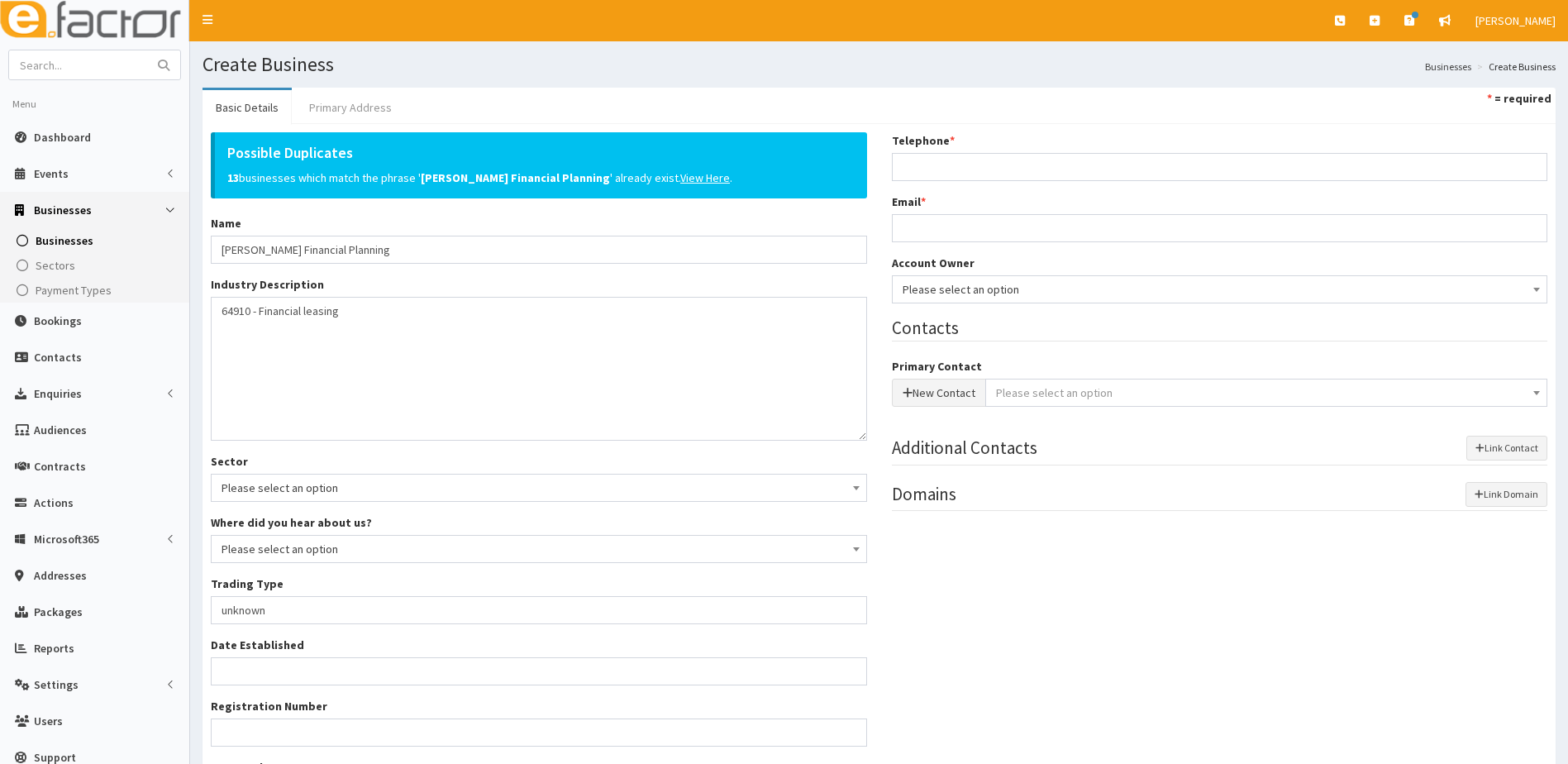
click at [332, 108] on link "Primary Address" at bounding box center [350, 107] width 109 height 35
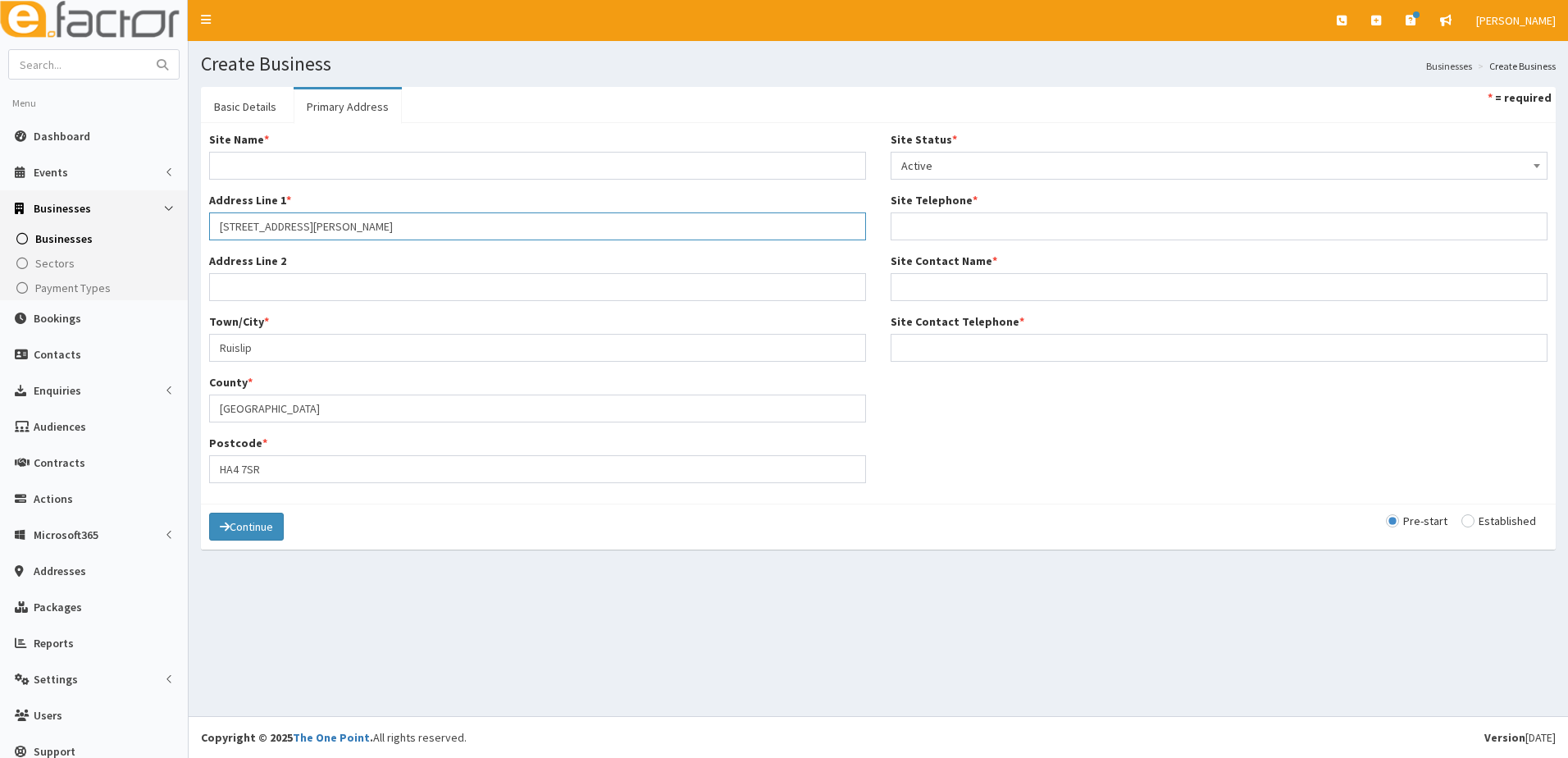
drag, startPoint x: 350, startPoint y: 229, endPoint x: 145, endPoint y: 230, distance: 205.0
click at [145, 230] on div "E Toggle navigation Quick Create Create Business Create Booking Create Contact" at bounding box center [784, 379] width 1568 height 758
click at [253, 158] on input "Site Name *" at bounding box center [537, 165] width 656 height 28
type input "FAr Financial Planning"
type input "Beechdale"
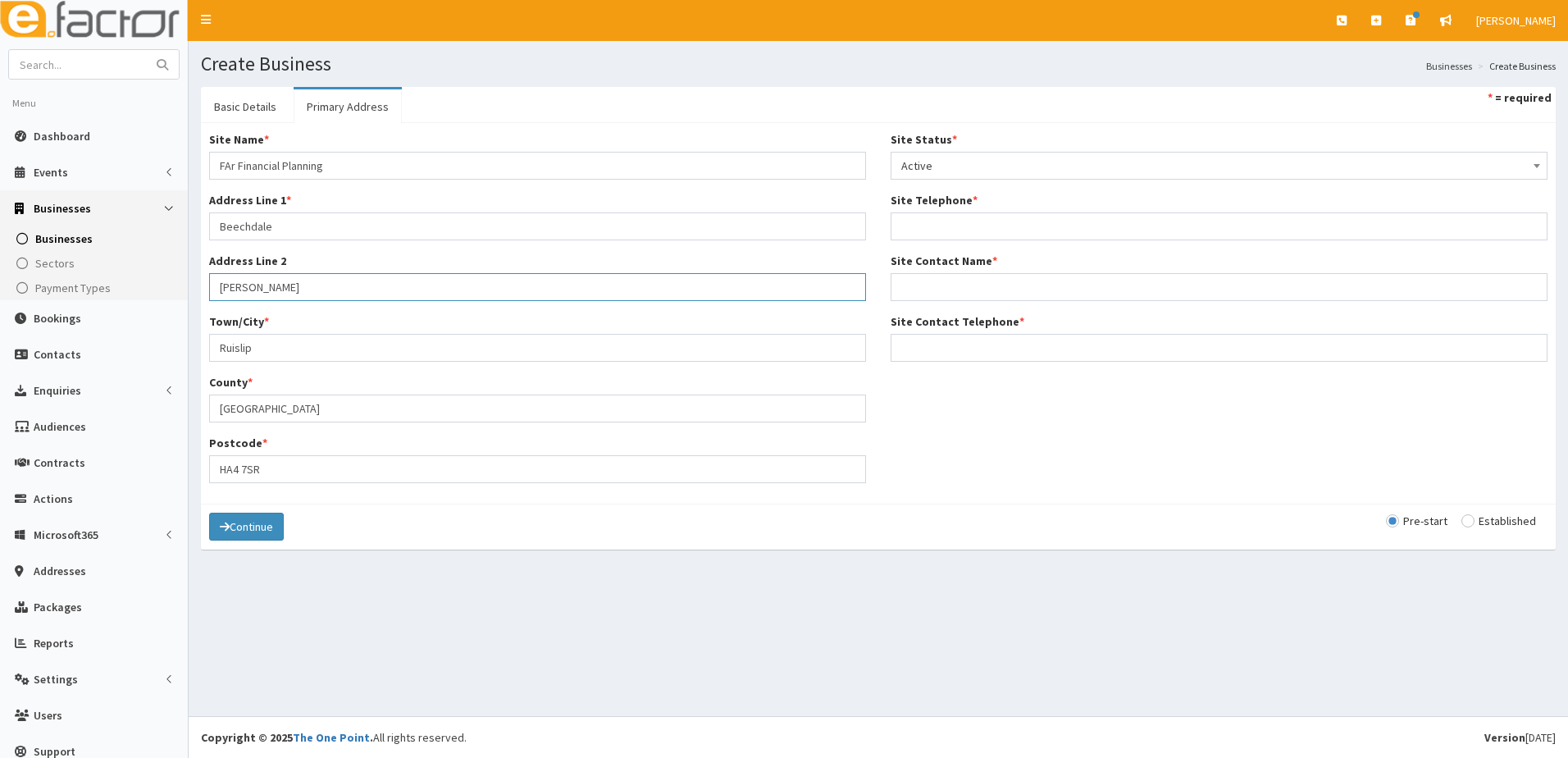
drag, startPoint x: 291, startPoint y: 296, endPoint x: 274, endPoint y: 294, distance: 17.1
click at [274, 294] on input "[PERSON_NAME]" at bounding box center [537, 287] width 656 height 28
type input "[PERSON_NAME]"
drag, startPoint x: 277, startPoint y: 347, endPoint x: 195, endPoint y: 337, distance: 82.6
click at [195, 337] on section "Basic Details Primary Address * = required Possible Duplicates 13 businesses wh…" at bounding box center [878, 326] width 1379 height 504
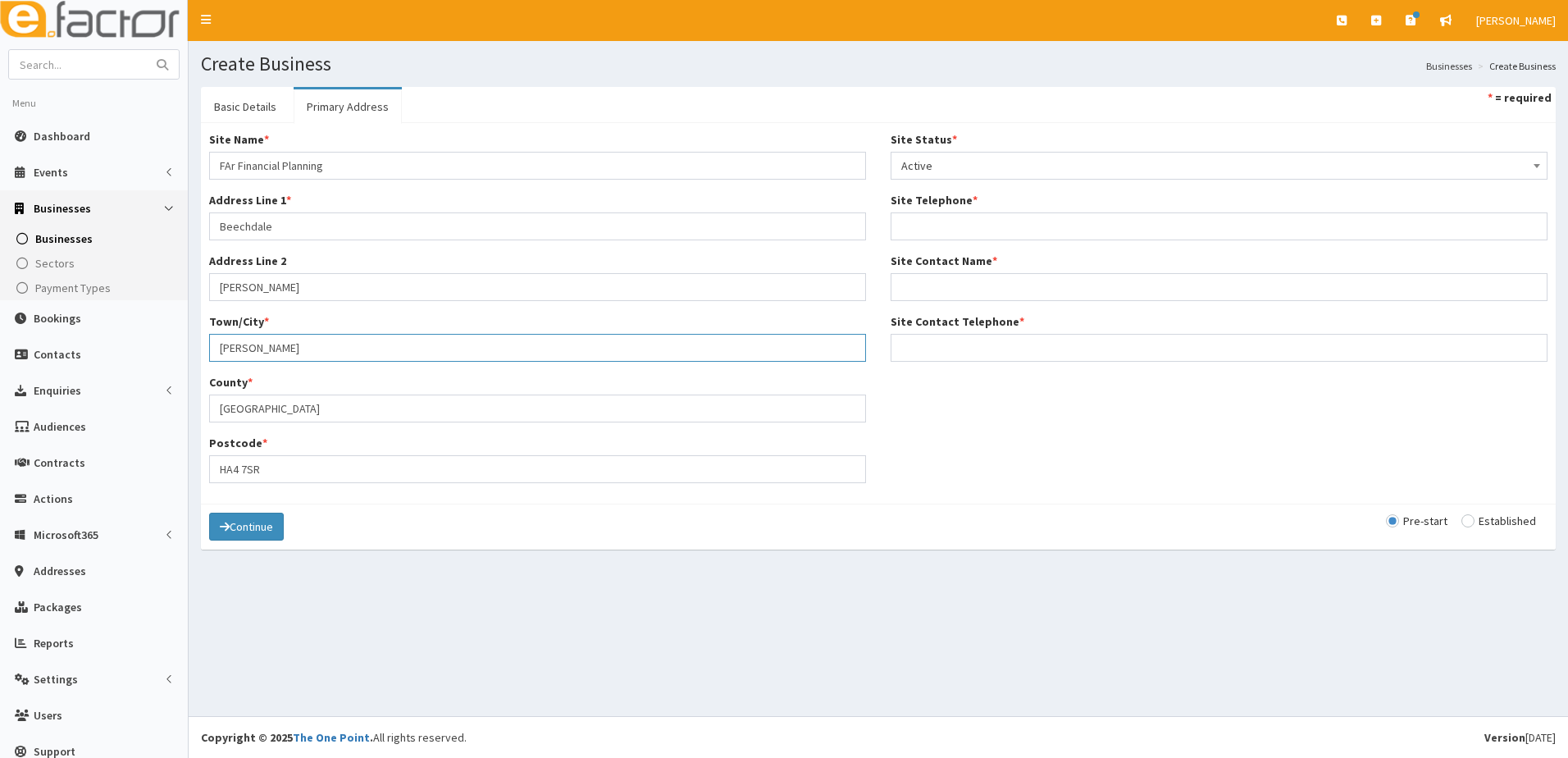
type input "[PERSON_NAME]"
click at [294, 406] on input "Nottinghamshure" at bounding box center [537, 408] width 656 height 28
type input "[GEOGRAPHIC_DATA]"
click at [272, 470] on input "HA4 7SR" at bounding box center [537, 469] width 656 height 28
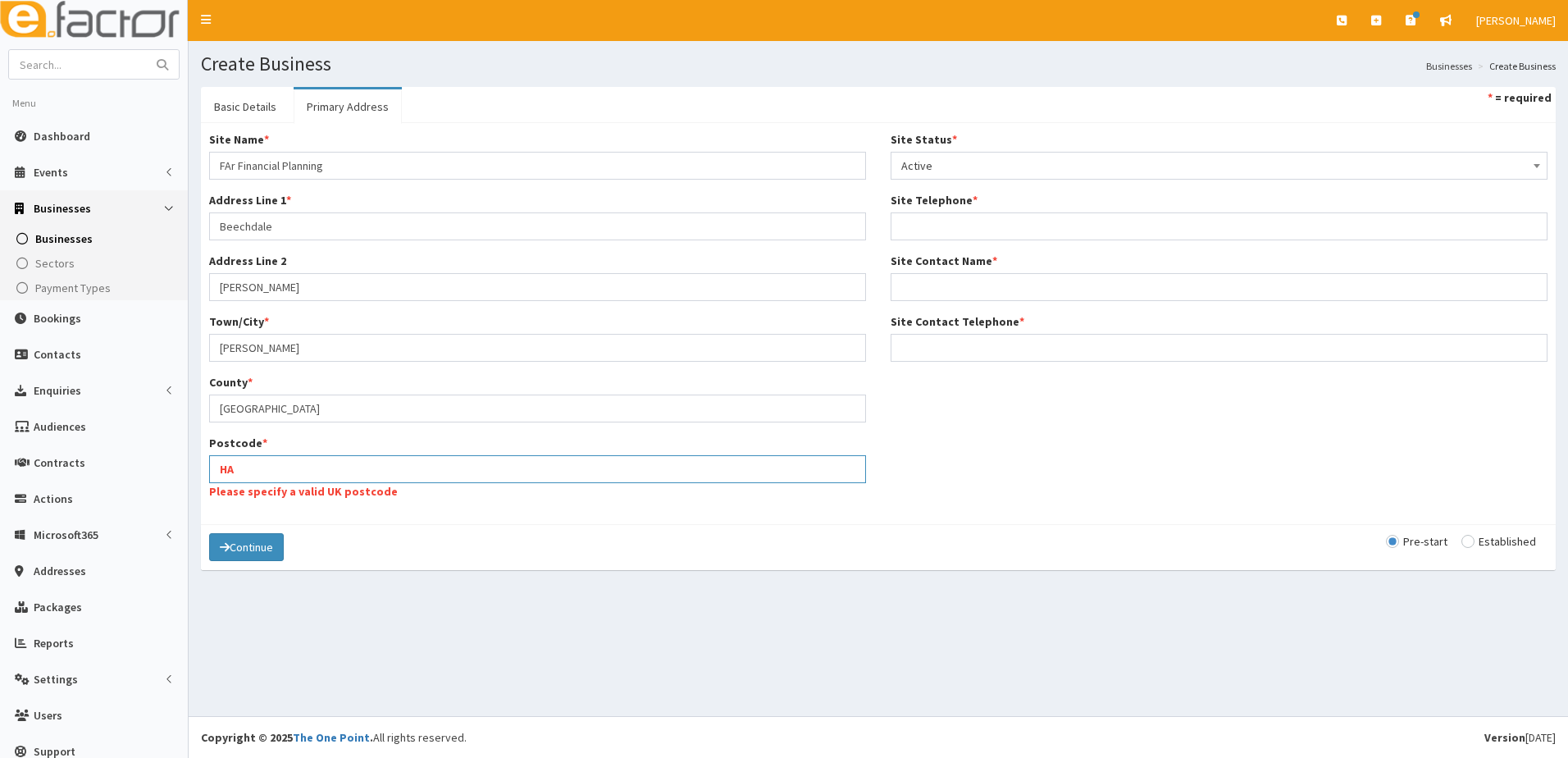
type input "H"
type input "NG25 OHX"
click at [929, 224] on input "Site Telephone *" at bounding box center [1218, 226] width 656 height 28
click at [906, 225] on input "Site Telephone *" at bounding box center [1218, 226] width 656 height 28
paste input "07730032084"
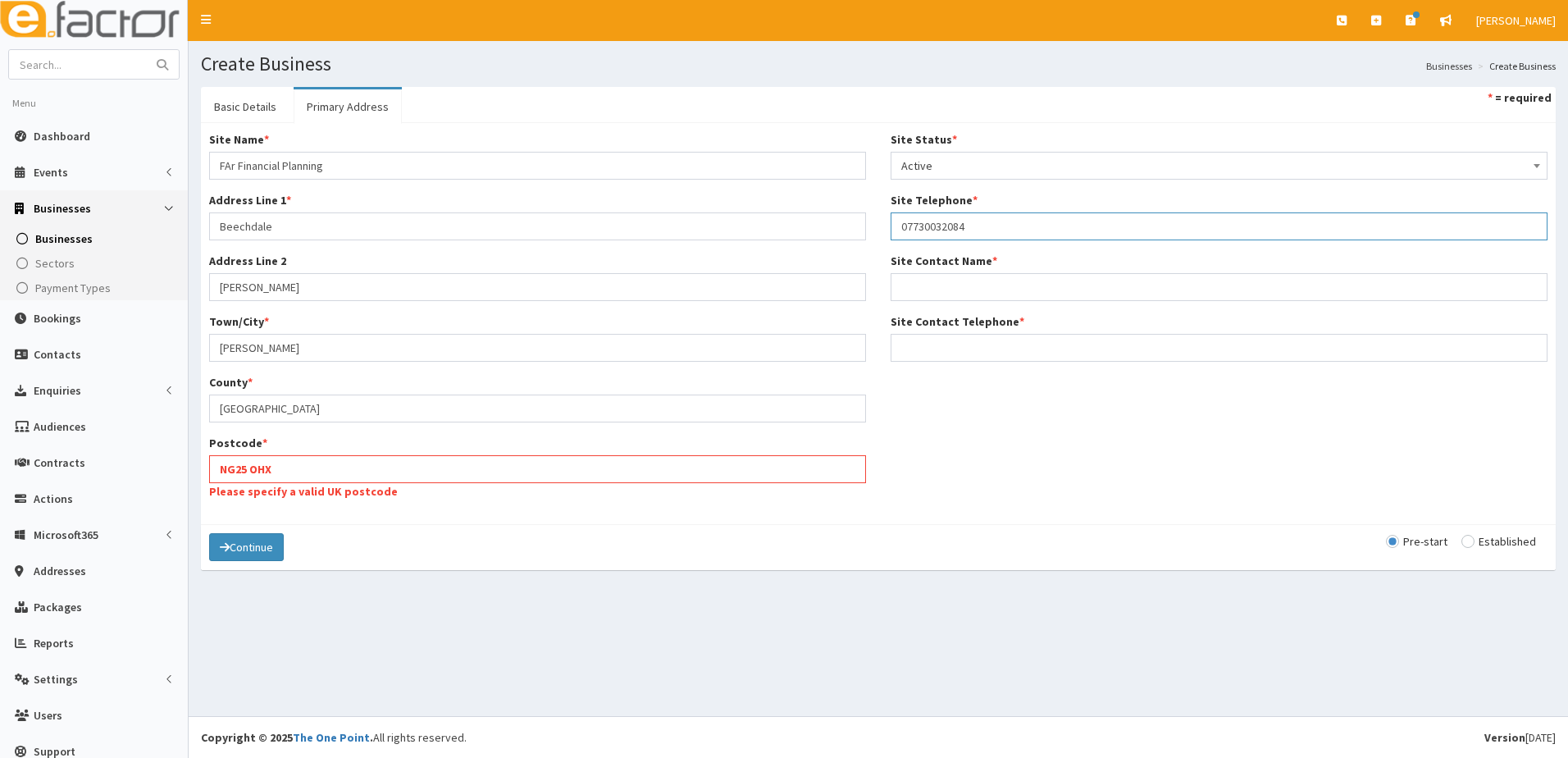
type input "07730032084"
click at [935, 340] on input "Site Contact Telephone *" at bounding box center [1218, 347] width 656 height 28
paste input "07730032084"
type input "07730032084"
click at [951, 292] on input "Site Contact Name *" at bounding box center [1218, 287] width 656 height 28
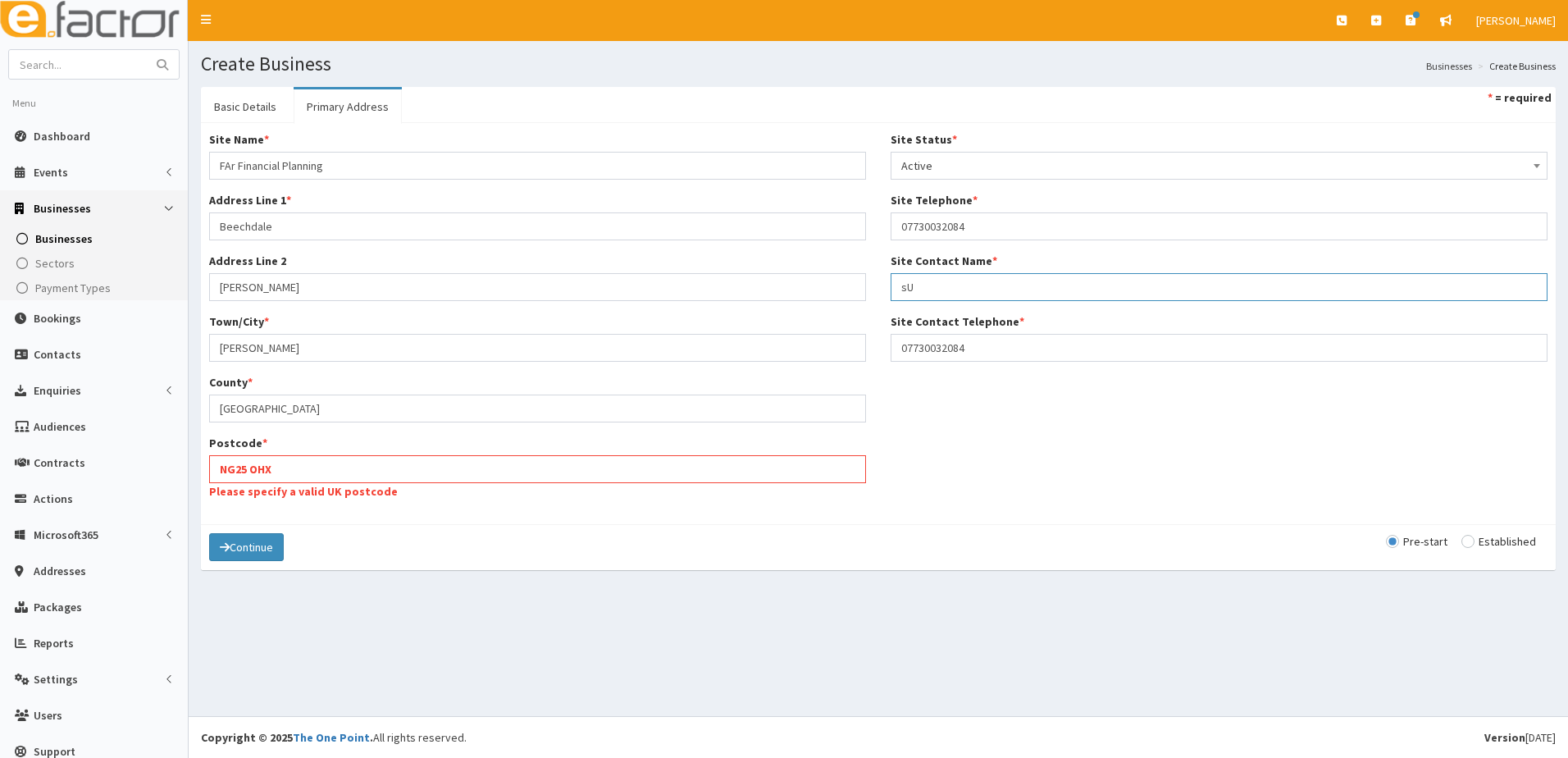
type input "s"
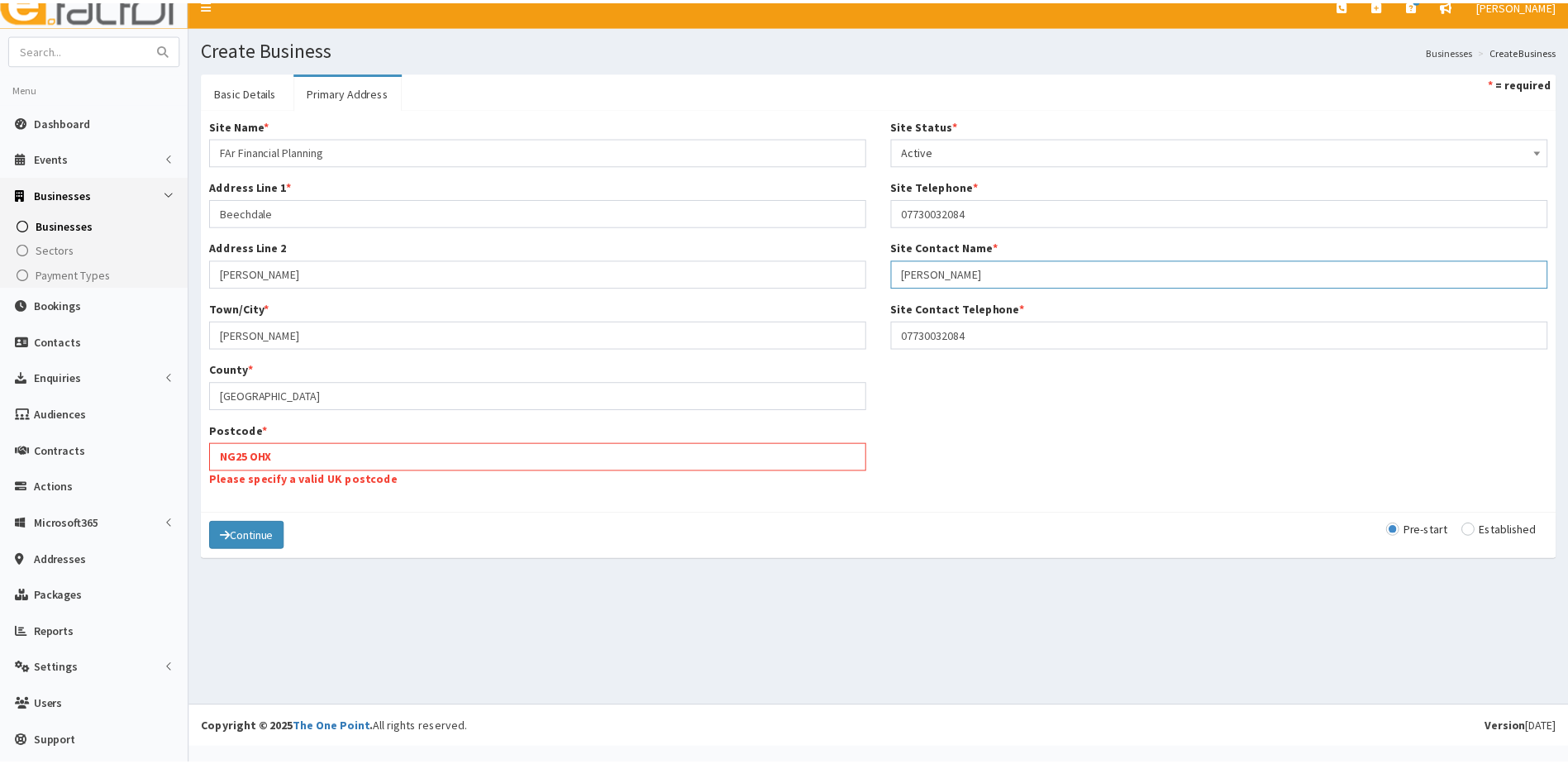
scroll to position [20, 0]
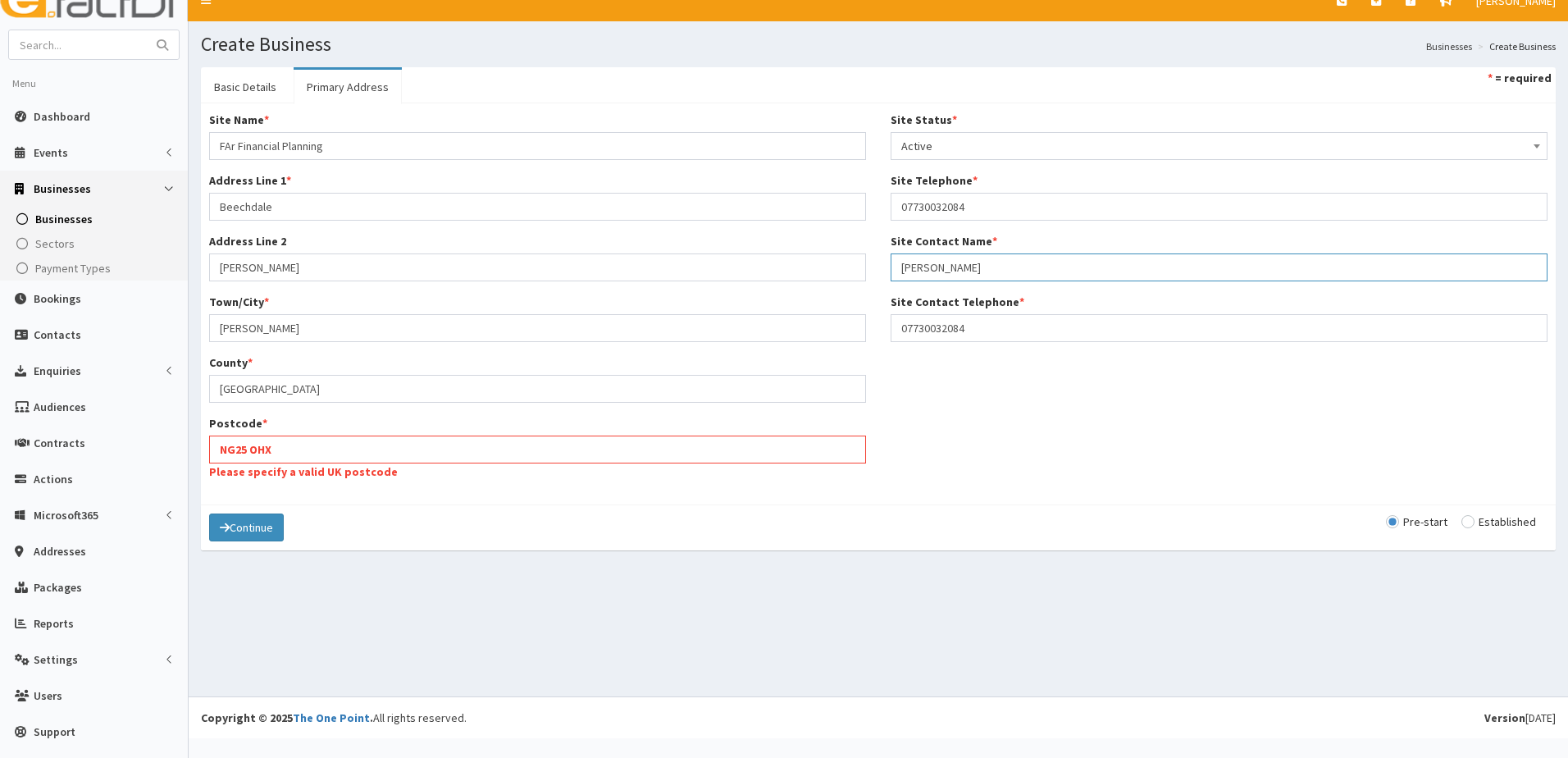
type input "[PERSON_NAME]"
drag, startPoint x: 222, startPoint y: 449, endPoint x: 243, endPoint y: 441, distance: 22.5
click at [222, 449] on input "NG25 OHX" at bounding box center [537, 449] width 656 height 28
click at [253, 450] on input "NG25 OHX" at bounding box center [537, 449] width 656 height 28
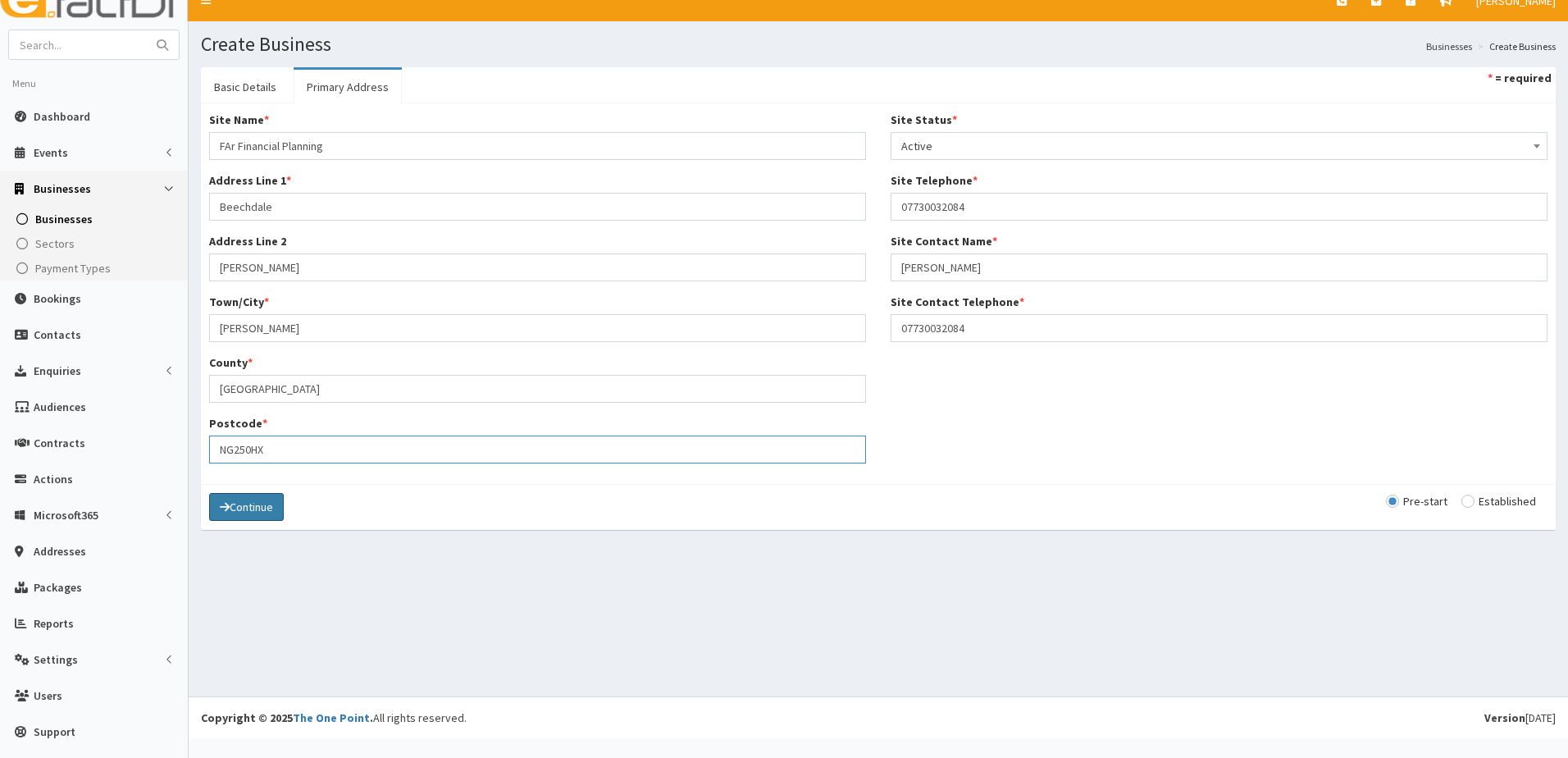
type input "NG250HX"
click at [263, 502] on button "Continue" at bounding box center [246, 506] width 74 height 28
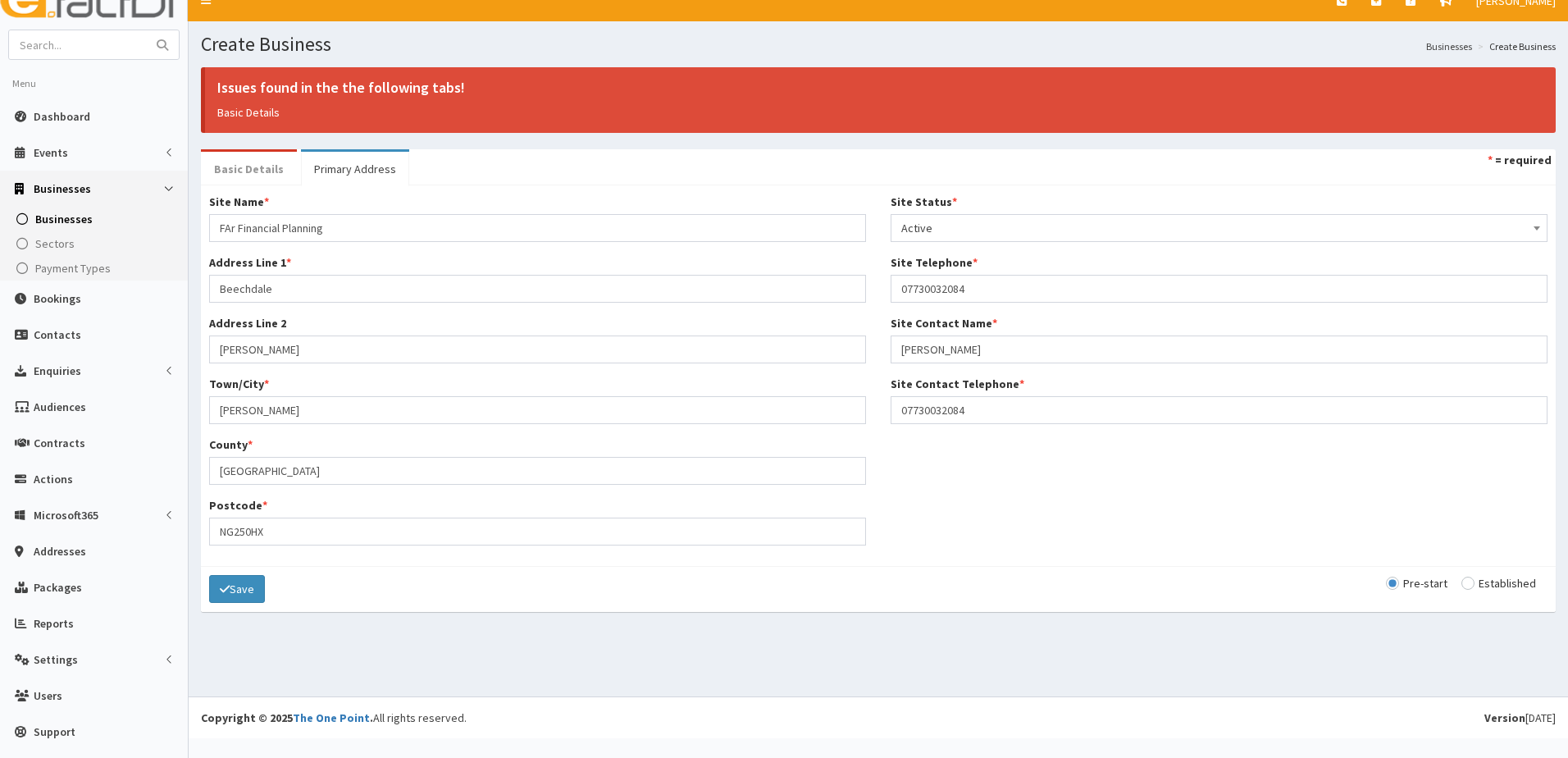
click at [264, 167] on link "Basic Details" at bounding box center [248, 168] width 96 height 34
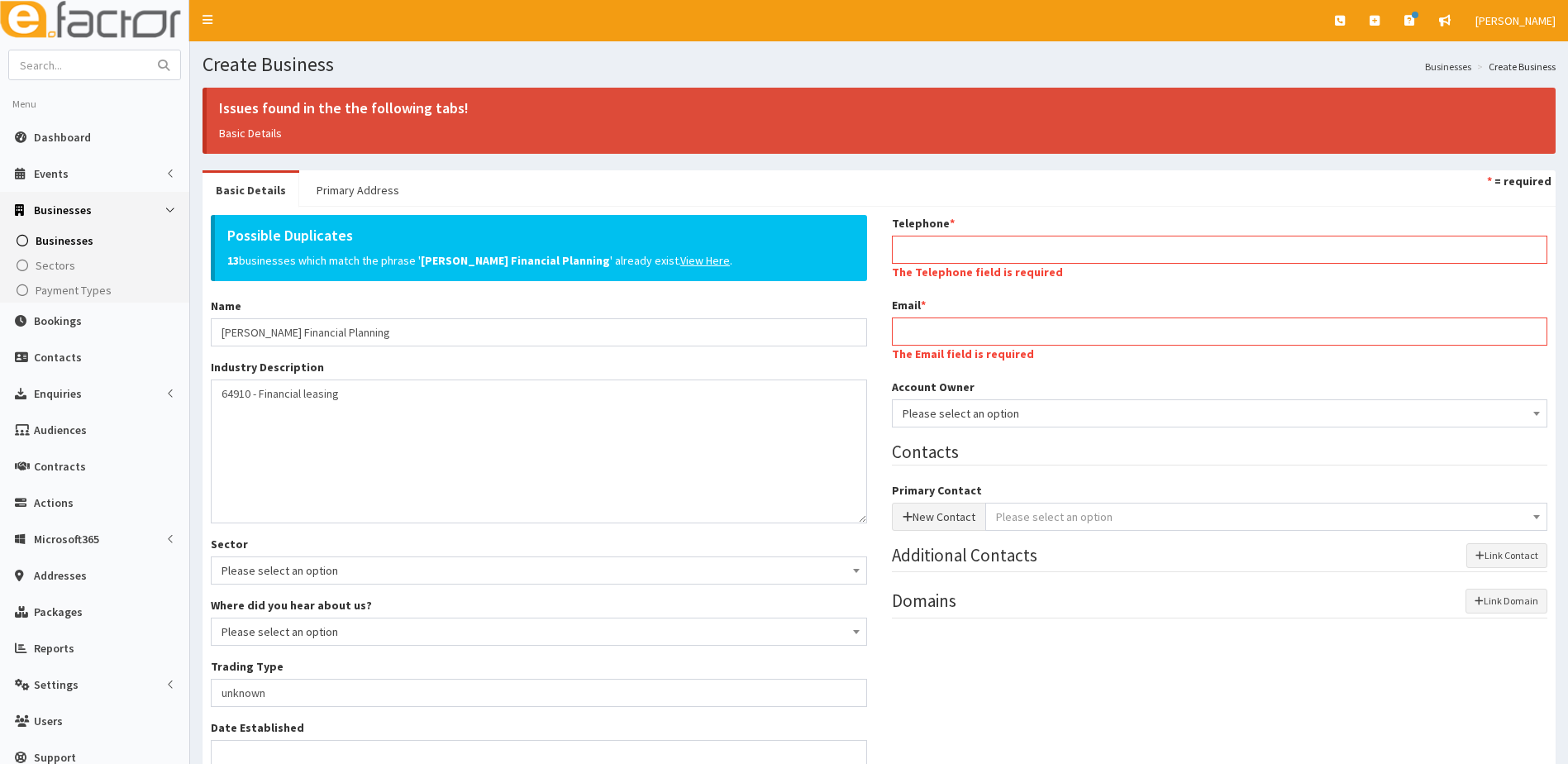
scroll to position [0, 0]
click at [932, 255] on input "Telephone *" at bounding box center [1220, 249] width 657 height 28
paste input "07730032084"
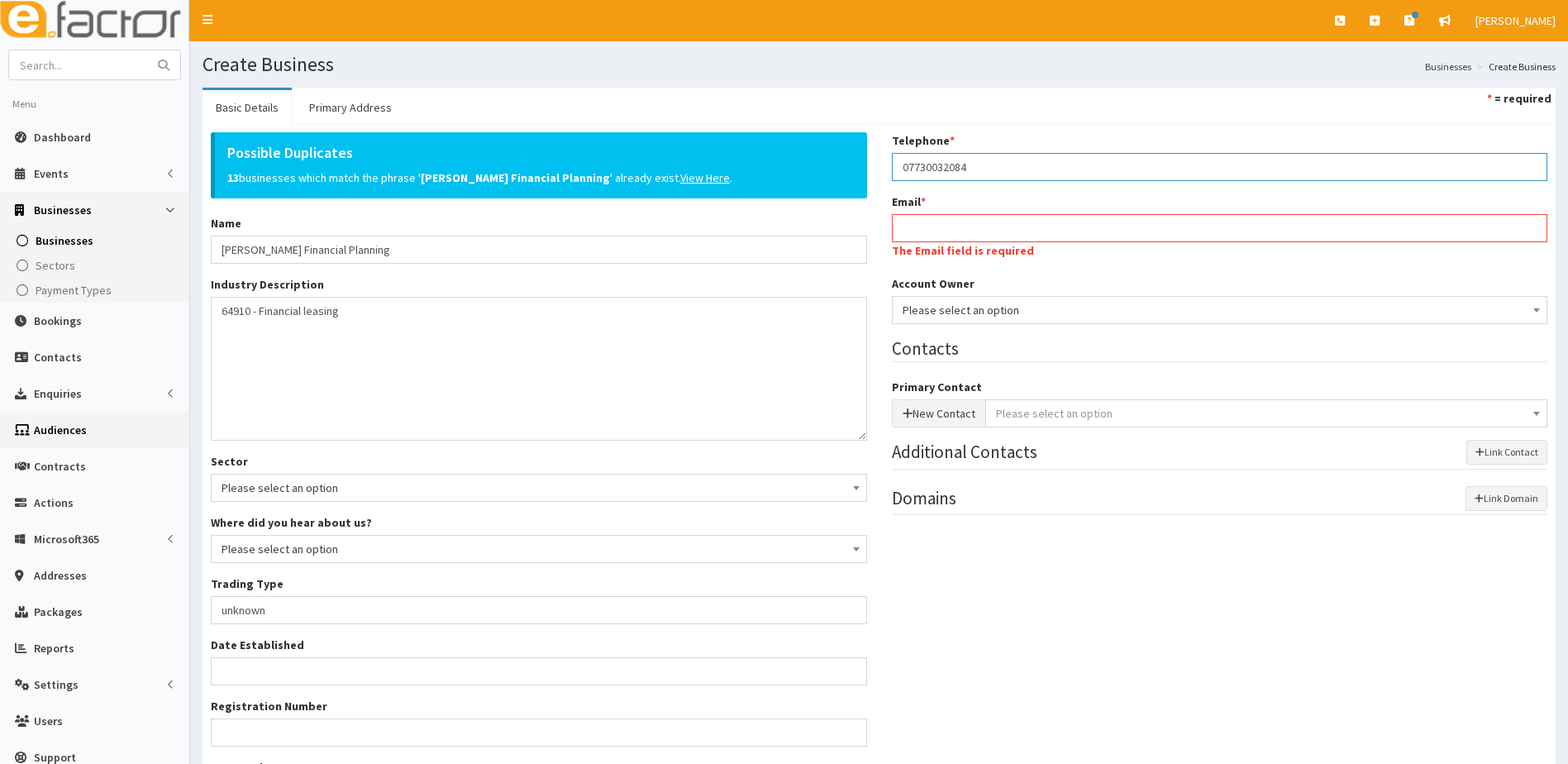
type input "07730032084"
click at [969, 231] on input "Email *" at bounding box center [1220, 228] width 657 height 28
paste input "suetek@hotmail.com"
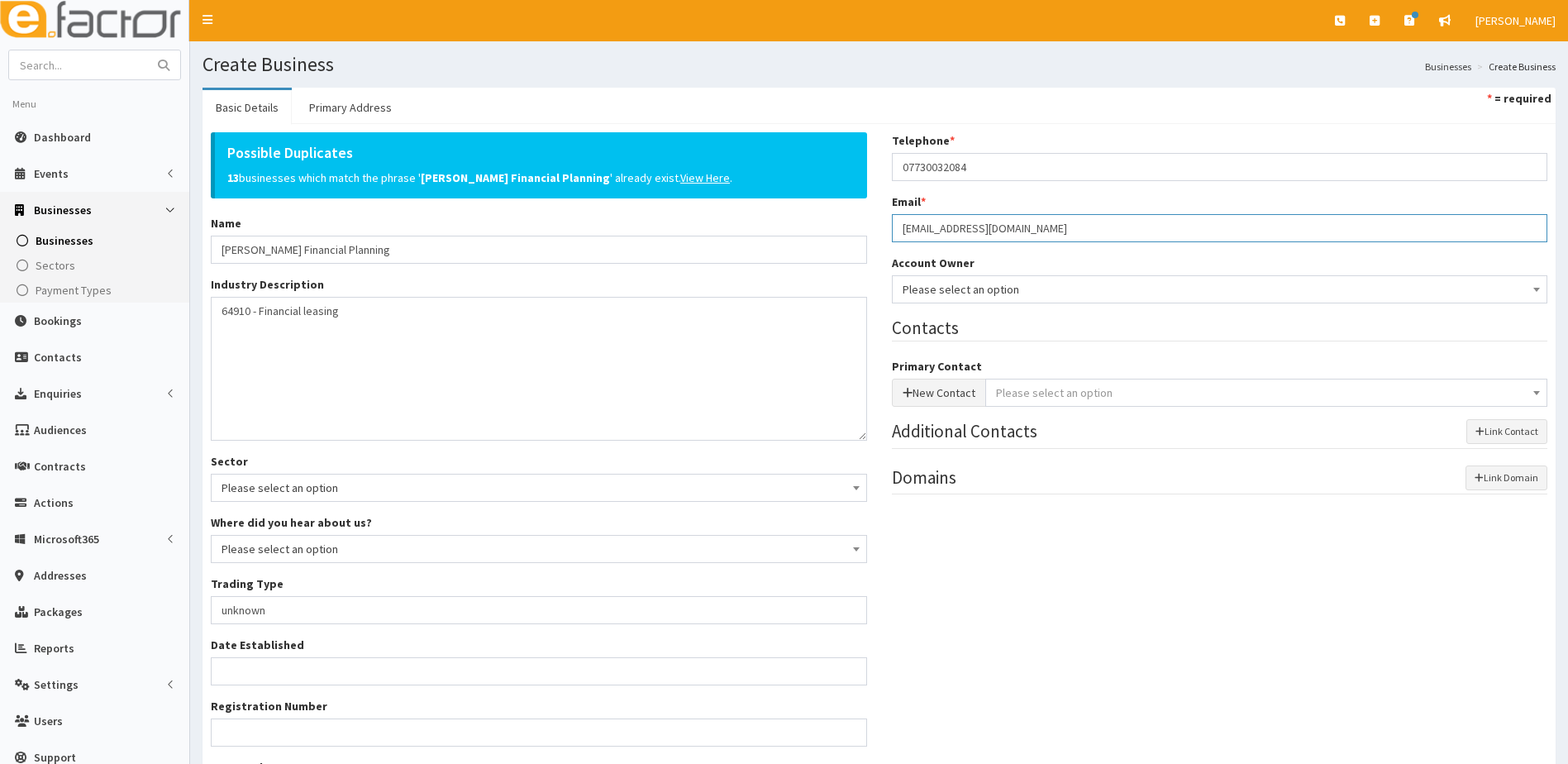
type input "suetek@hotmail.com"
click at [1087, 618] on div "Possible Duplicates 13 businesses which match the phrase ' Farr Financial Plann…" at bounding box center [878, 507] width 1361 height 749
click at [1018, 299] on span "Please select an option" at bounding box center [1220, 288] width 635 height 23
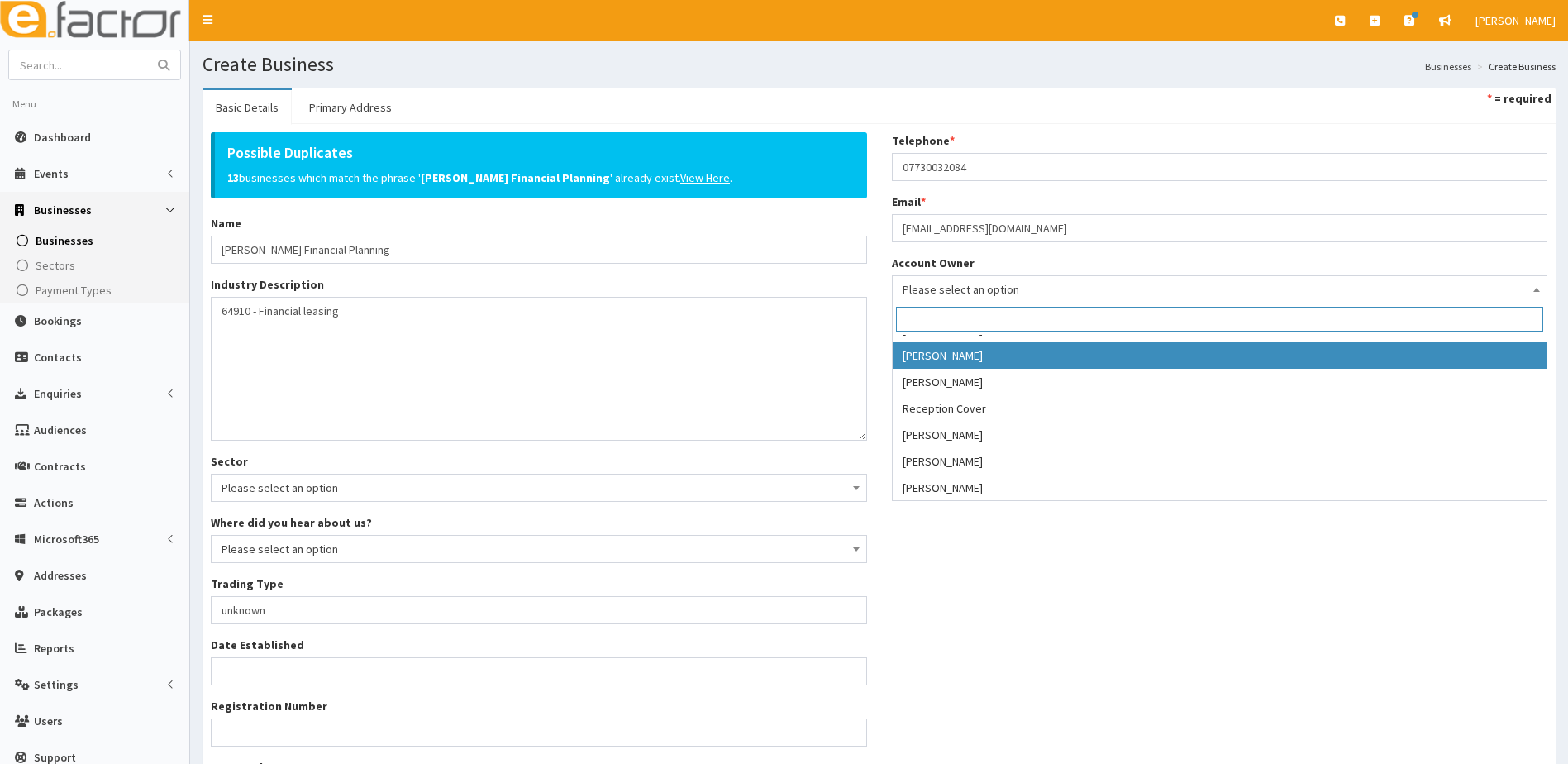
scroll to position [337, 0]
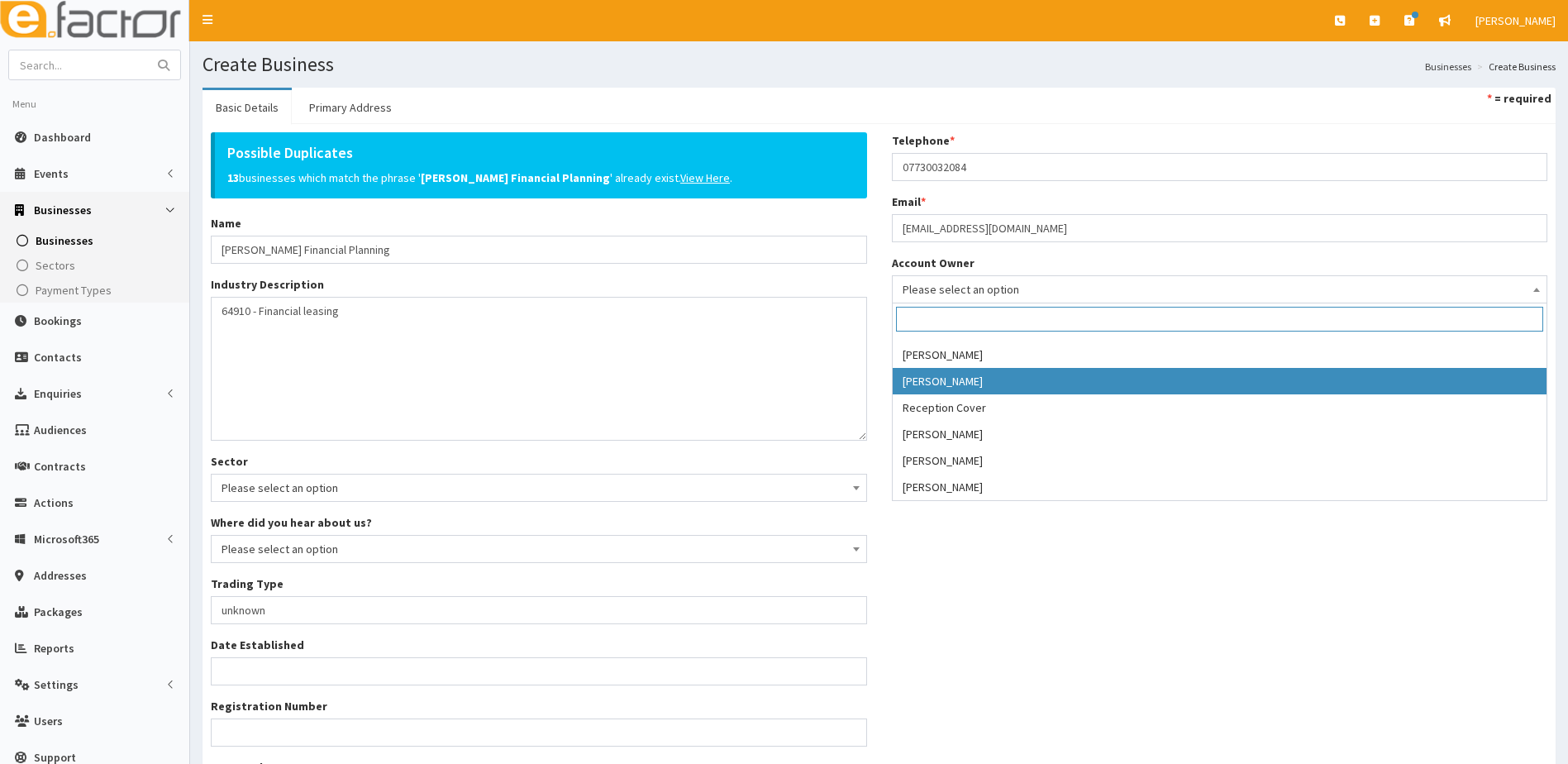
select select "39"
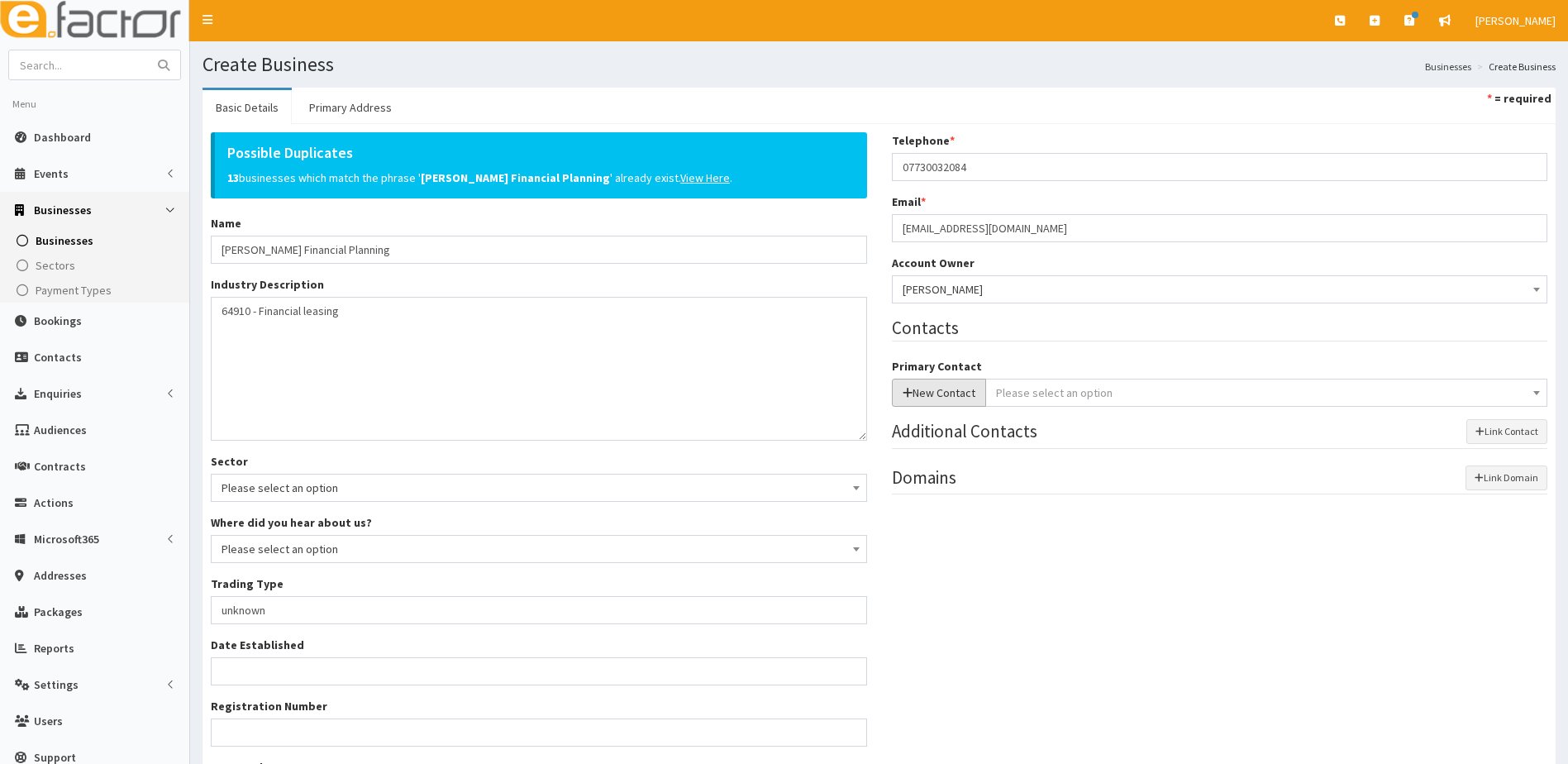
click at [953, 390] on button "New Contact" at bounding box center [939, 392] width 94 height 28
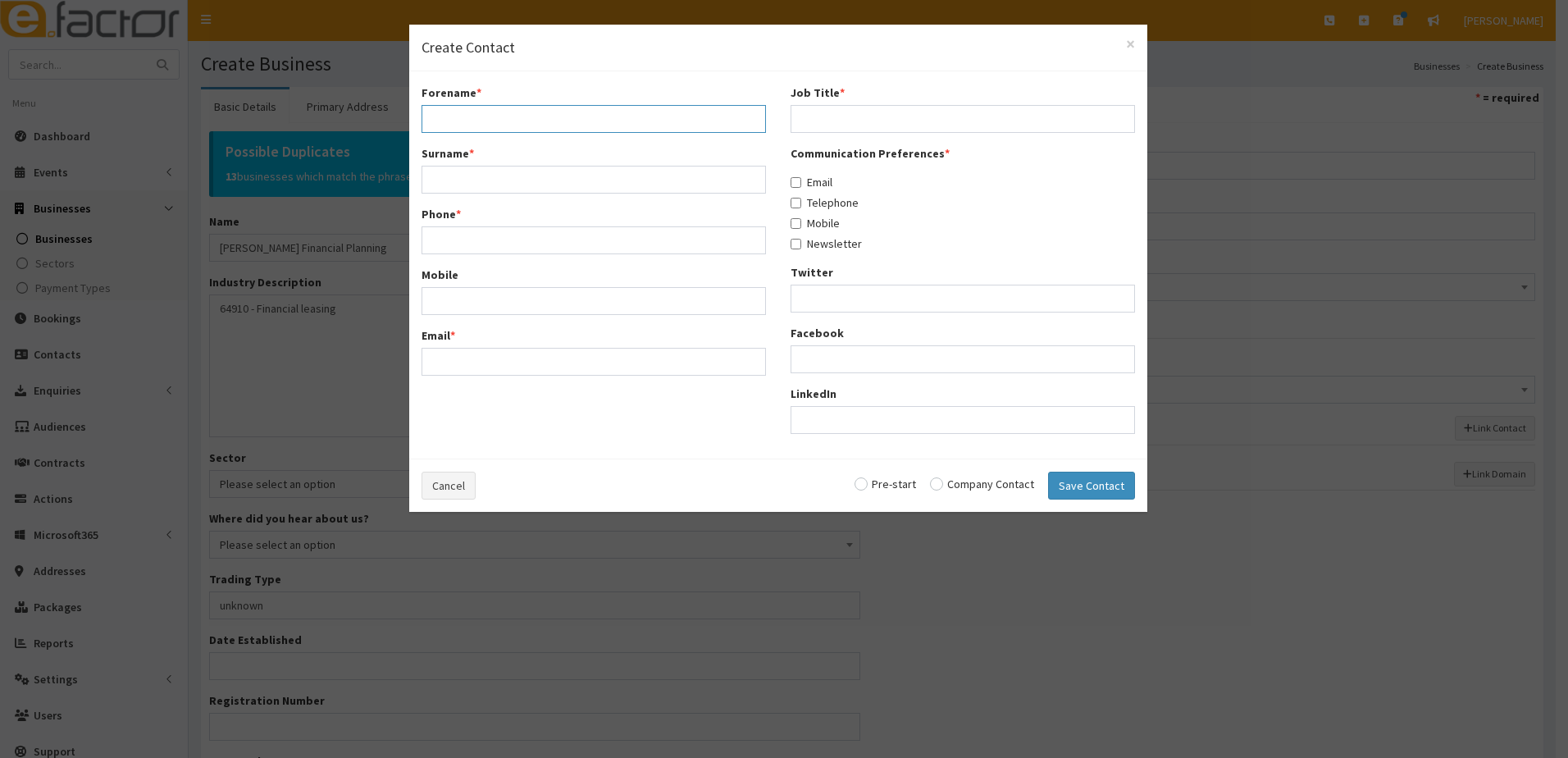
click at [520, 125] on input "Forename *" at bounding box center [594, 119] width 345 height 28
type input "Sue"
type input "Farr"
click at [439, 247] on input "Phone *" at bounding box center [594, 240] width 345 height 28
type input "07730032084"
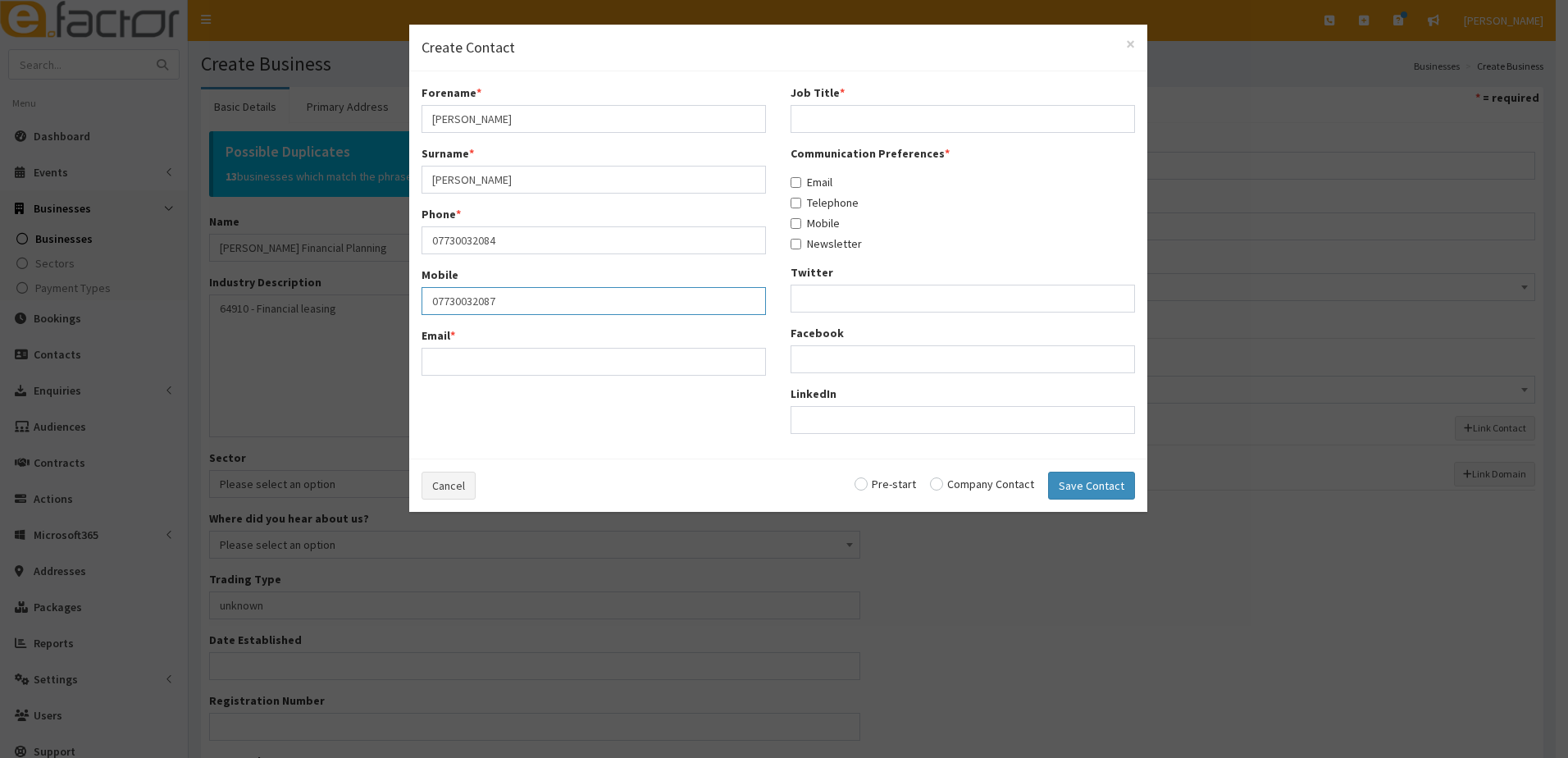
click at [500, 295] on input "07730032087" at bounding box center [594, 300] width 345 height 28
type input "07730032084"
type input "suetek@hotmail.com"
click at [854, 125] on input "Job Title *" at bounding box center [963, 119] width 345 height 28
type input "owner"
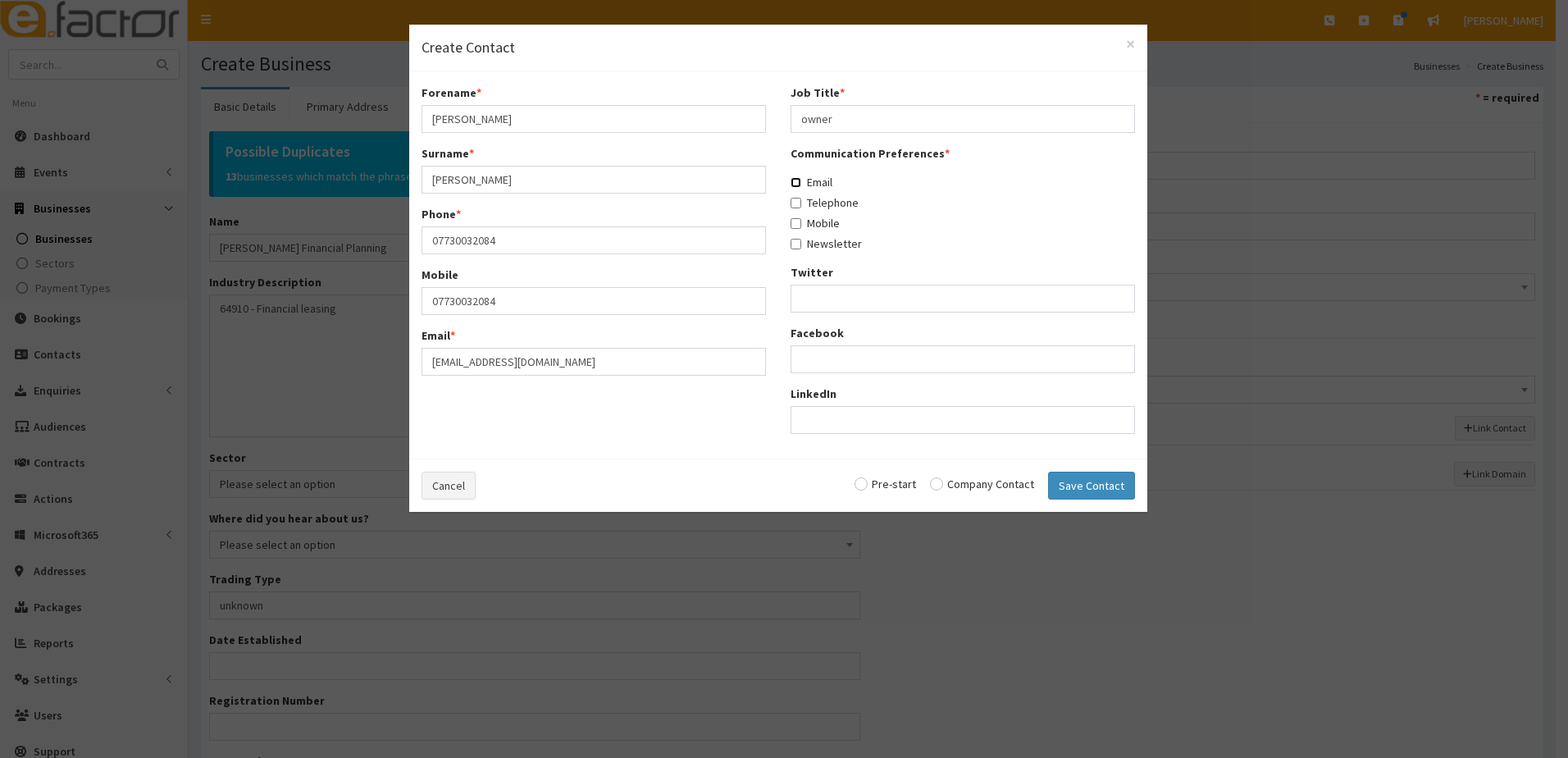
click at [793, 185] on input "Email" at bounding box center [795, 182] width 11 height 11
checkbox input "true"
drag, startPoint x: 790, startPoint y: 203, endPoint x: 793, endPoint y: 215, distance: 12.4
click at [792, 213] on div "Communication Preferences * Email Telephone Mobile Newsletter" at bounding box center [963, 198] width 345 height 106
drag, startPoint x: 796, startPoint y: 208, endPoint x: 796, endPoint y: 218, distance: 10.0
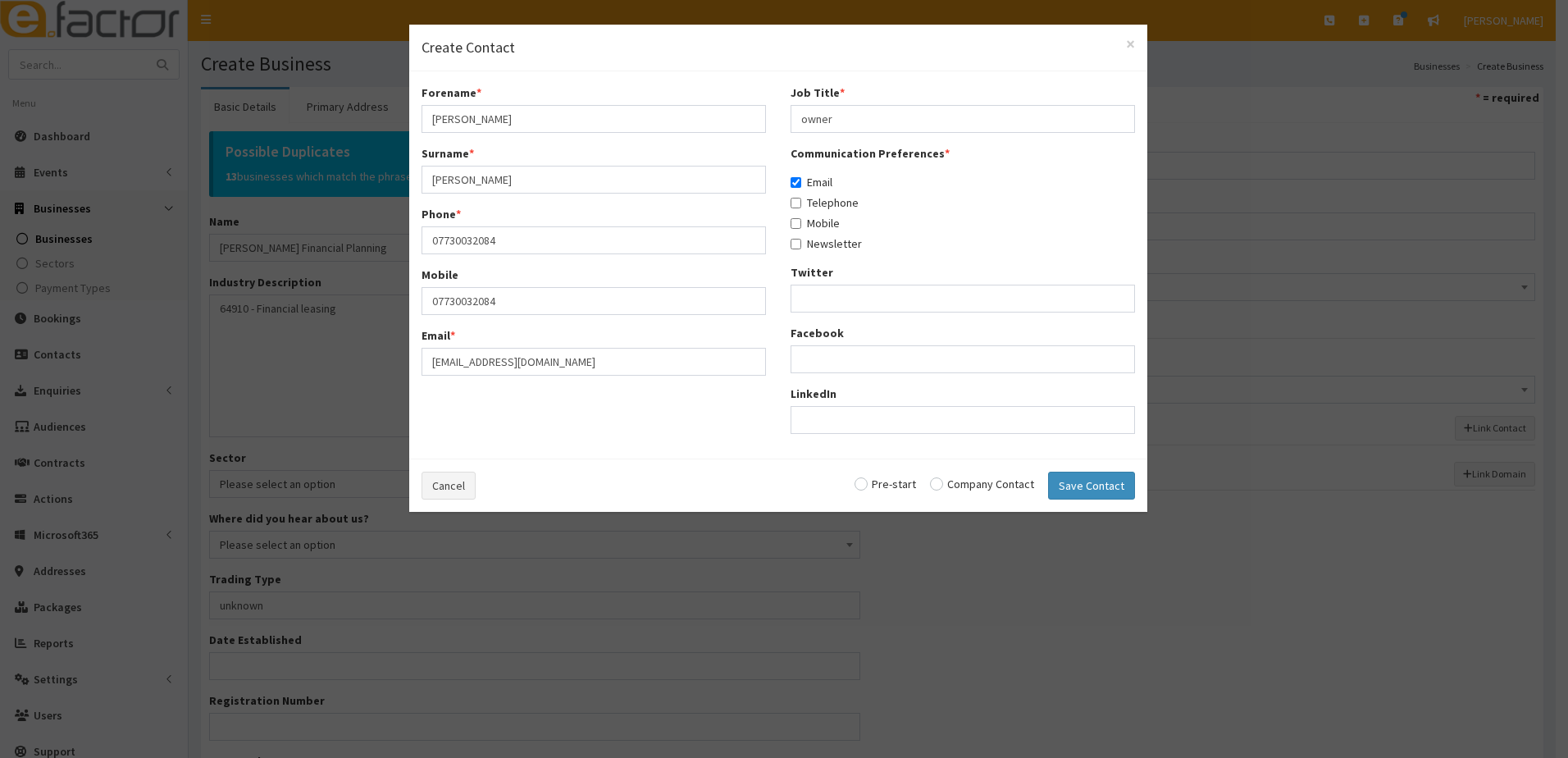
click at [796, 210] on label "Telephone" at bounding box center [824, 202] width 68 height 17
click at [796, 208] on input "Telephone" at bounding box center [795, 202] width 11 height 11
checkbox input "true"
drag, startPoint x: 796, startPoint y: 220, endPoint x: 794, endPoint y: 237, distance: 17.1
click at [795, 224] on input "Mobile" at bounding box center [795, 223] width 11 height 11
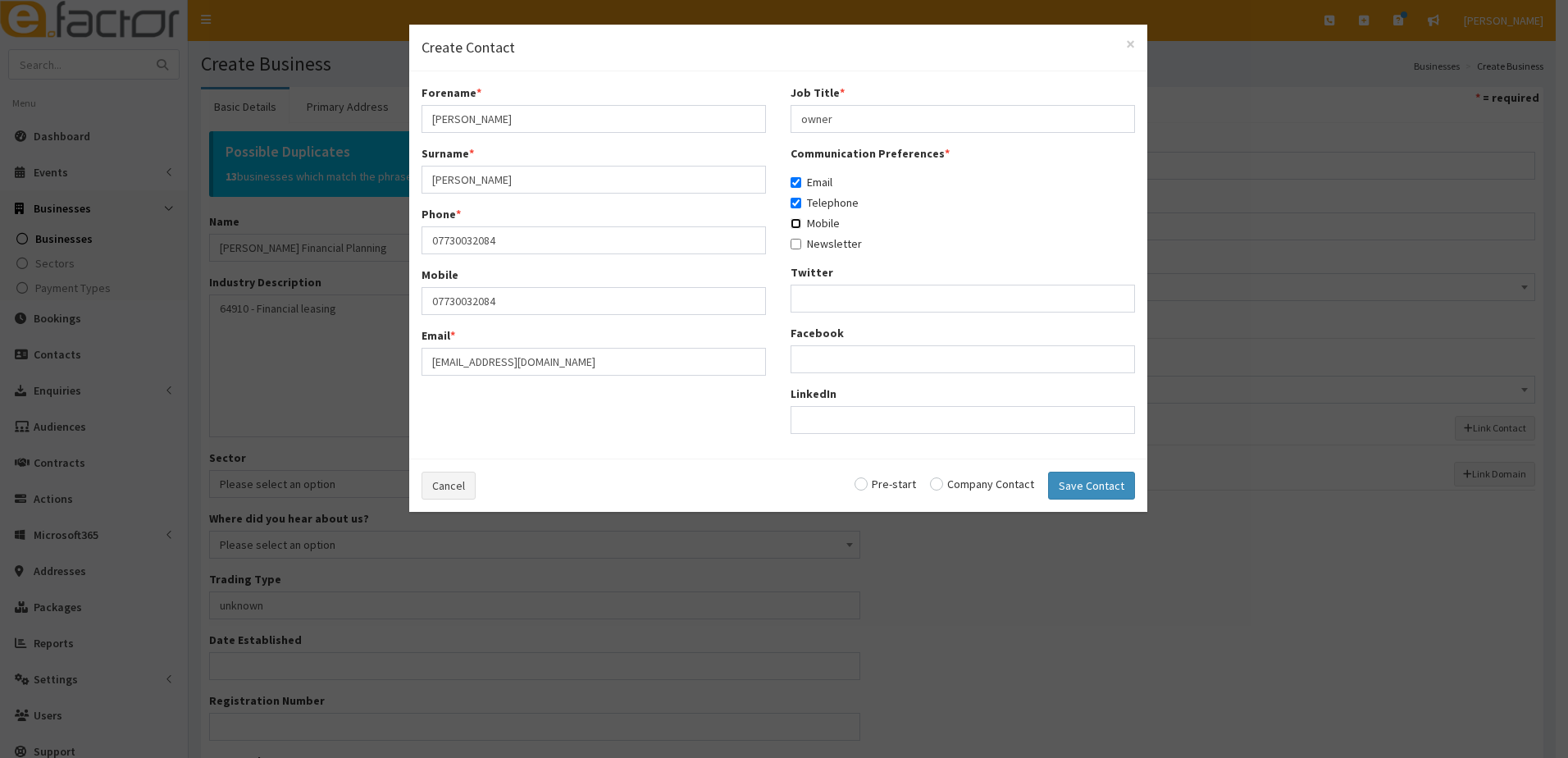
checkbox input "true"
click at [795, 242] on label "Newsletter" at bounding box center [825, 243] width 71 height 17
click at [936, 483] on input "radio" at bounding box center [982, 484] width 105 height 12
radio input "true"
drag, startPoint x: 1101, startPoint y: 492, endPoint x: 1012, endPoint y: 501, distance: 89.5
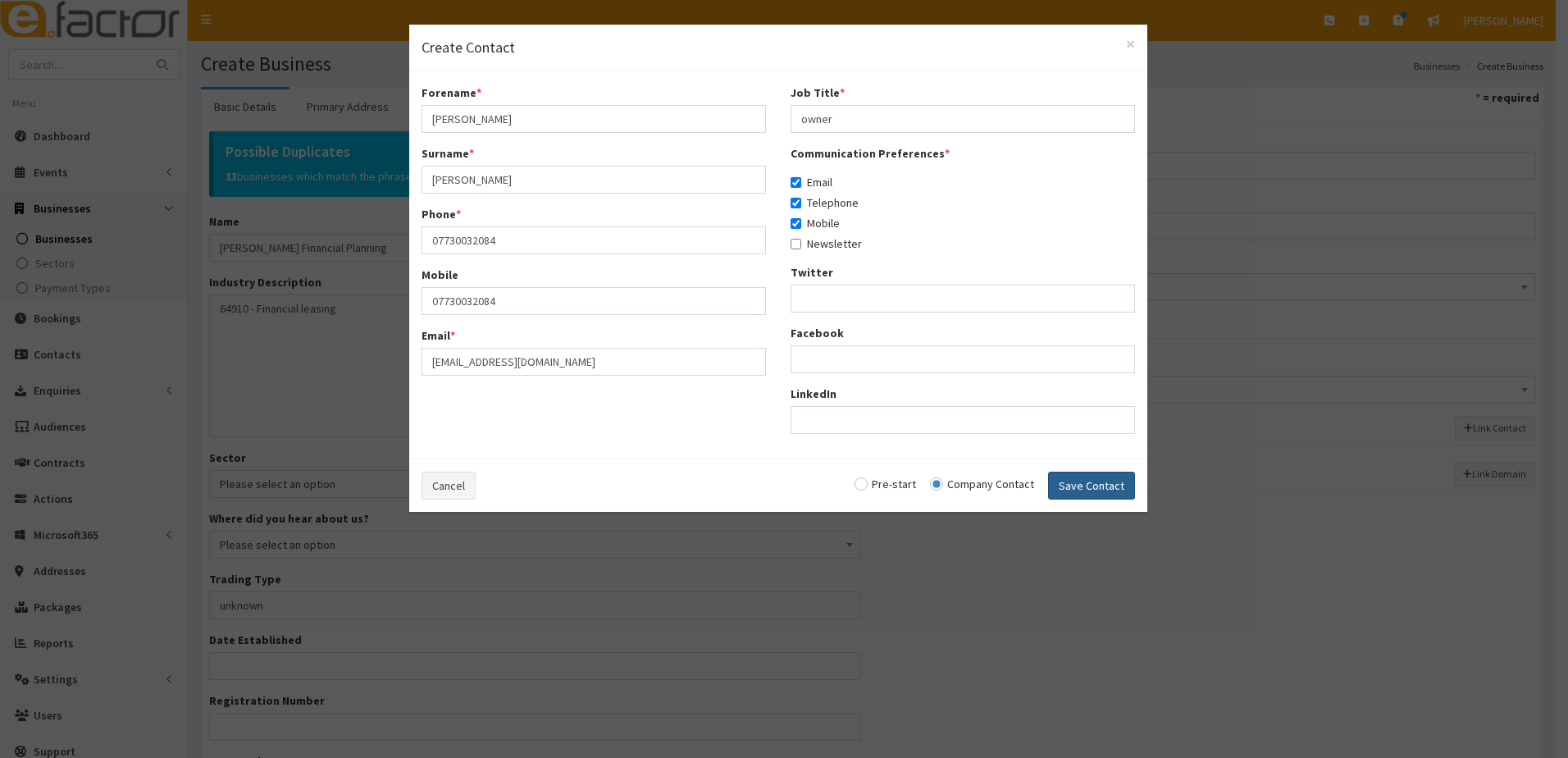
click at [1099, 494] on button "Save Contact" at bounding box center [1091, 485] width 87 height 28
checkbox input "false"
radio input "false"
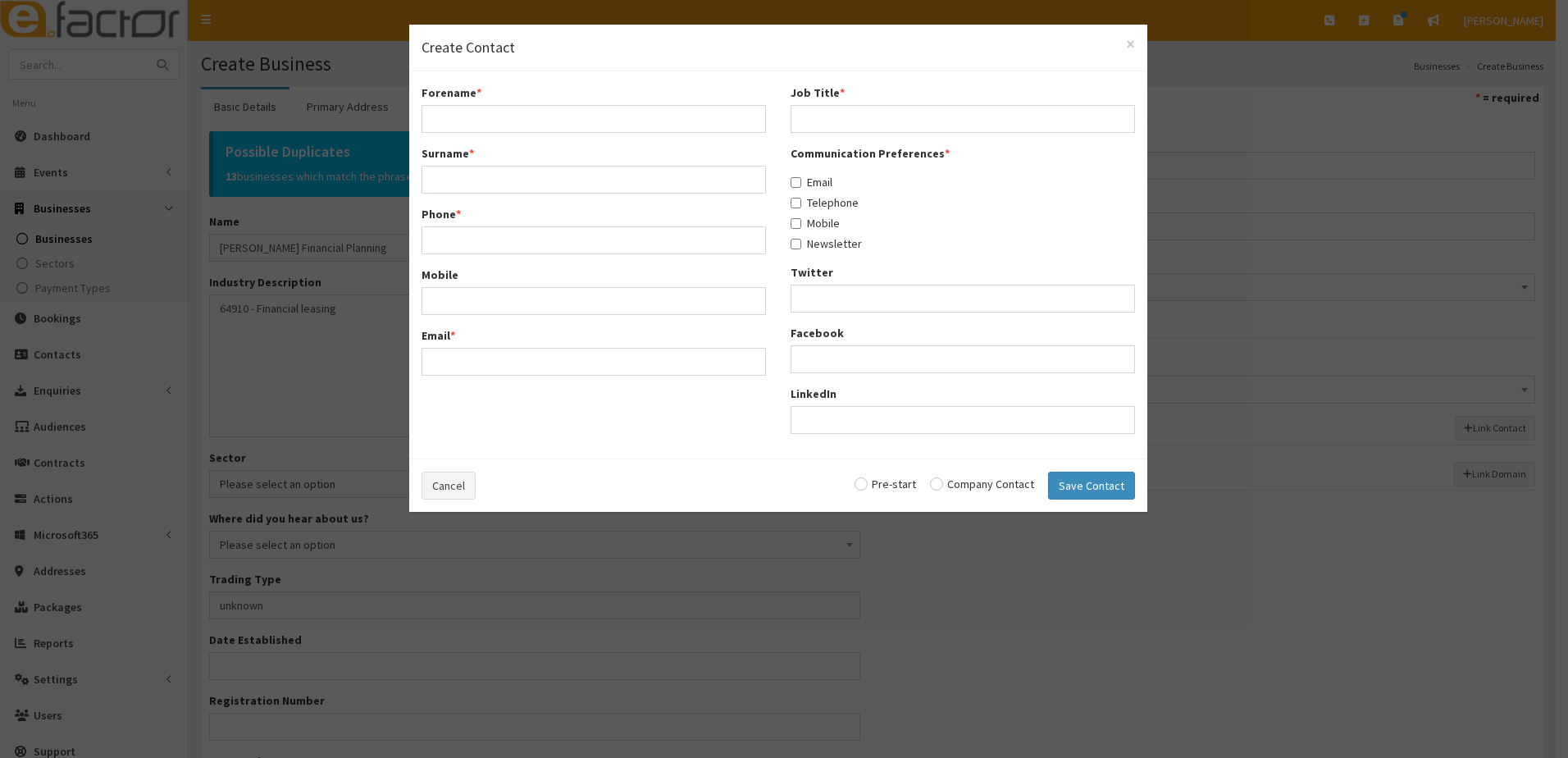
select select "5293"
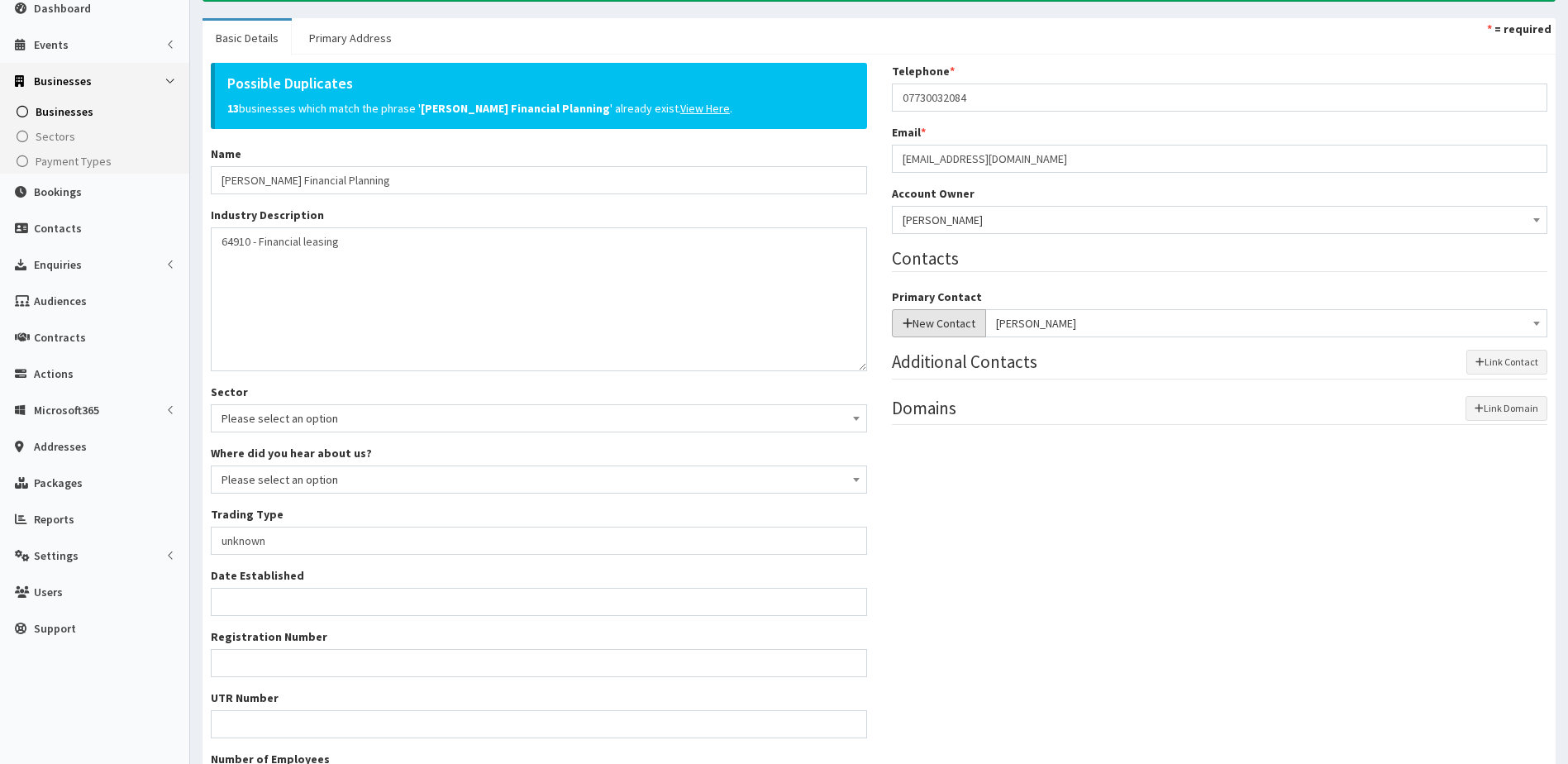
scroll to position [303, 0]
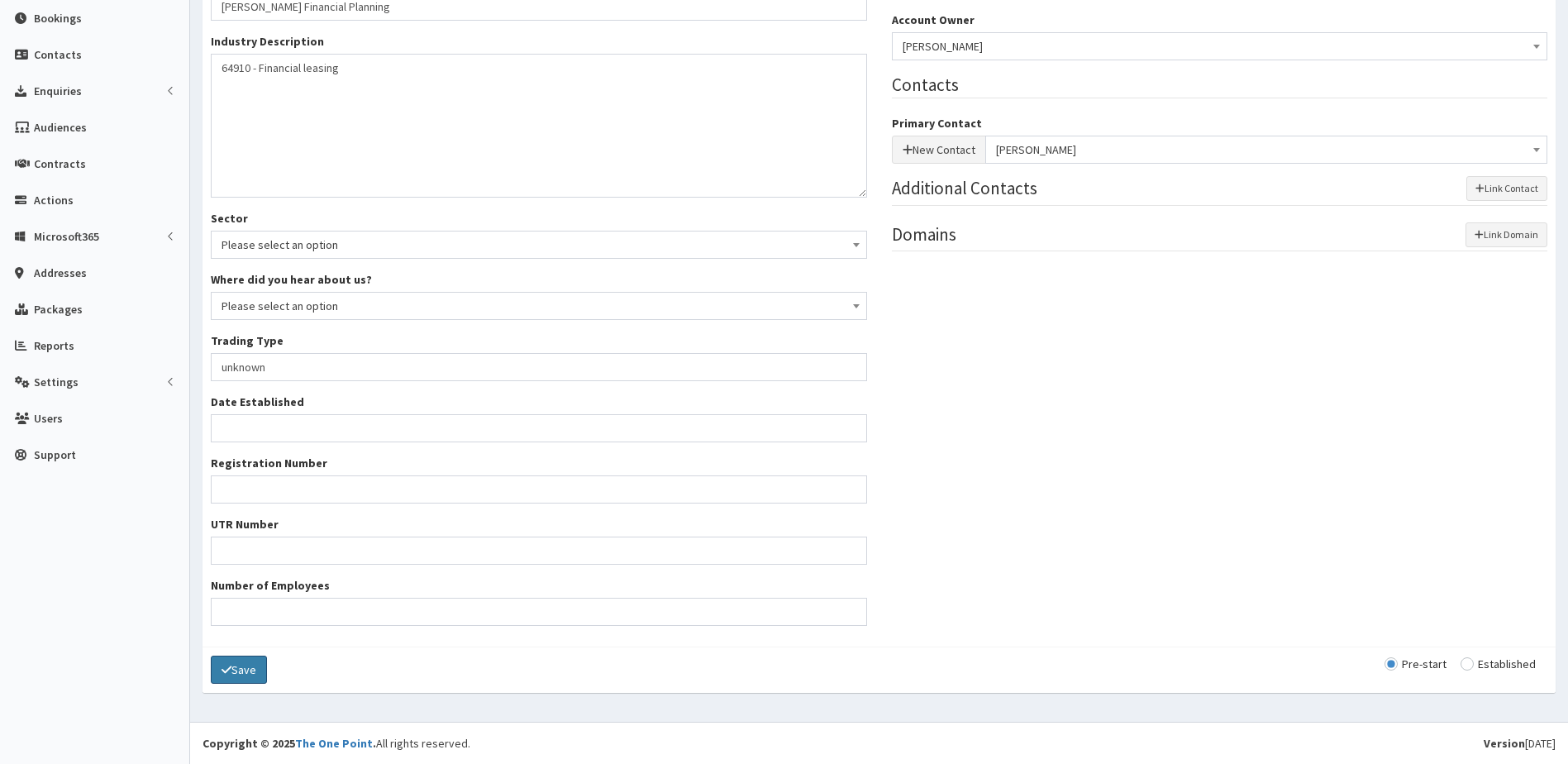
click at [239, 664] on button "Save" at bounding box center [239, 670] width 56 height 28
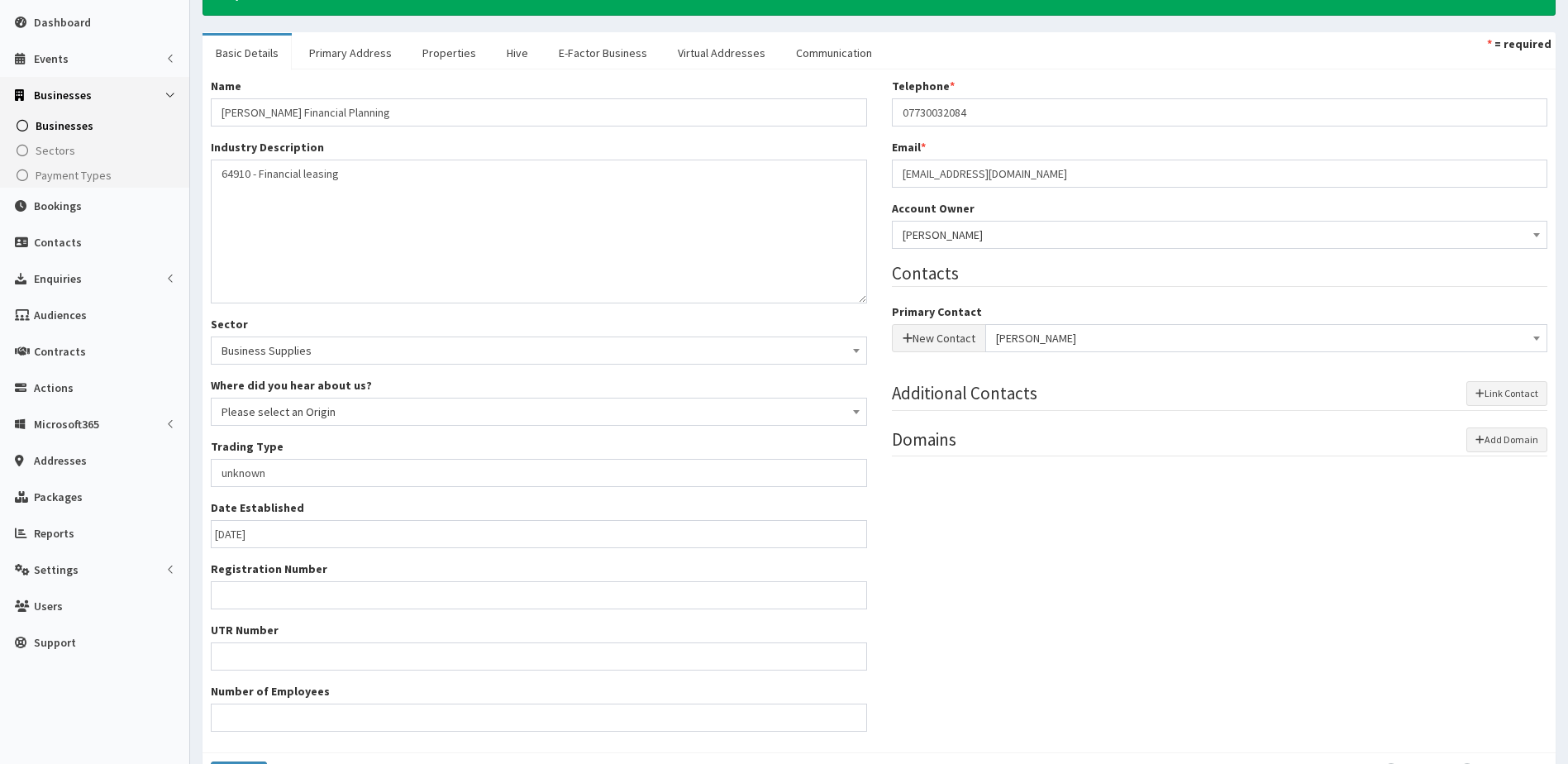
scroll to position [222, 0]
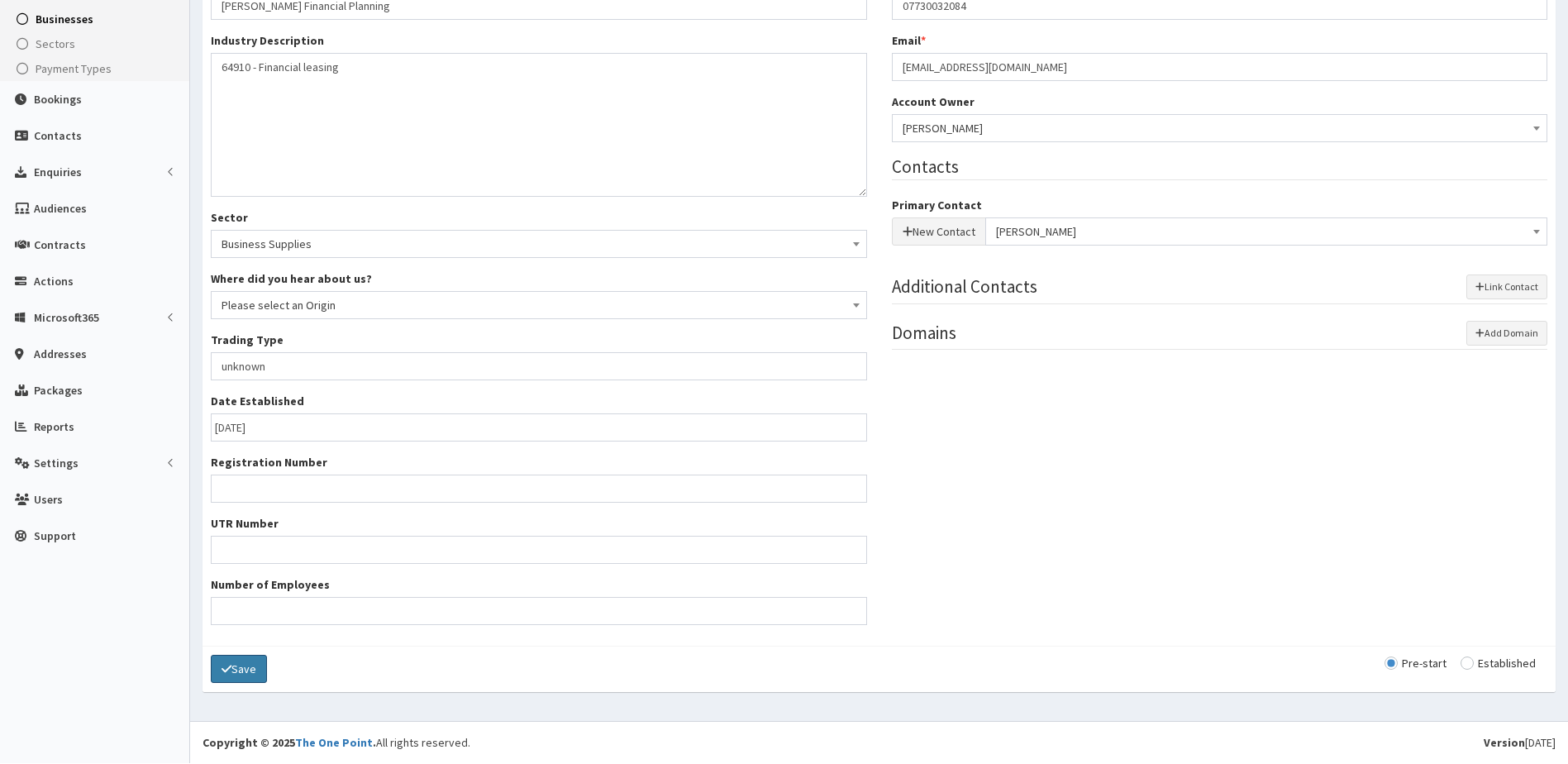
click at [232, 664] on button "Save" at bounding box center [239, 669] width 56 height 28
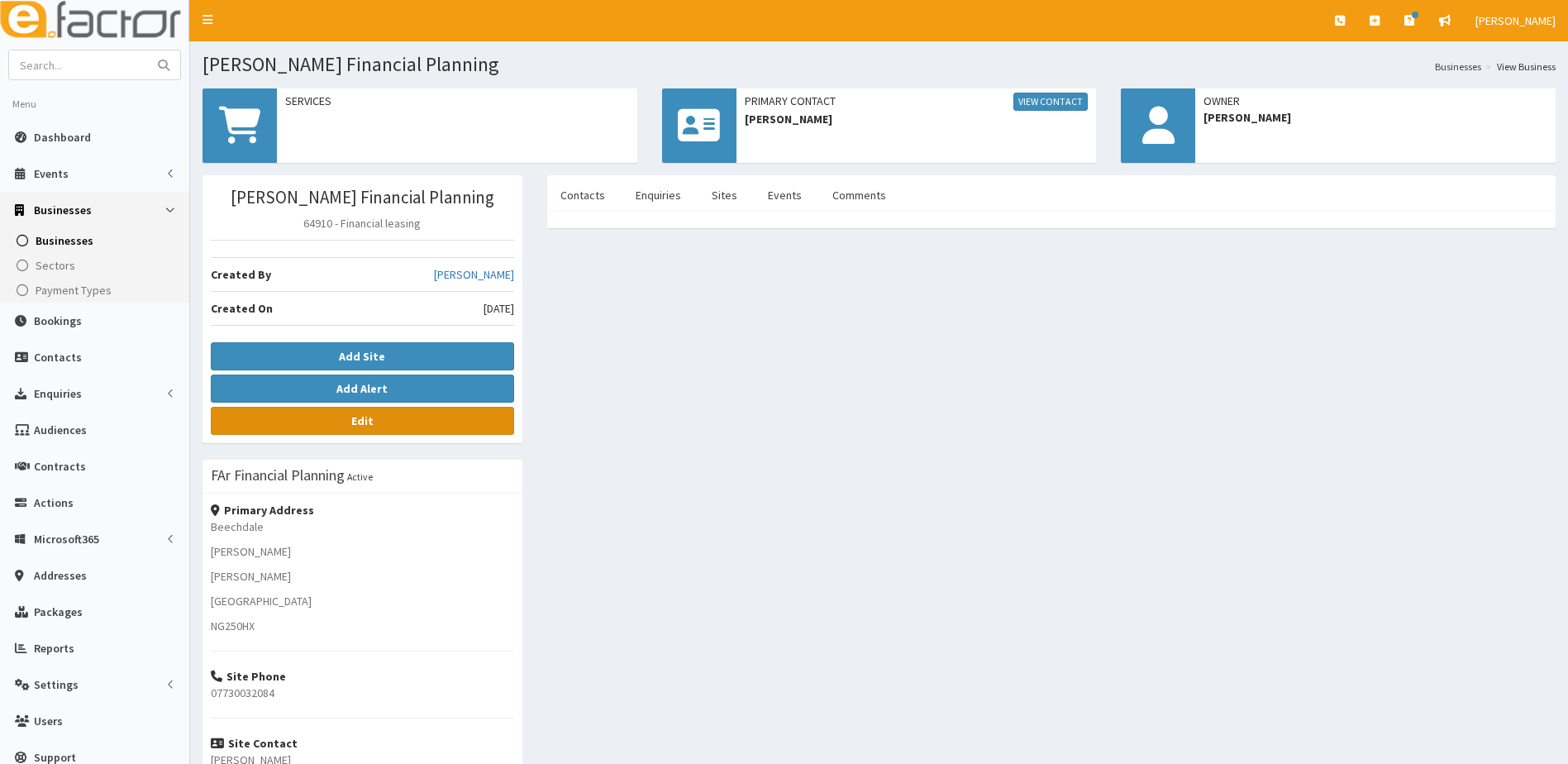
click at [379, 423] on link "Edit" at bounding box center [362, 420] width 303 height 28
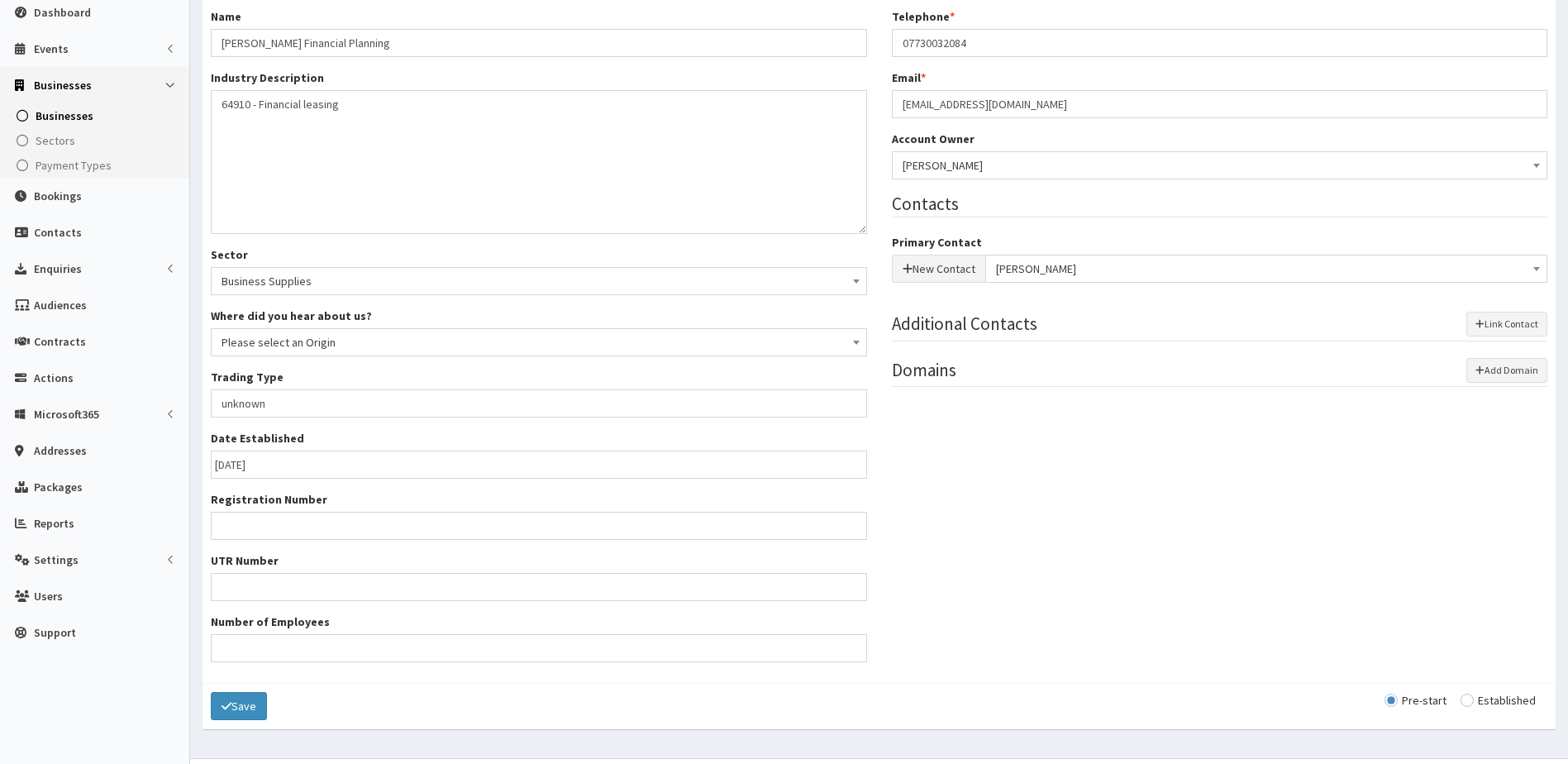
scroll to position [162, 0]
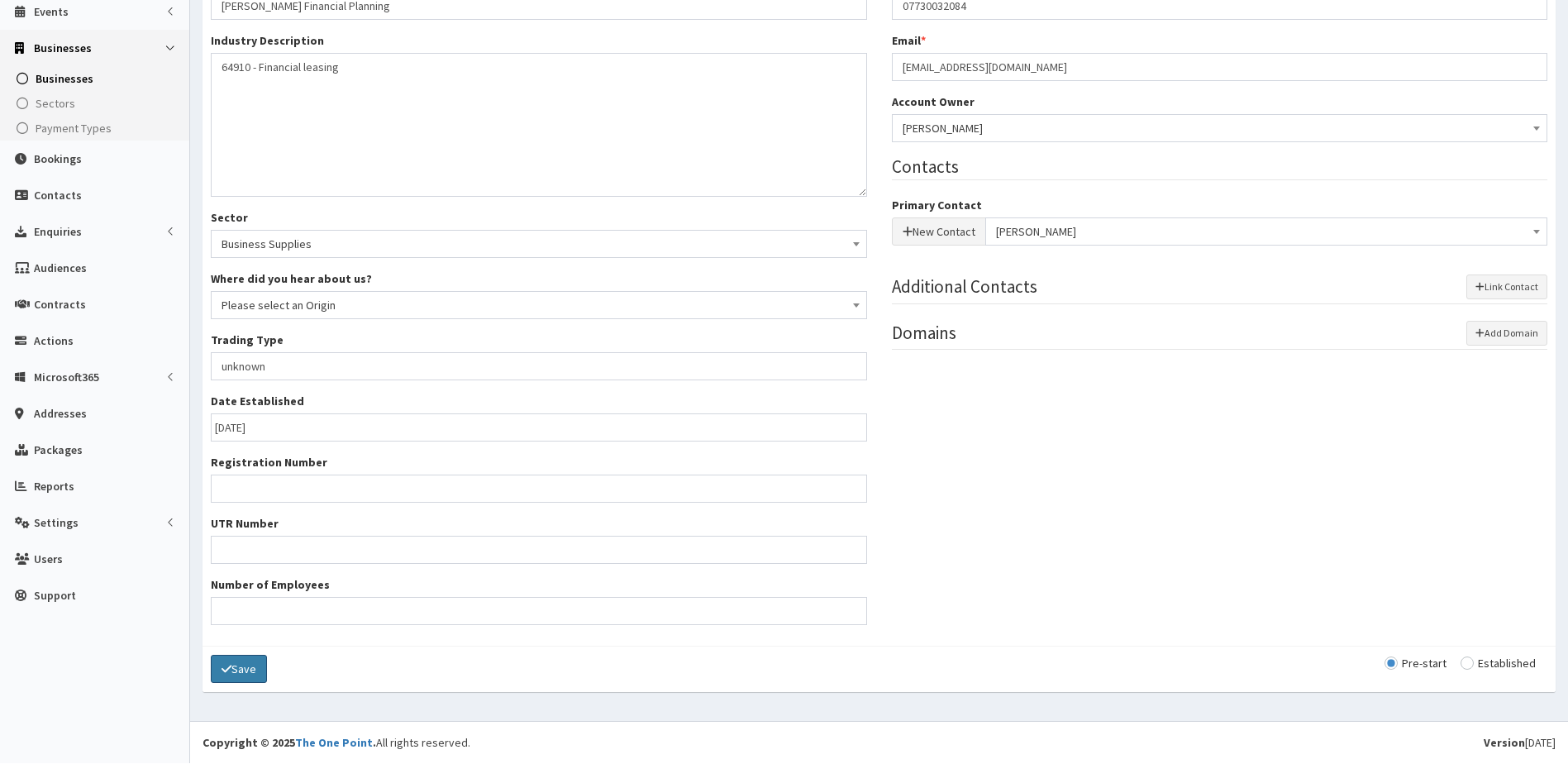
click at [237, 667] on button "Save" at bounding box center [239, 669] width 56 height 28
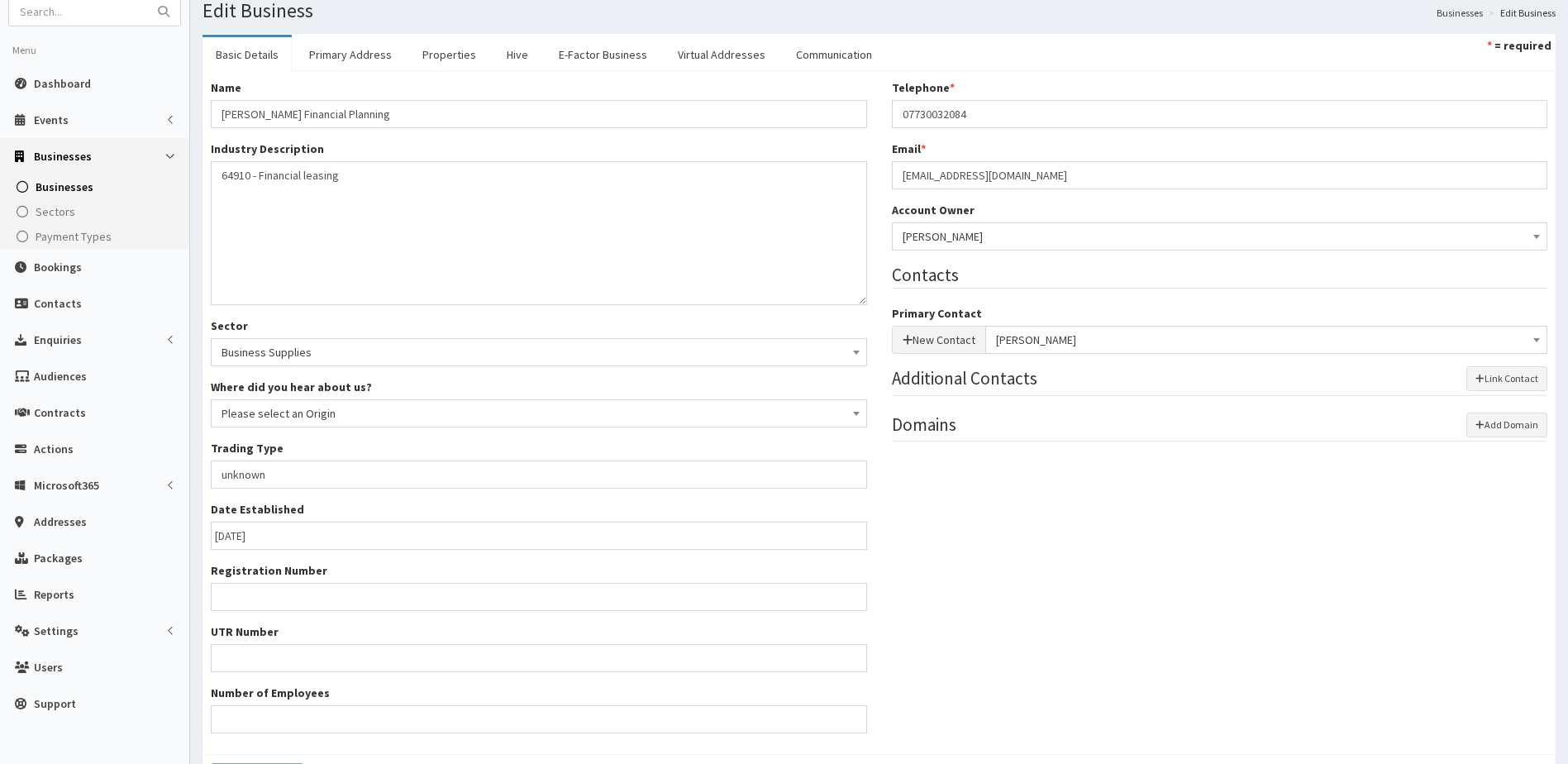
scroll to position [0, 0]
